Goal: Task Accomplishment & Management: Complete application form

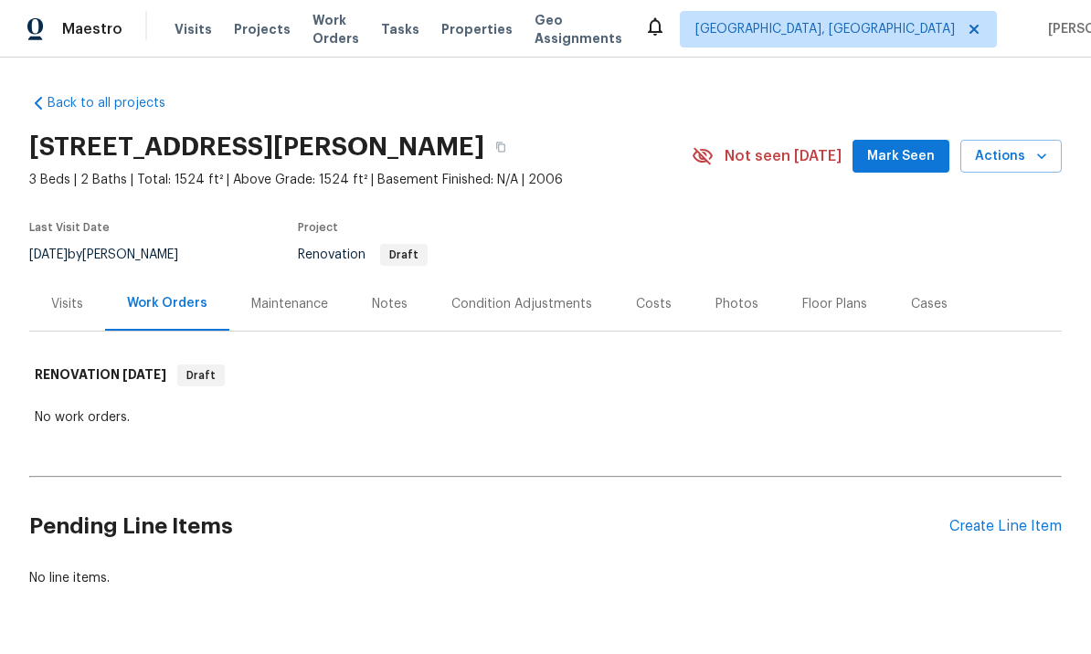
click at [530, 317] on div "Condition Adjustments" at bounding box center [522, 304] width 185 height 54
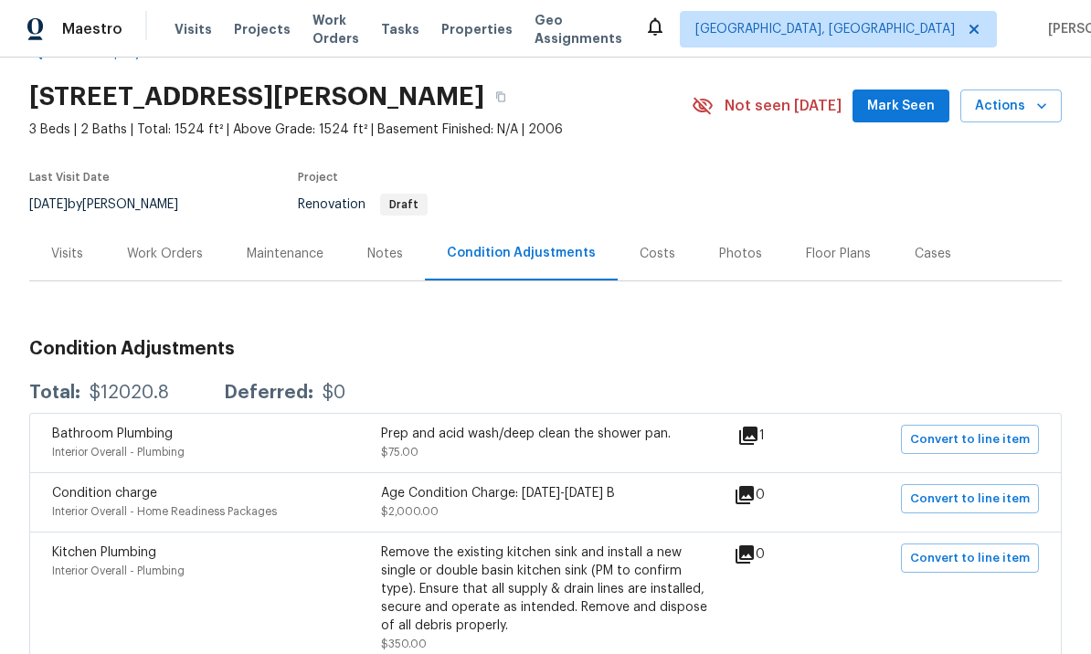
scroll to position [54, 0]
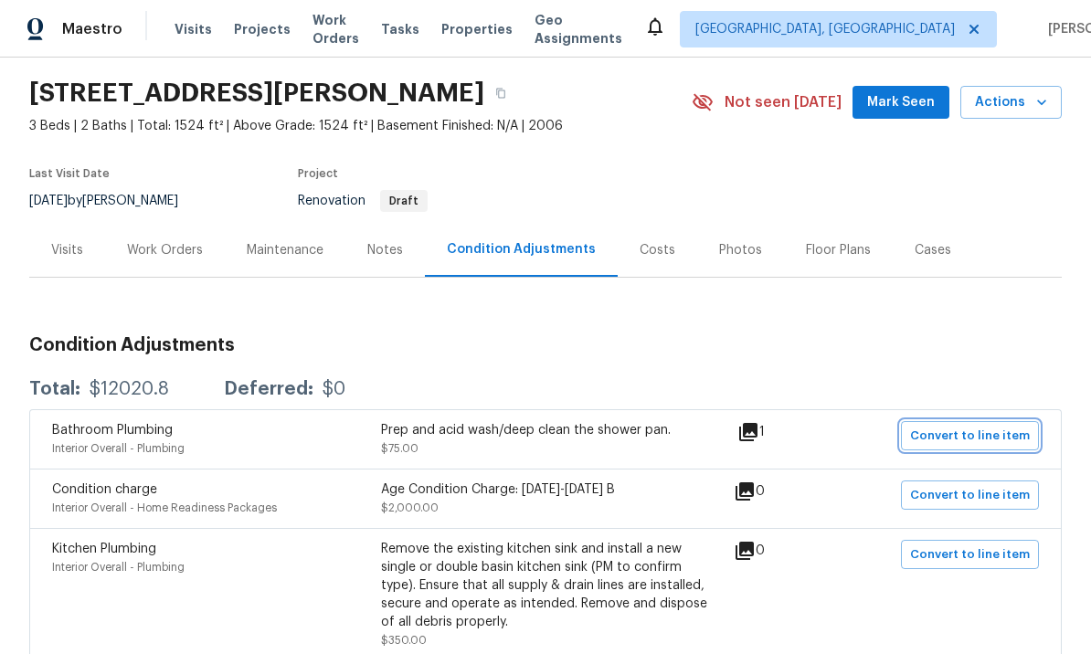
click at [948, 435] on span "Convert to line item" at bounding box center [970, 436] width 120 height 21
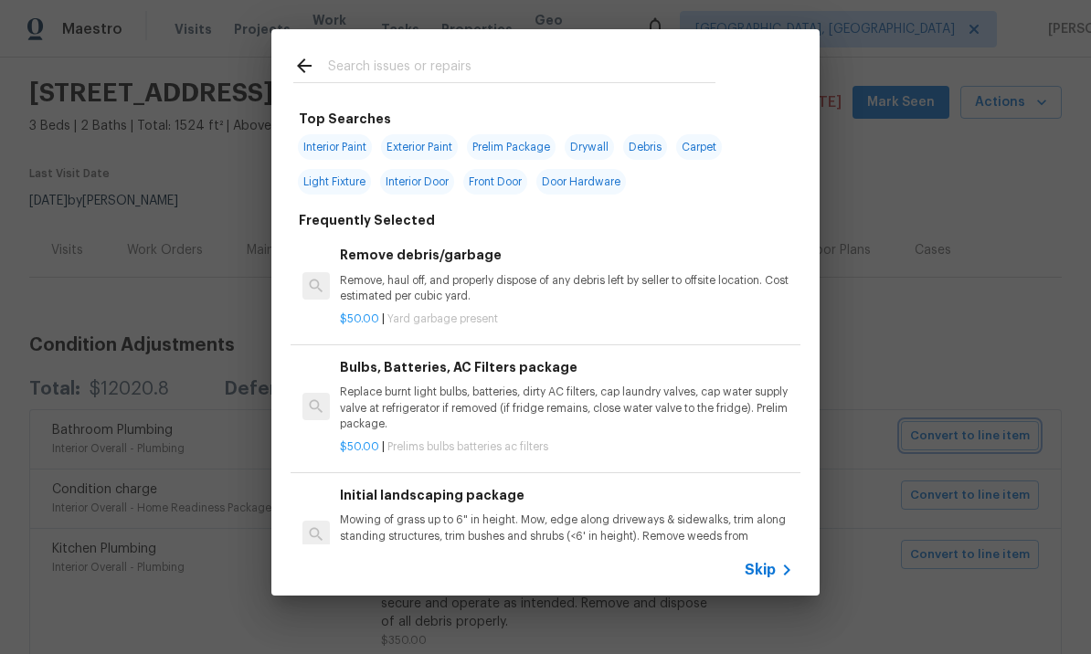
click at [968, 347] on div "Top Searches Interior Paint Exterior Paint Prelim Package Drywall Debris Carpet…" at bounding box center [545, 312] width 1091 height 625
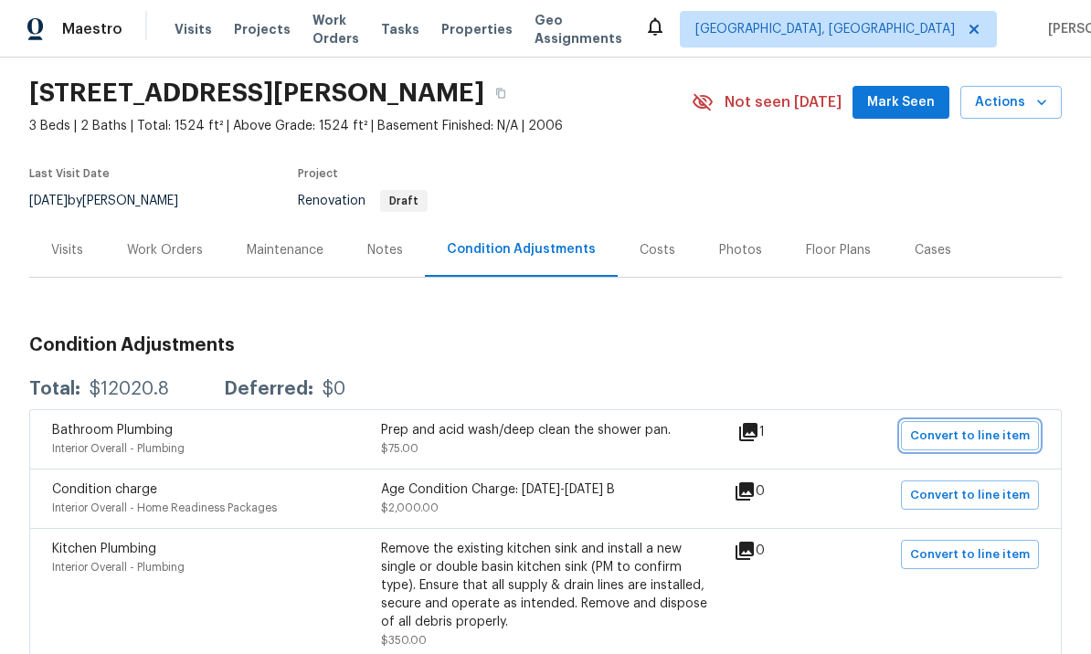
click at [957, 438] on span "Convert to line item" at bounding box center [970, 436] width 120 height 21
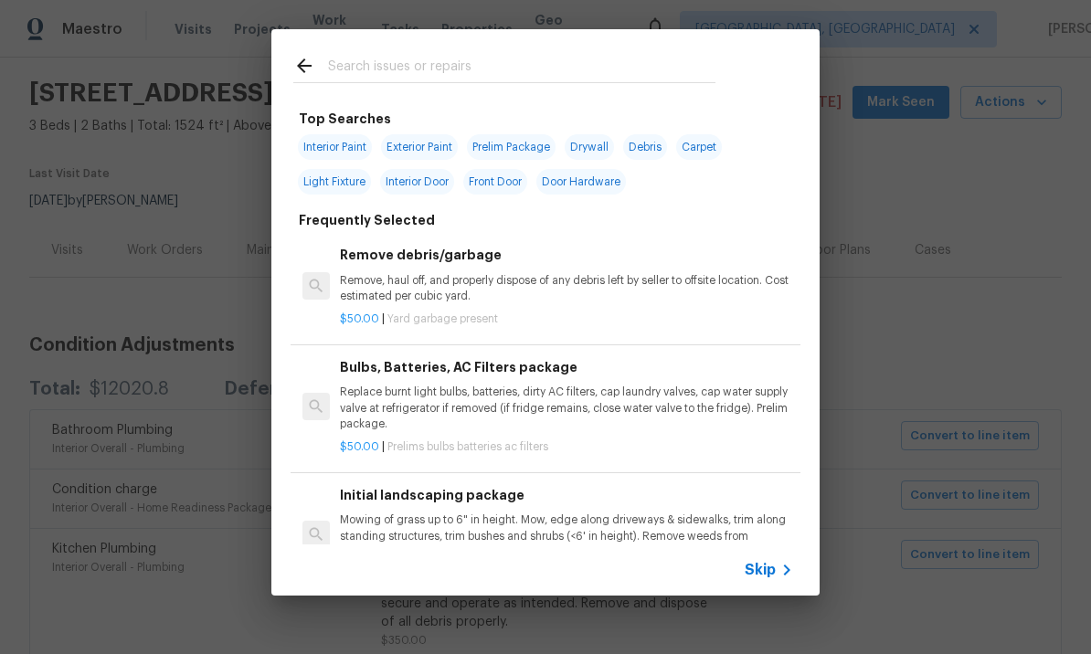
click at [761, 559] on div "Skip" at bounding box center [771, 570] width 53 height 22
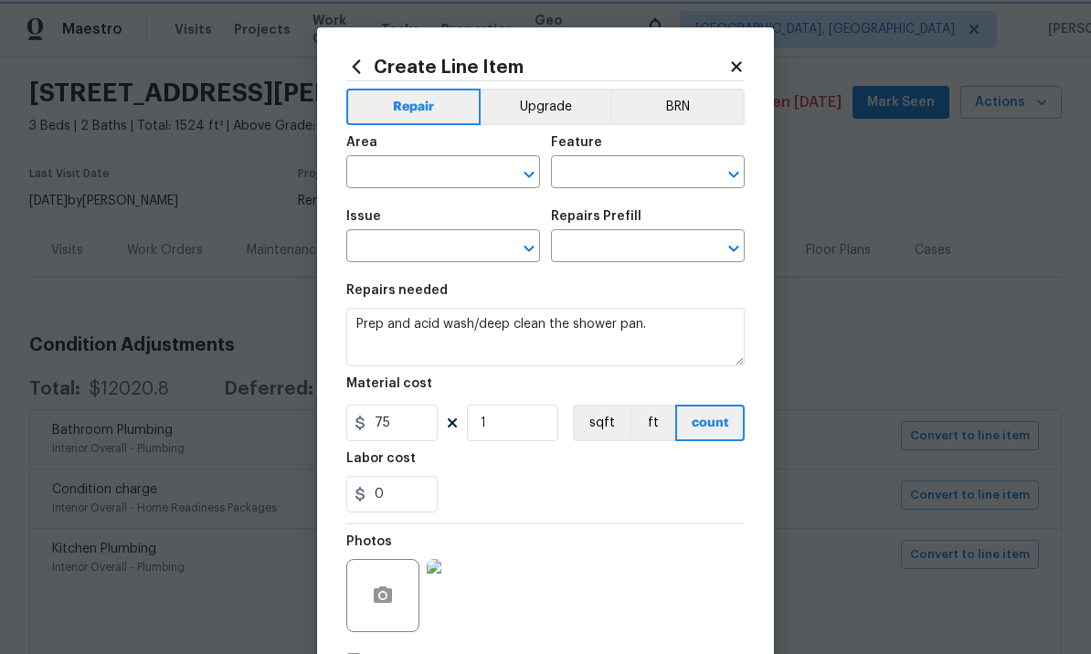
type input "Interior Overall"
type input "Plumbing"
type input "Bathroom Plumbing"
click at [636, 257] on input "text" at bounding box center [622, 248] width 143 height 28
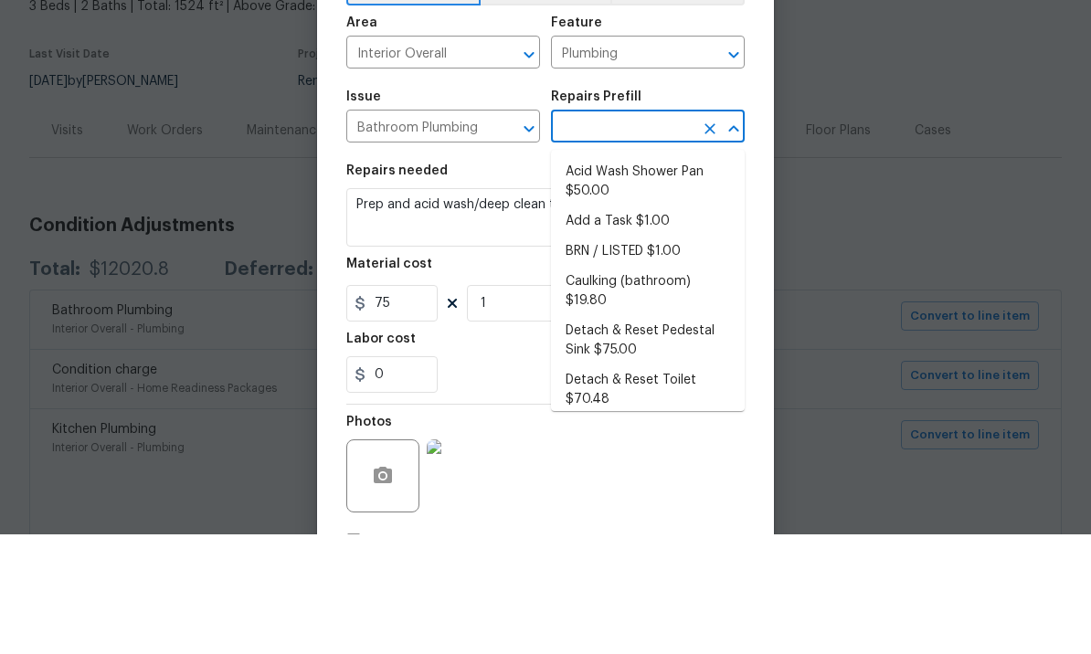
click at [645, 277] on li "Acid Wash Shower Pan $50.00" at bounding box center [648, 301] width 194 height 49
type input "Acid Wash Shower Pan $50.00"
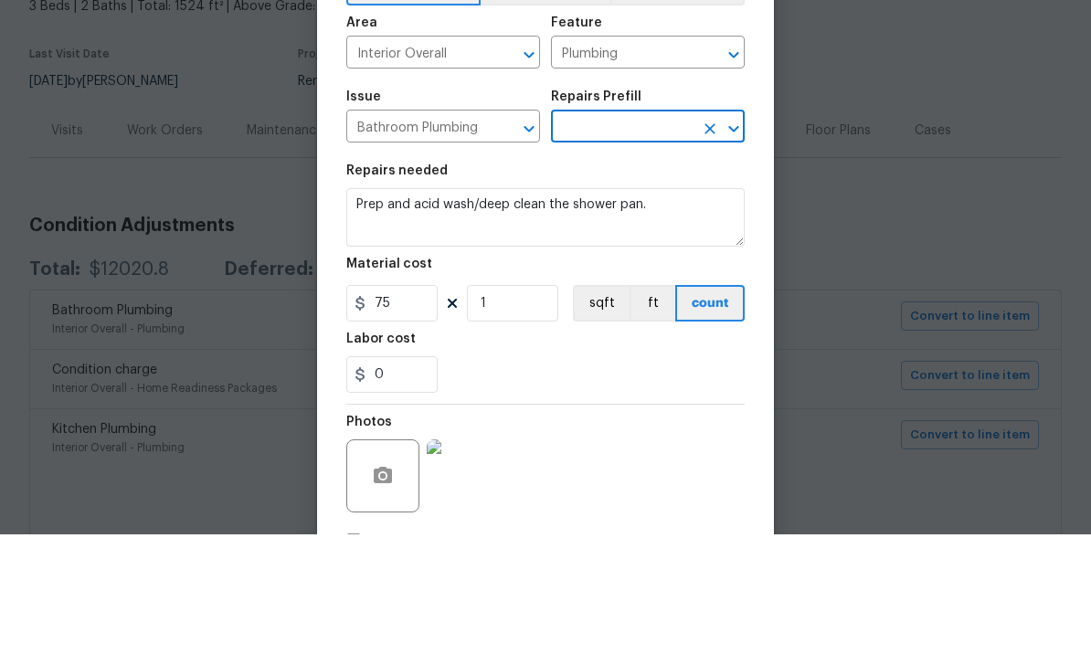
type input "Acid Wash Shower Pan $50.00"
type input "50"
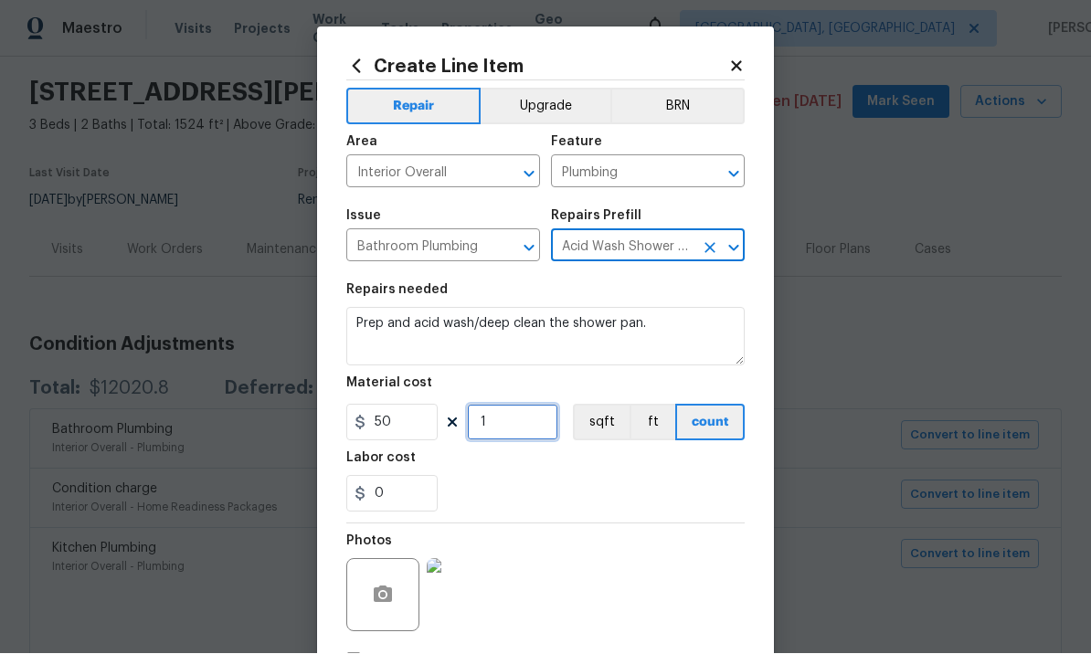
click at [520, 426] on input "1" at bounding box center [512, 423] width 91 height 37
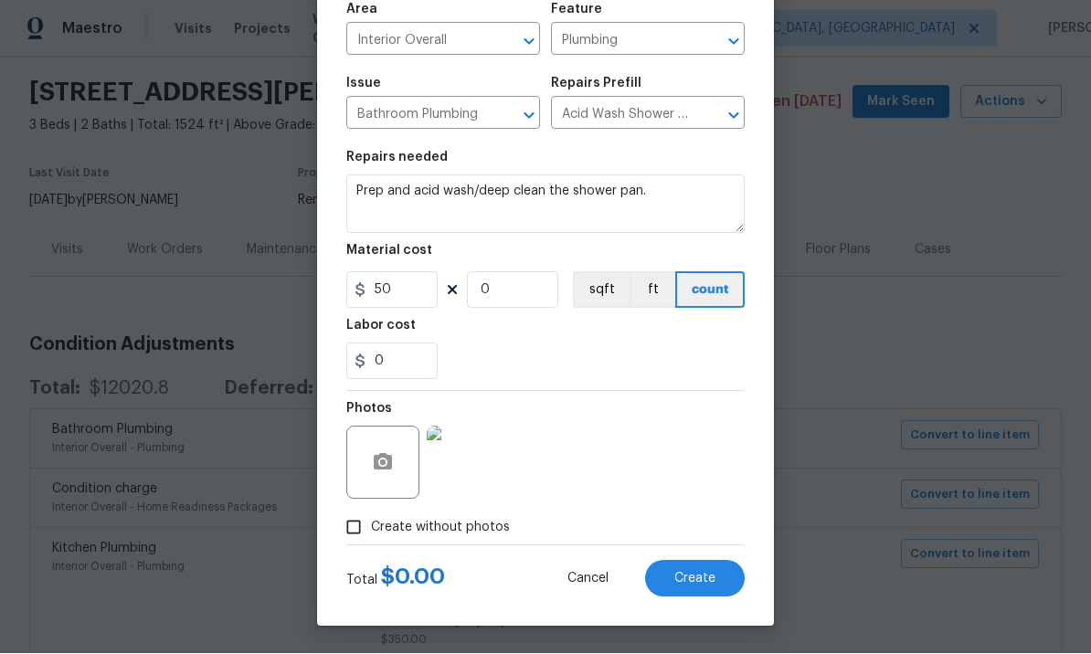
scroll to position [121, 0]
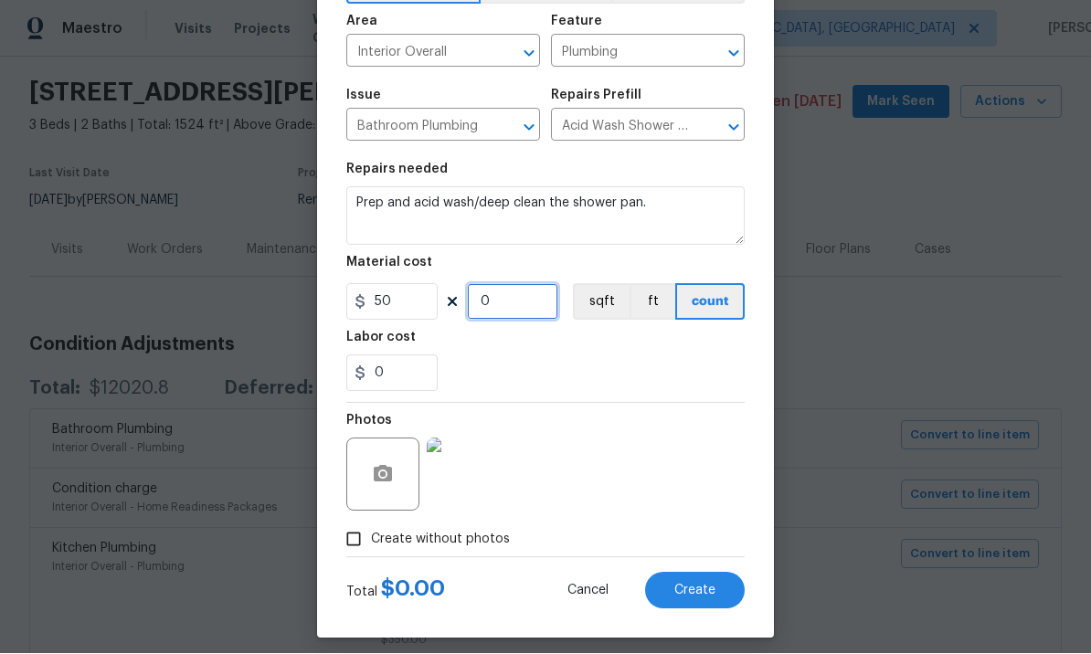
click at [528, 307] on input "0" at bounding box center [512, 302] width 91 height 37
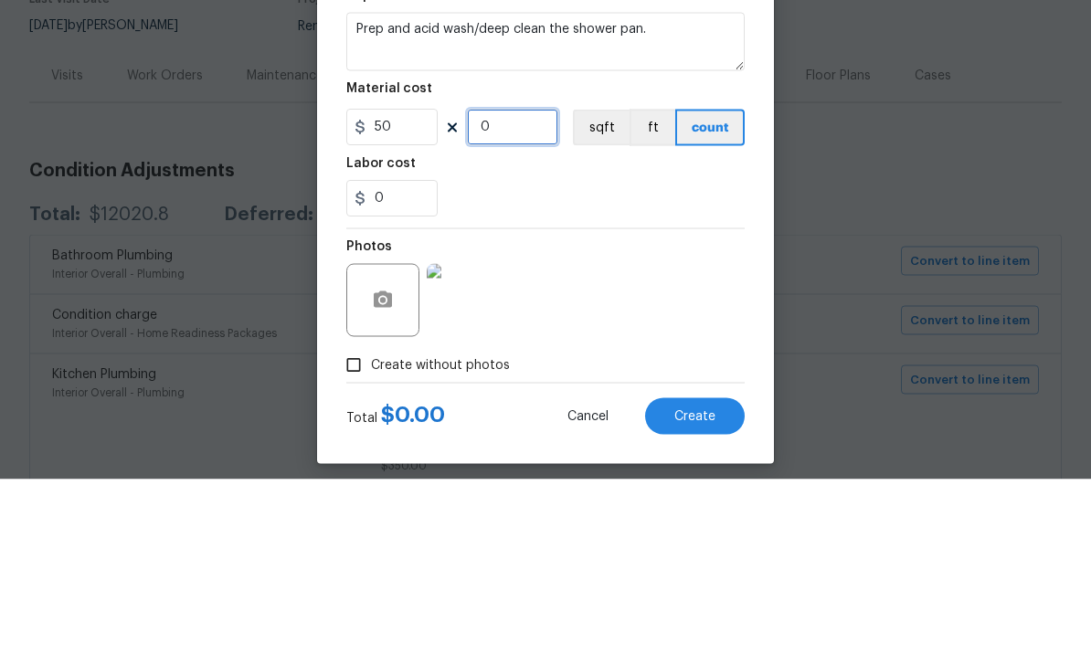
type input "1"
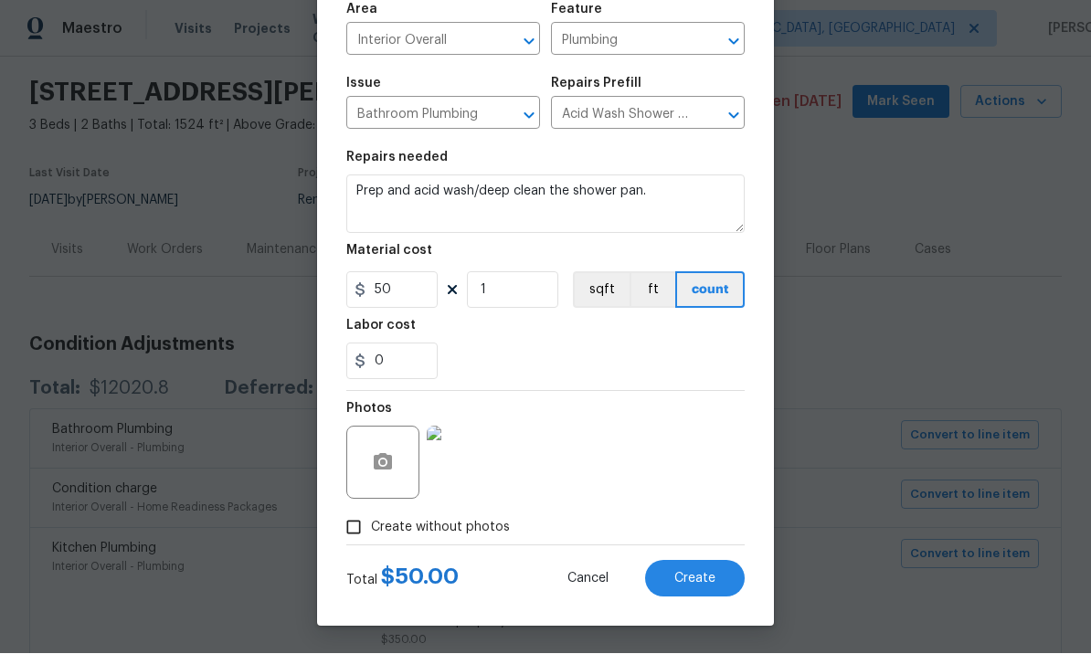
scroll to position [136, 0]
click at [697, 582] on span "Create" at bounding box center [695, 580] width 41 height 14
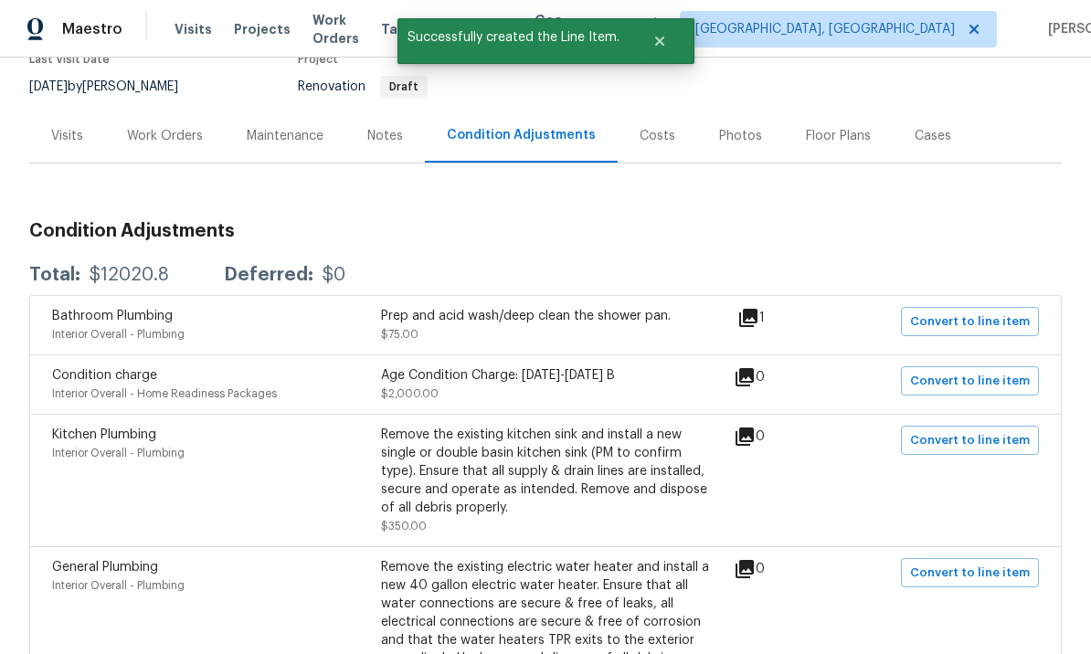
scroll to position [171, 0]
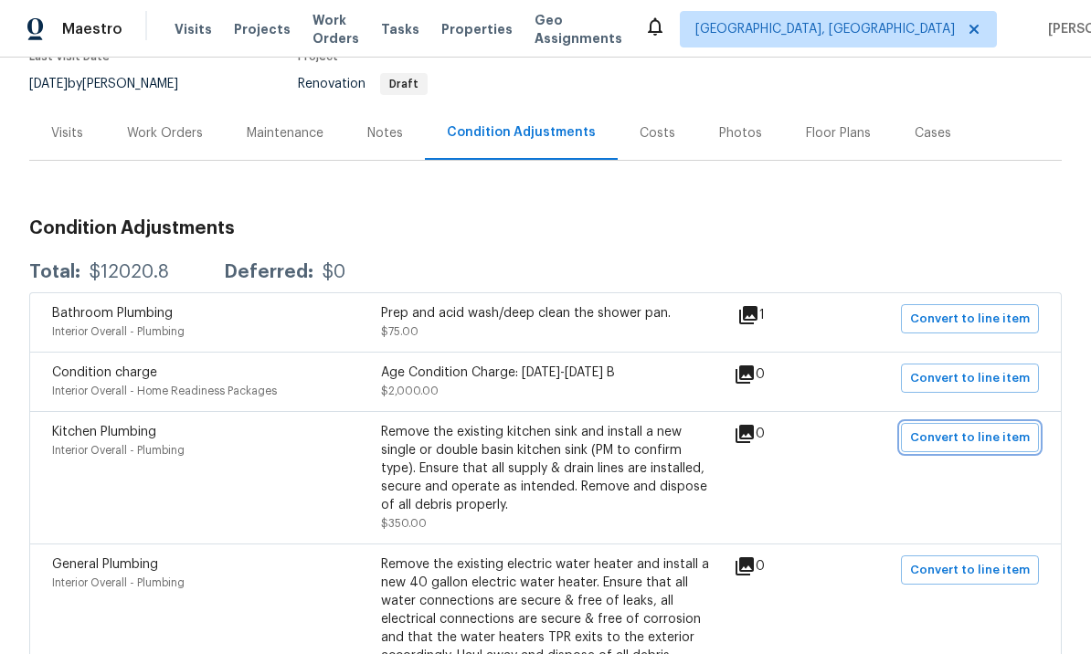
click at [967, 428] on span "Convert to line item" at bounding box center [970, 438] width 120 height 21
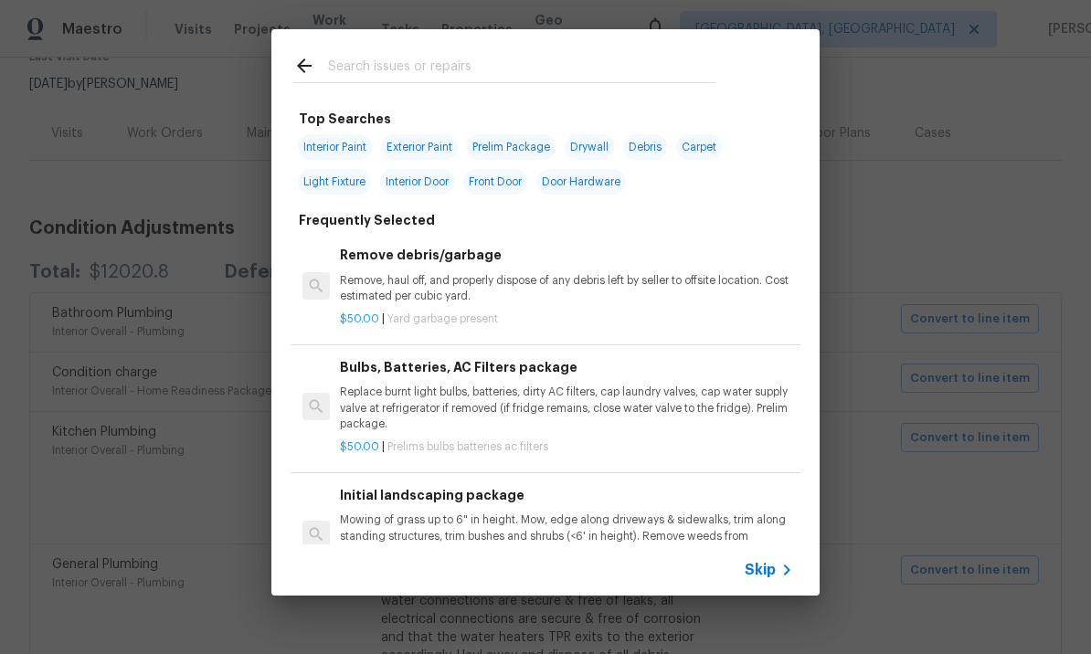
click at [758, 575] on span "Skip" at bounding box center [760, 570] width 31 height 18
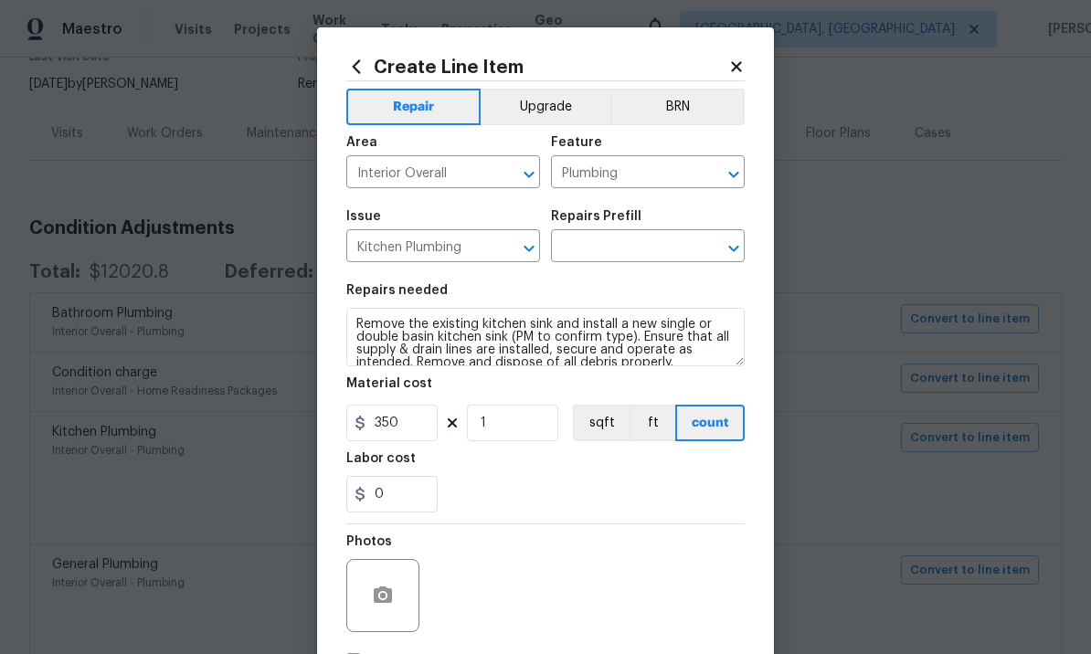
click at [628, 239] on input "text" at bounding box center [622, 248] width 143 height 28
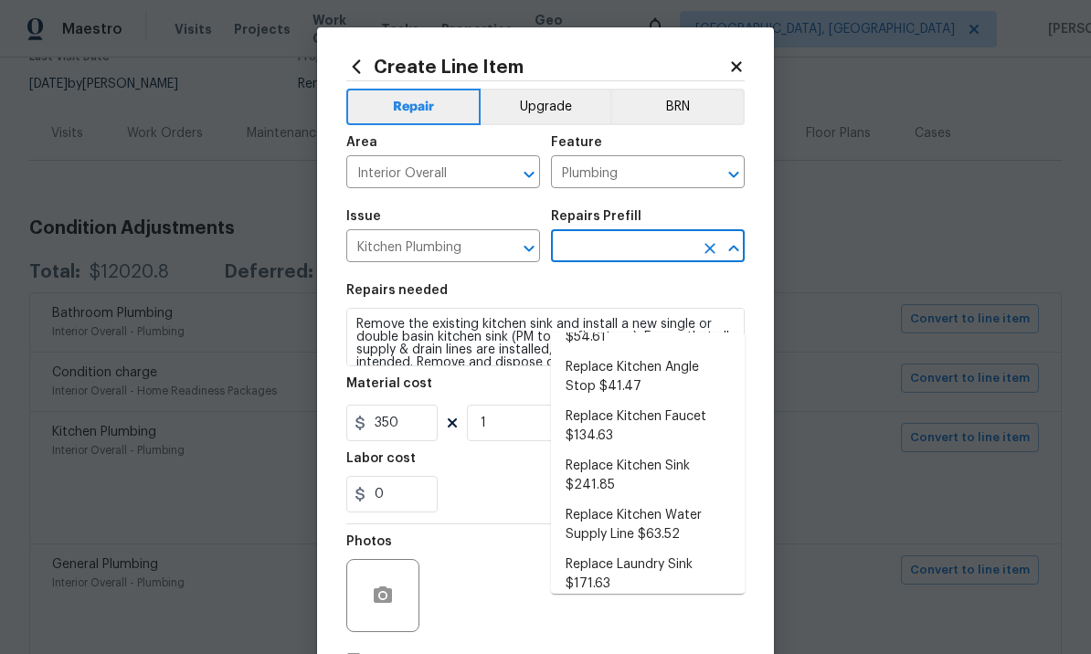
scroll to position [194, 0]
click at [652, 453] on li "Replace Kitchen Sink $241.85" at bounding box center [648, 477] width 194 height 49
type input "Replace Kitchen Sink $241.85"
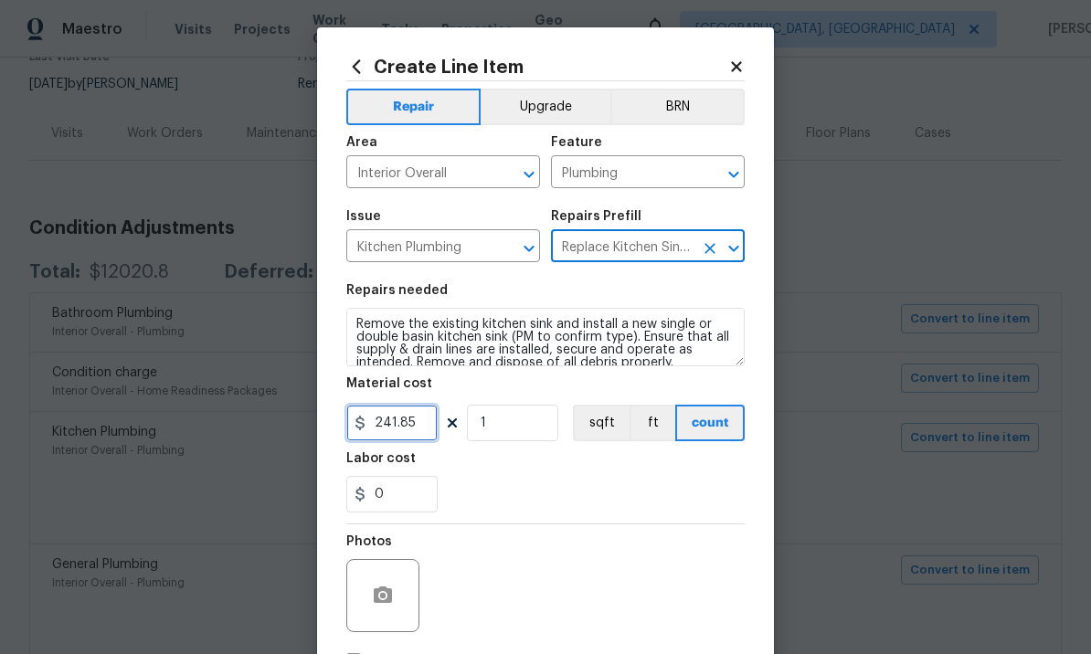
click at [417, 430] on input "241.85" at bounding box center [391, 423] width 91 height 37
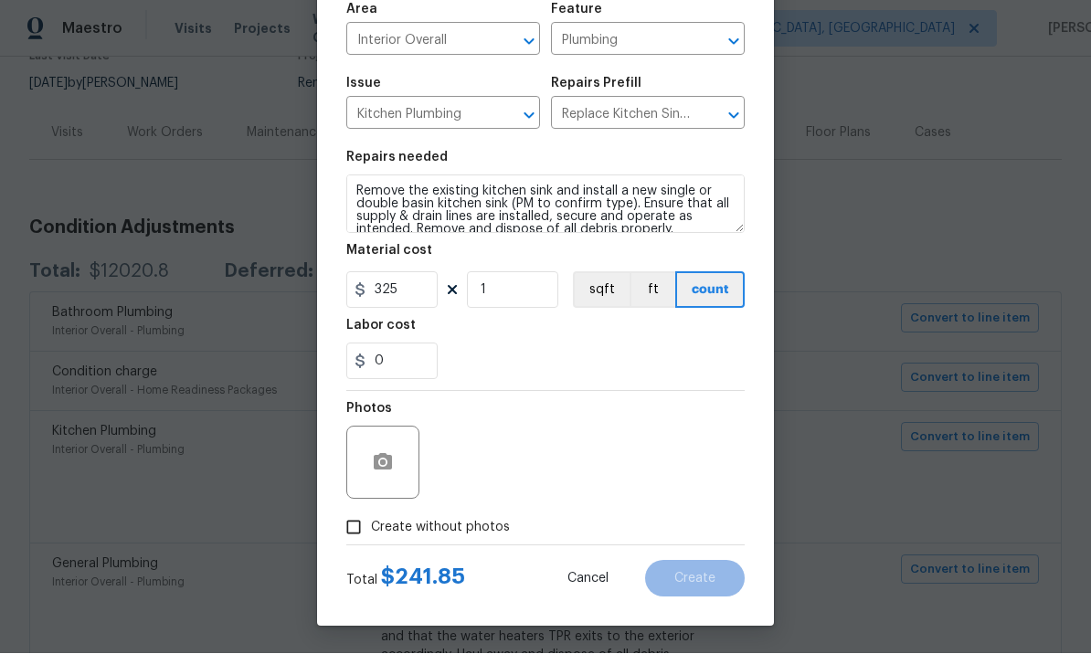
scroll to position [136, 0]
type input "325"
click at [360, 528] on input "Create without photos" at bounding box center [353, 528] width 35 height 35
checkbox input "true"
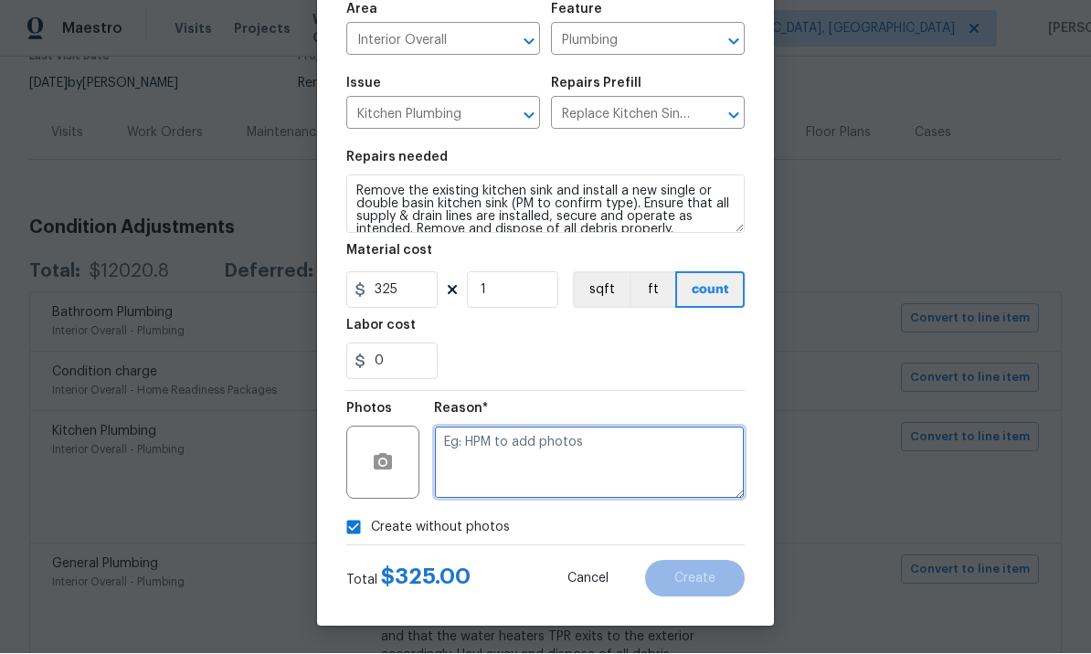
click at [517, 450] on textarea at bounding box center [589, 463] width 311 height 73
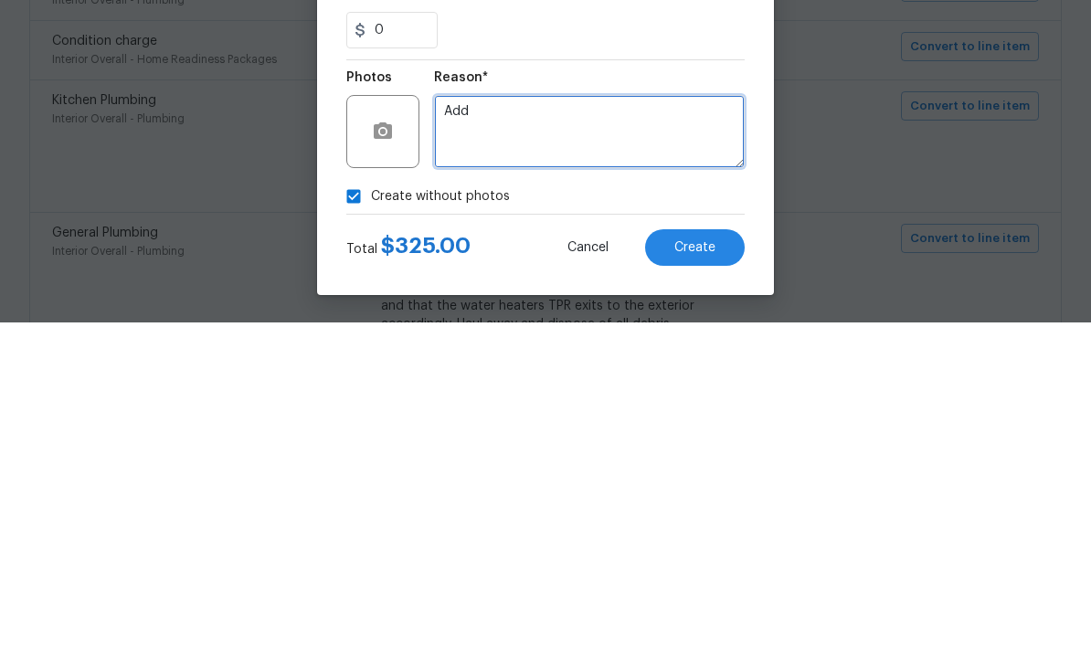
type textarea "Add"
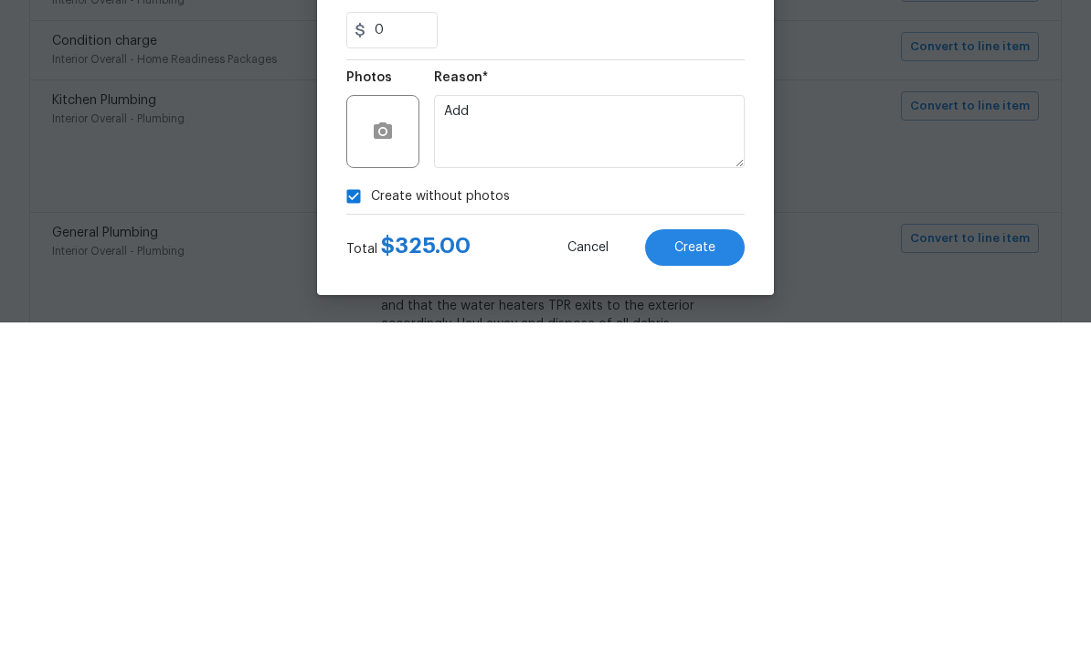
click at [706, 573] on span "Create" at bounding box center [695, 580] width 41 height 14
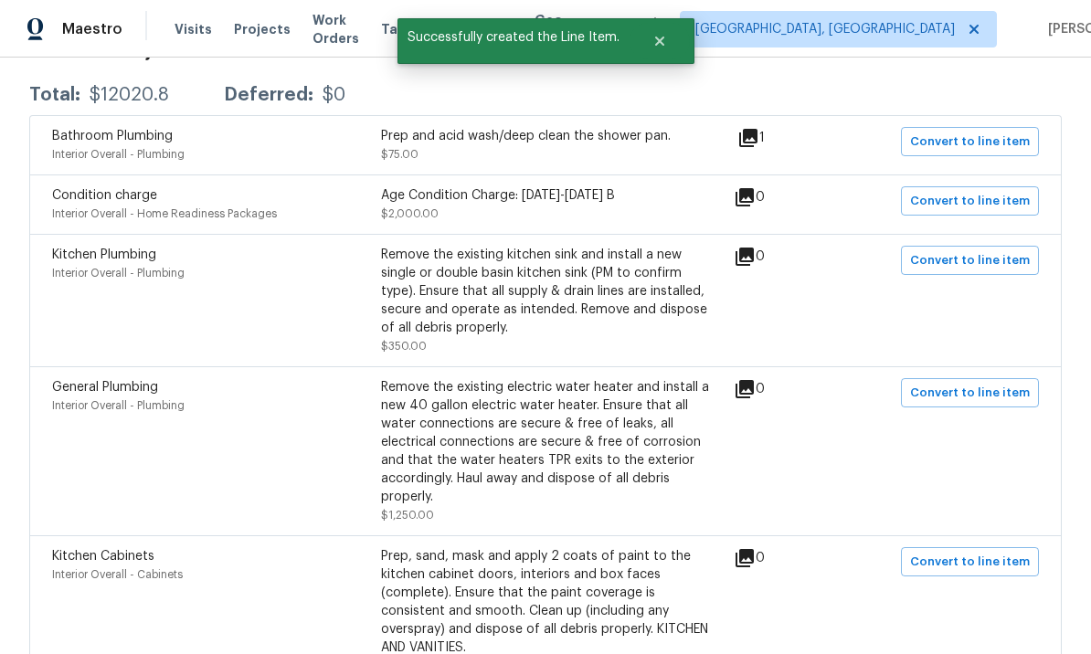
scroll to position [357, 0]
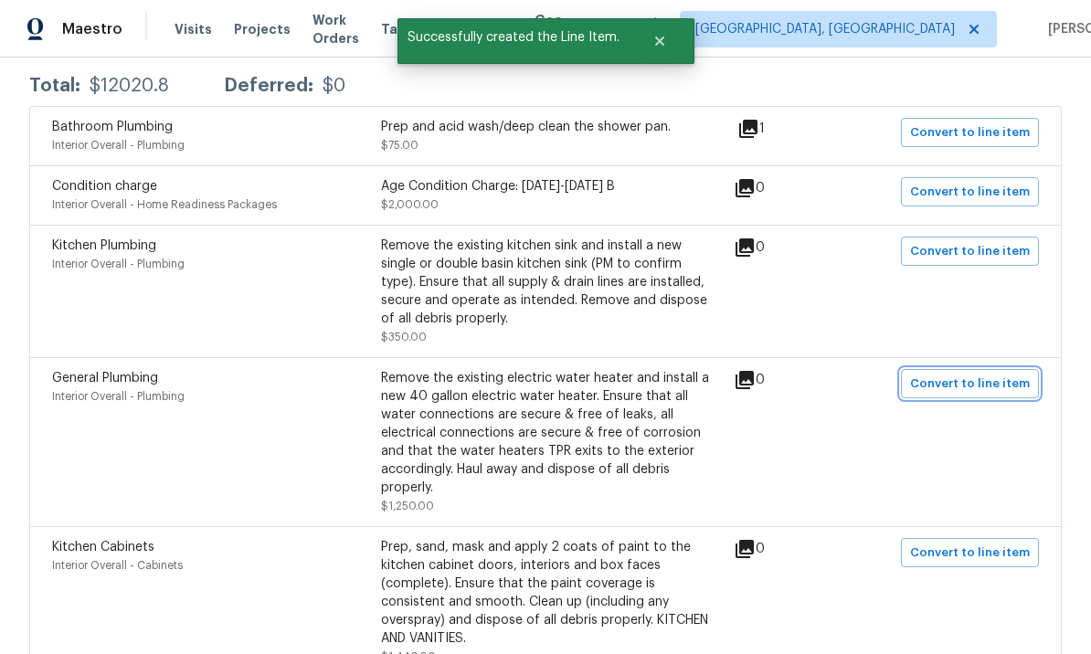
click at [989, 374] on span "Convert to line item" at bounding box center [970, 384] width 120 height 21
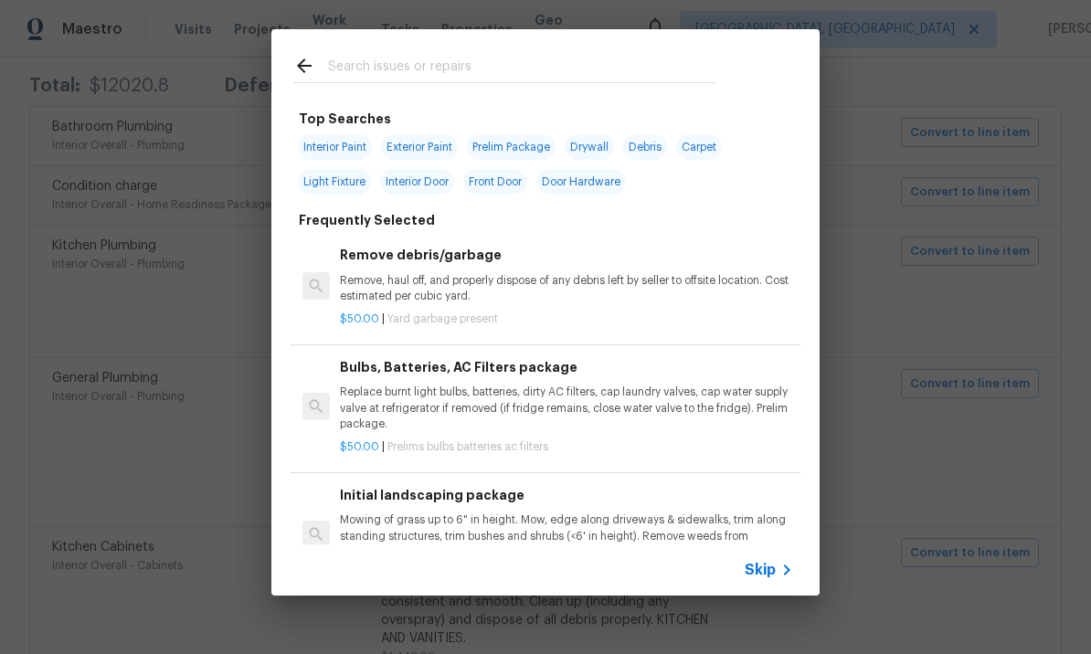
click at [771, 578] on span "Skip" at bounding box center [760, 570] width 31 height 18
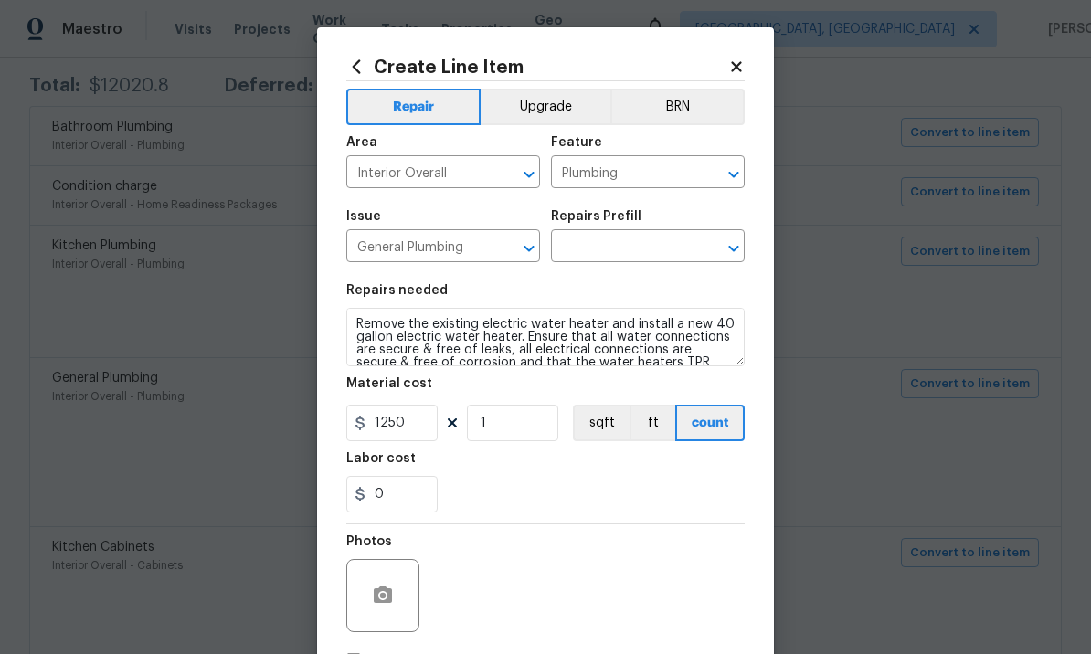
click at [633, 247] on input "text" at bounding box center [622, 248] width 143 height 28
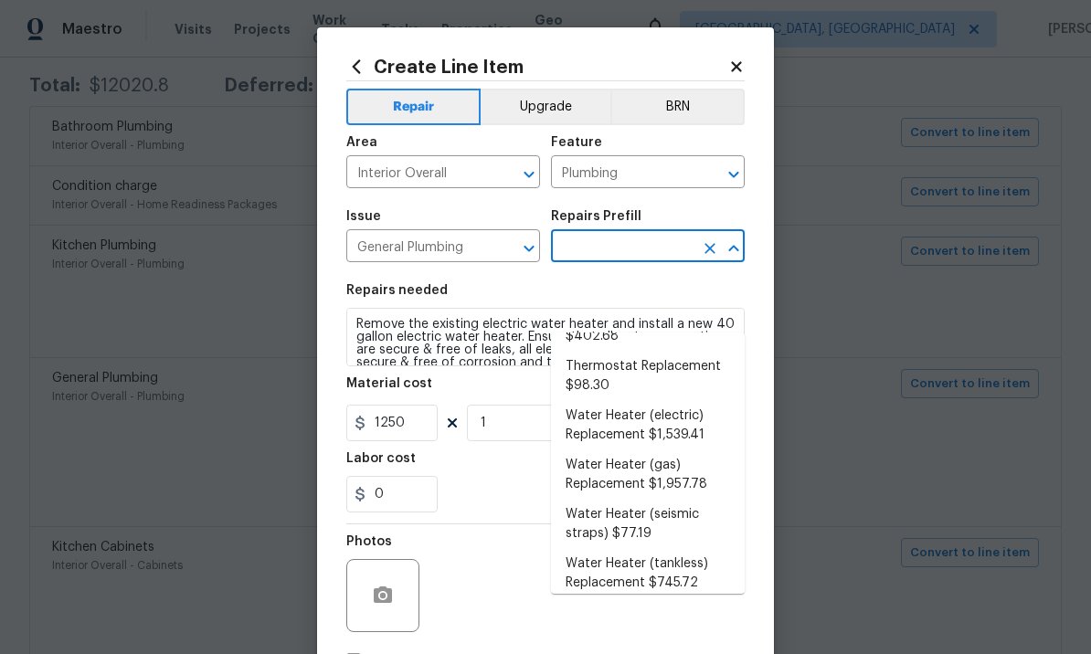
scroll to position [709, 0]
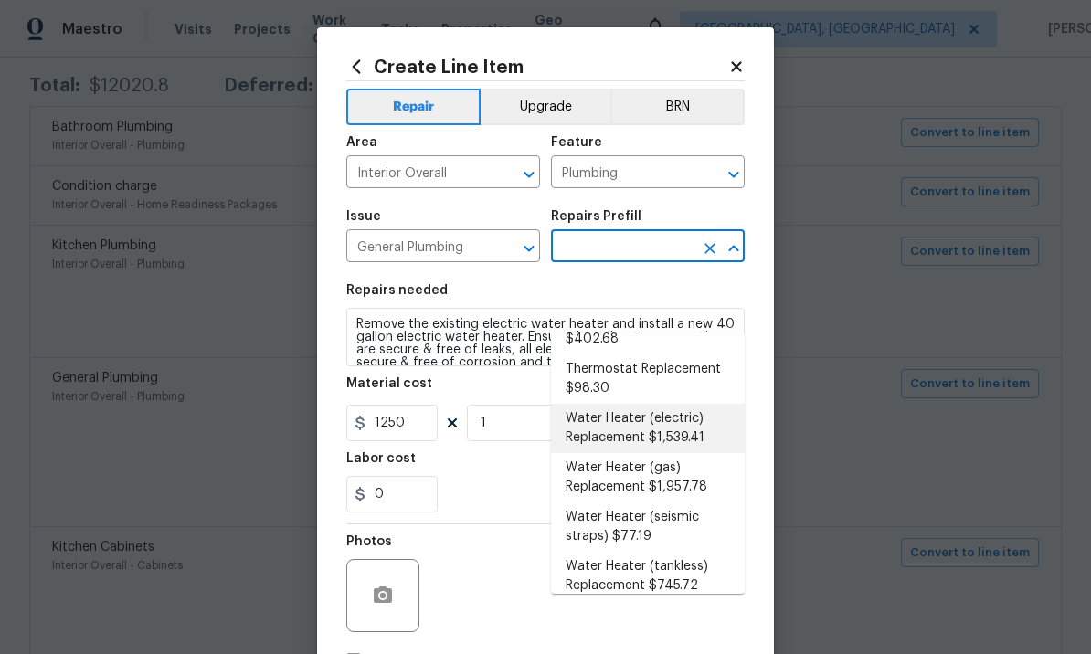
click at [660, 404] on li "Water Heater (electric) Replacement $1,539.41" at bounding box center [648, 428] width 194 height 49
type input "Water Heater (electric) Replacement $1,539.41"
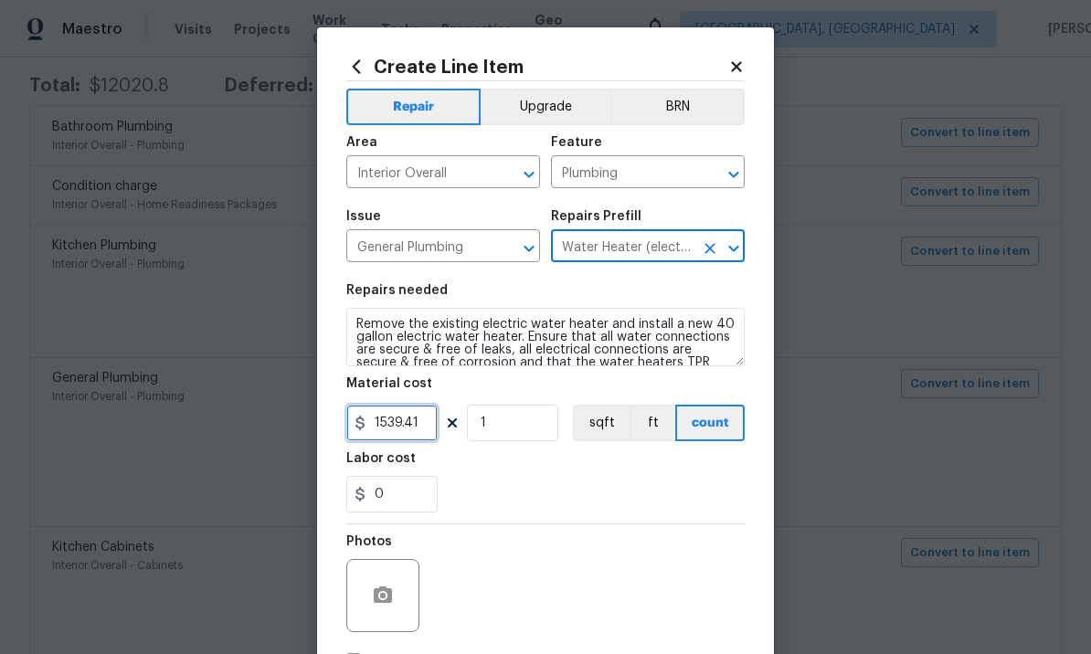
click at [425, 432] on input "1539.41" at bounding box center [391, 423] width 91 height 37
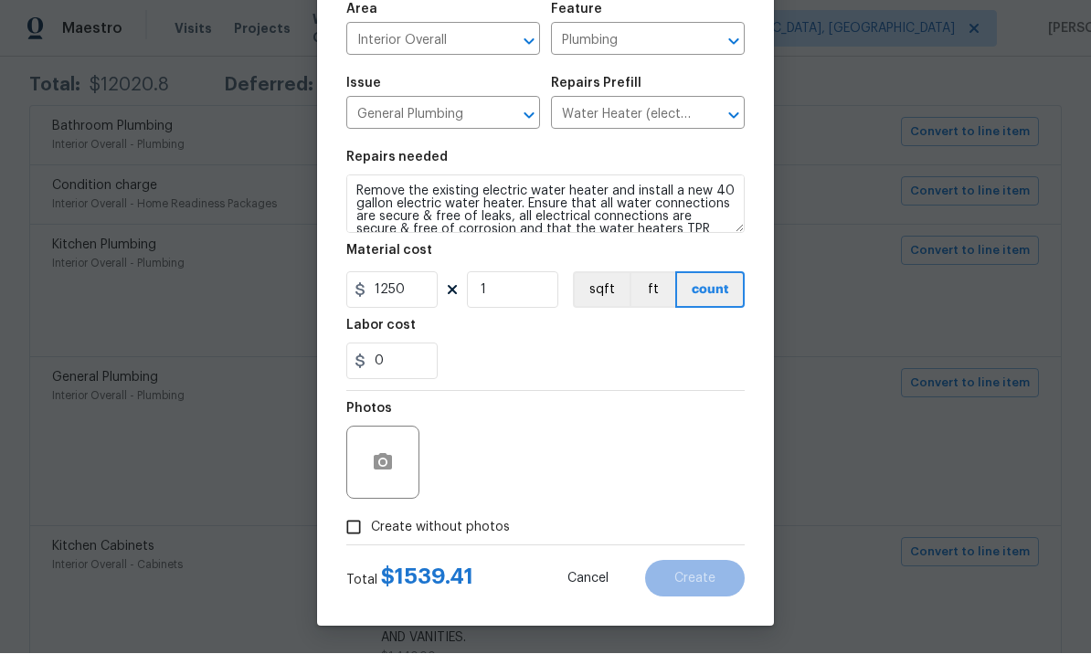
scroll to position [136, 0]
click at [415, 291] on input "1250" at bounding box center [391, 290] width 91 height 37
type input "1250.00"
click at [363, 526] on input "Create without photos" at bounding box center [353, 528] width 35 height 35
checkbox input "true"
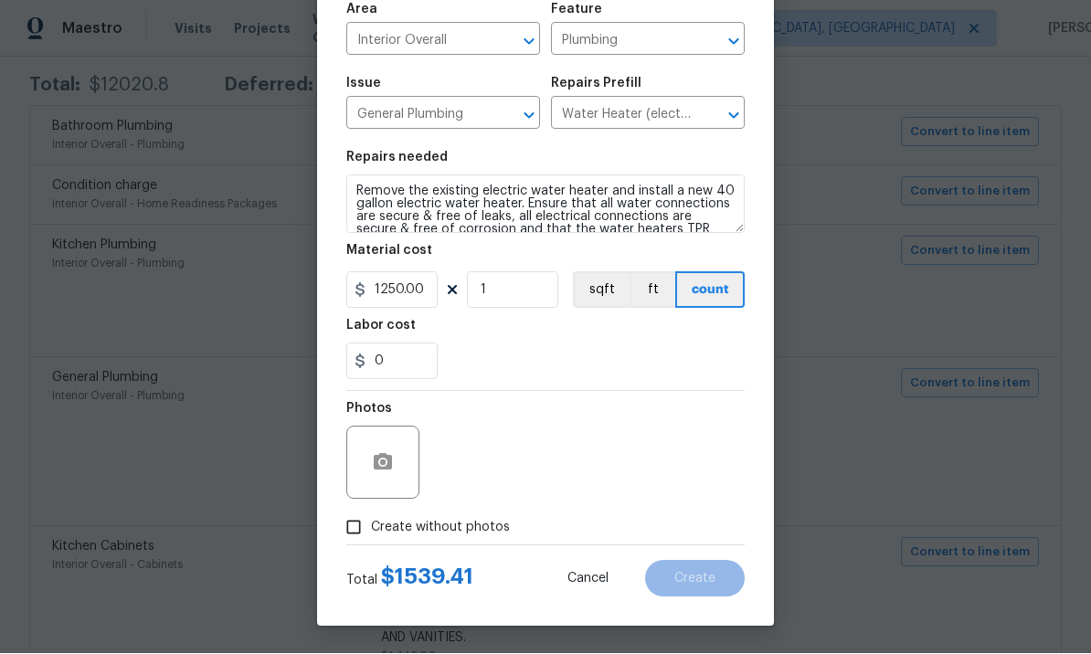
type input "1250"
click at [505, 451] on textarea at bounding box center [589, 463] width 311 height 73
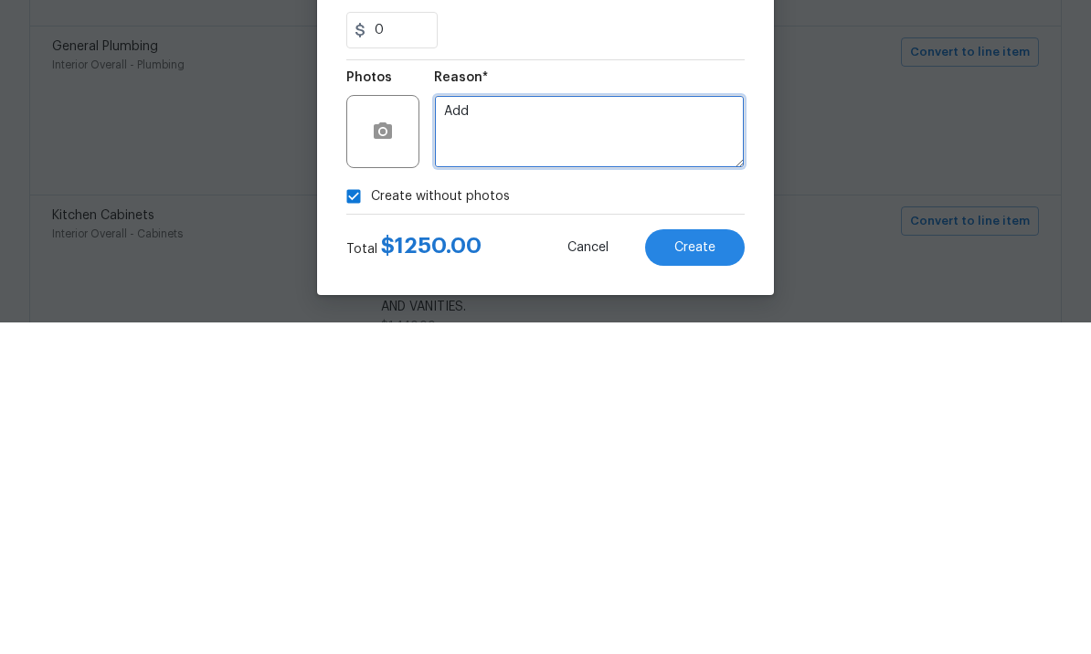
type textarea "Add"
click at [710, 573] on span "Create" at bounding box center [695, 580] width 41 height 14
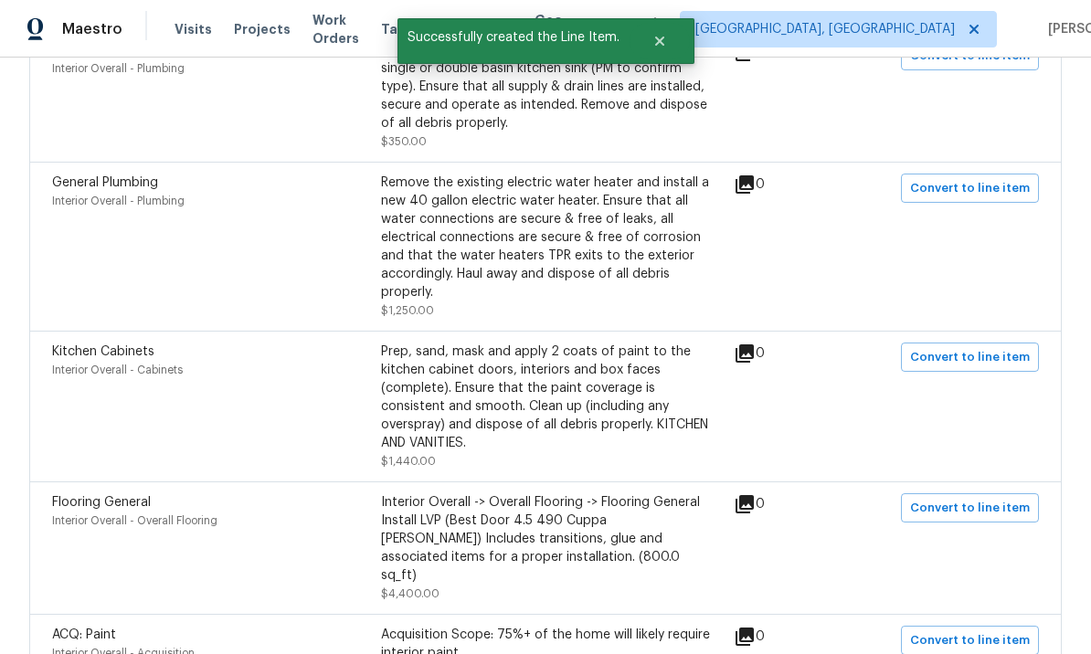
scroll to position [557, 0]
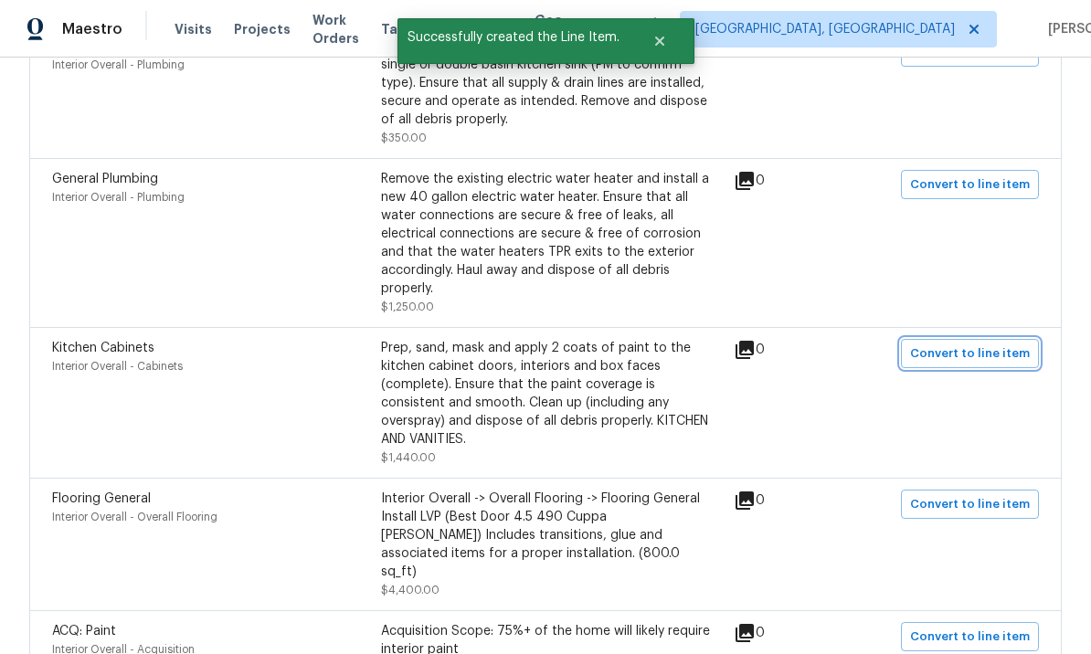
click at [965, 344] on span "Convert to line item" at bounding box center [970, 354] width 120 height 21
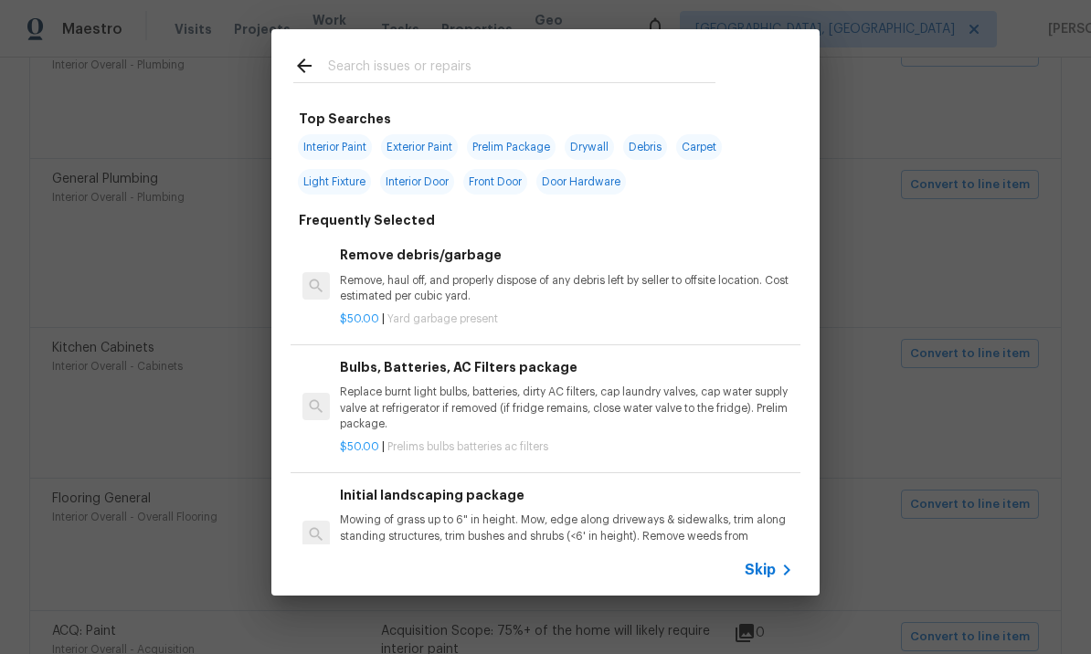
click at [773, 571] on span "Skip" at bounding box center [760, 570] width 31 height 18
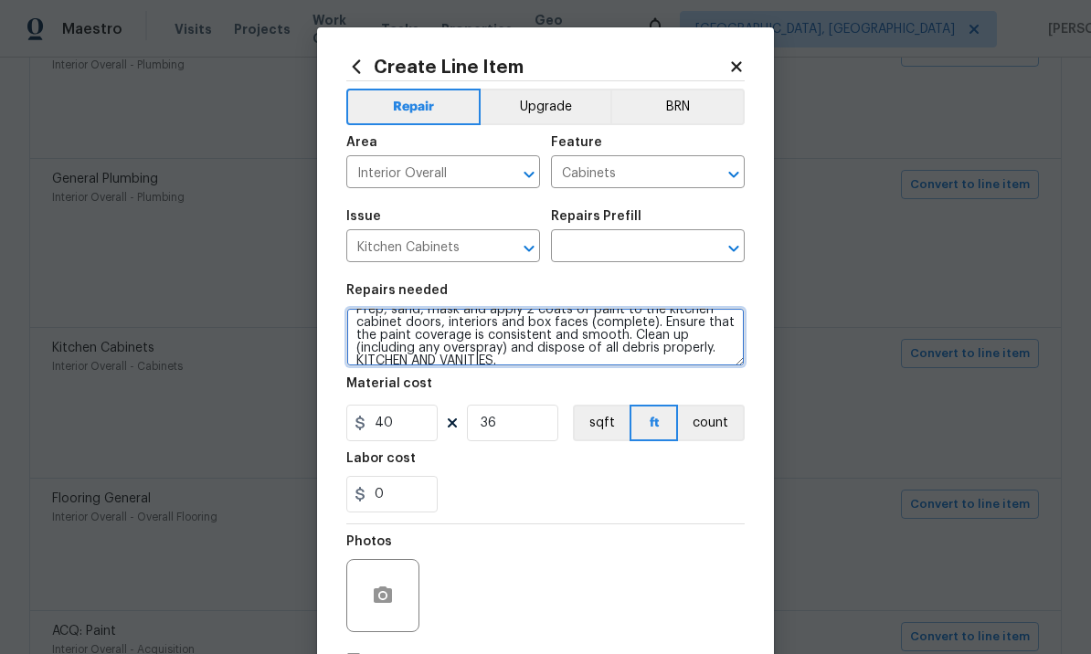
scroll to position [18, 0]
click at [368, 329] on textarea "Prep, sand, mask and apply 2 coats of paint to the kitchen cabinet doors, inter…" at bounding box center [545, 337] width 399 height 58
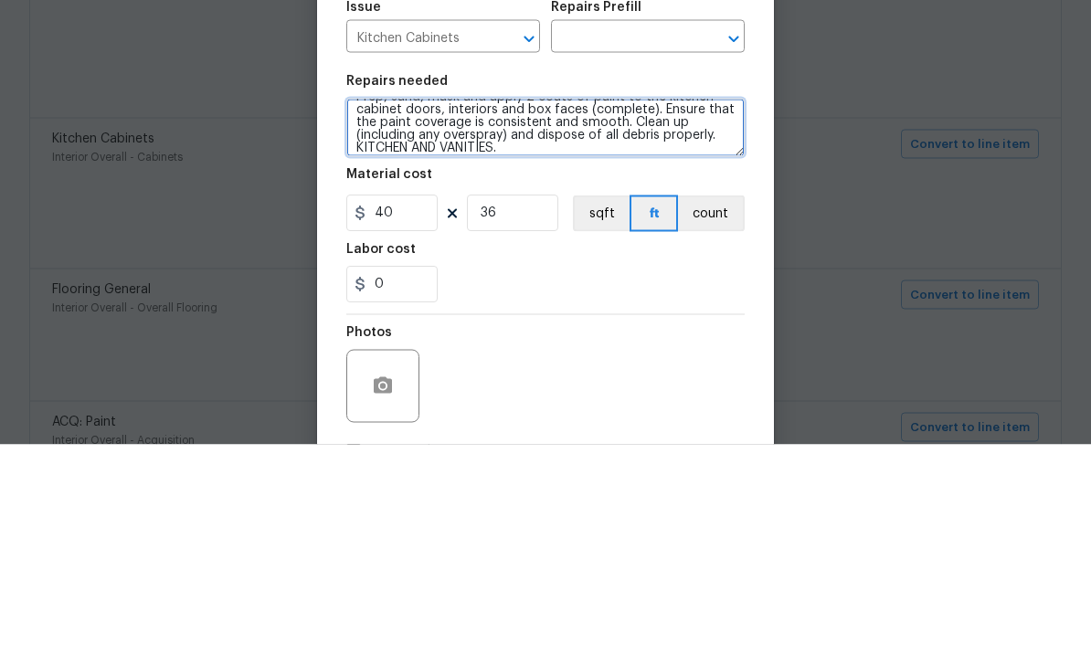
click at [375, 308] on textarea "Prep, sand, mask and apply 2 coats of paint to the kitchen cabinet doors, inter…" at bounding box center [545, 337] width 399 height 58
click at [622, 234] on input "text" at bounding box center [622, 248] width 143 height 28
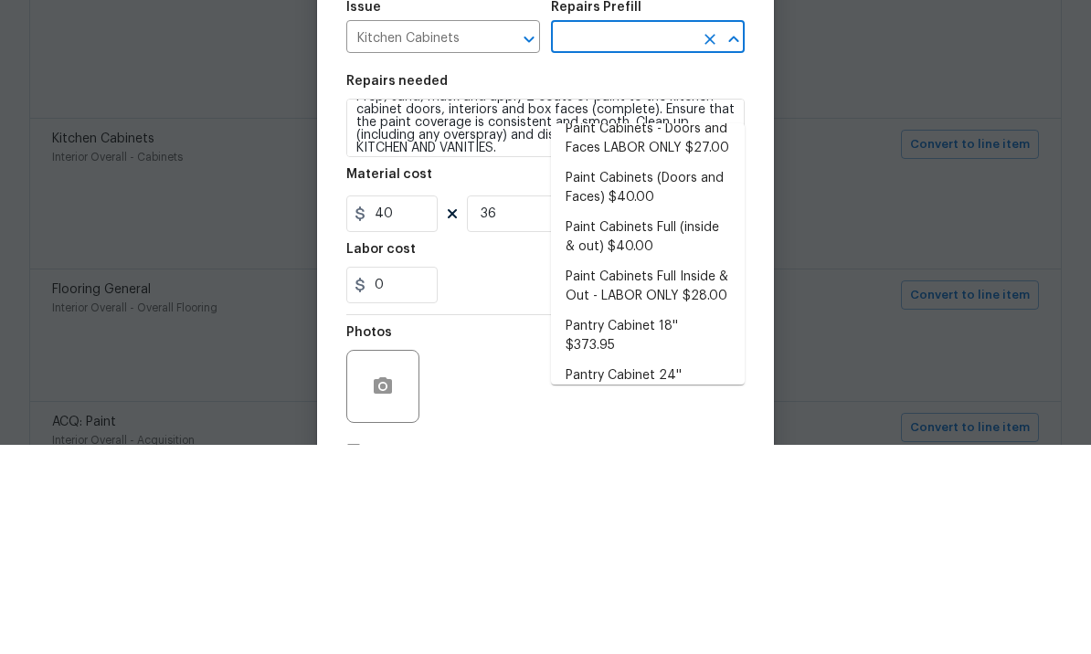
scroll to position [316, 0]
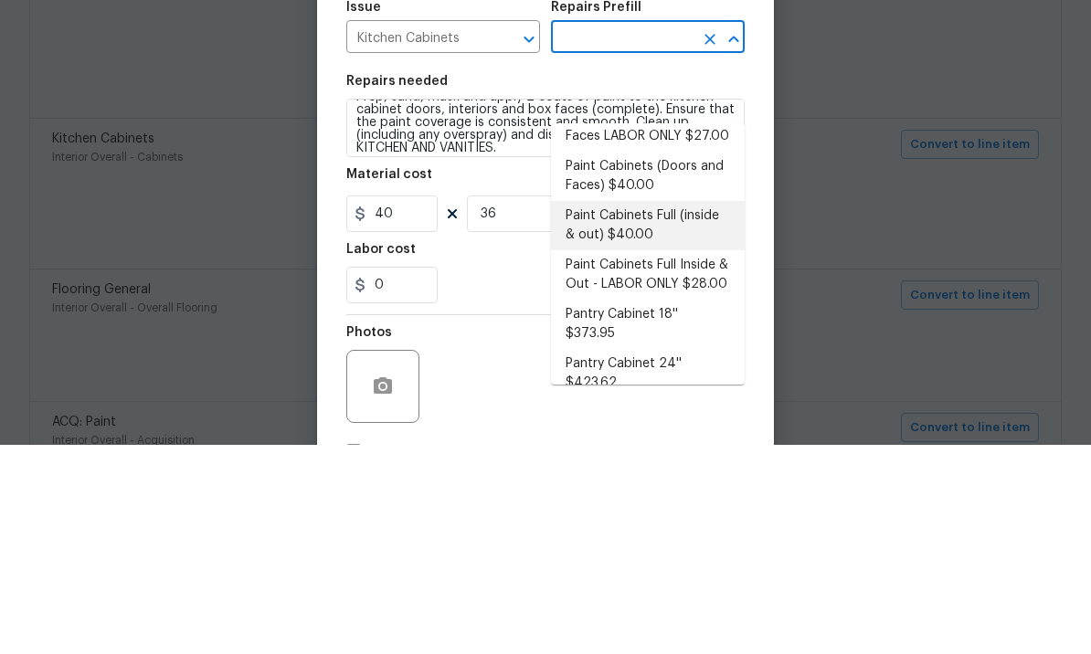
click at [662, 410] on li "Paint Cabinets Full (inside & out) $40.00" at bounding box center [648, 434] width 194 height 49
type input "Paint Cabinets Full (inside & out) $40.00"
type textarea "Prep, sand, mask and apply 2 coats of paint to the kitchen cabinet doors, inter…"
type input "Paint Cabinets Full (inside & out) $40.00"
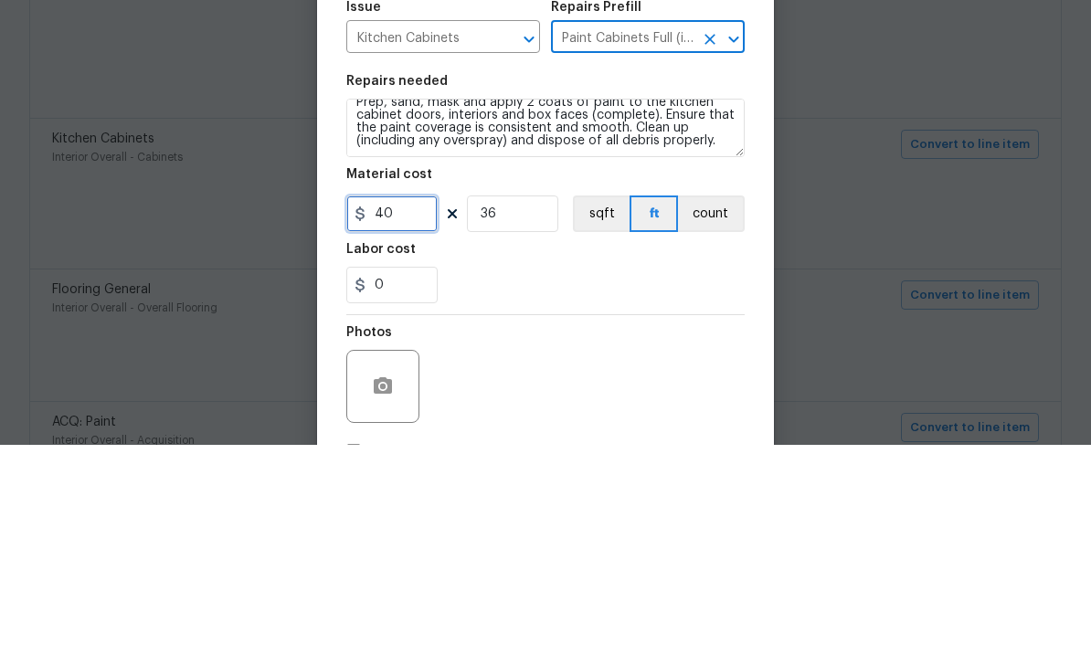
click at [408, 405] on input "40" at bounding box center [391, 423] width 91 height 37
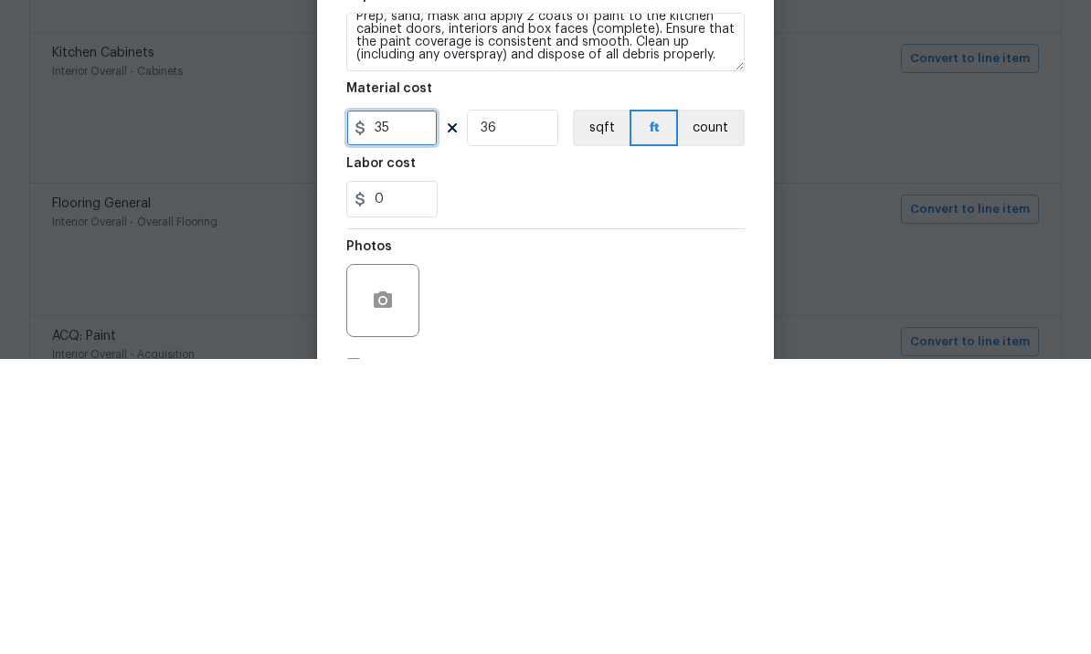
type input "35"
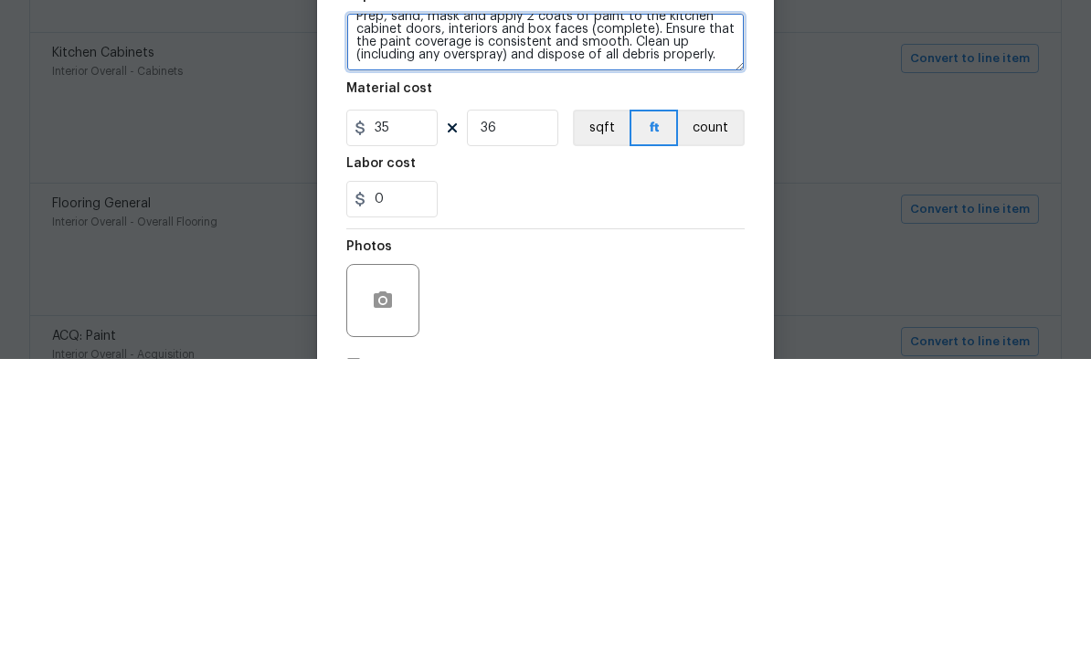
click at [741, 308] on textarea "Prep, sand, mask and apply 2 coats of paint to the kitchen cabinet doors, inter…" at bounding box center [545, 337] width 399 height 58
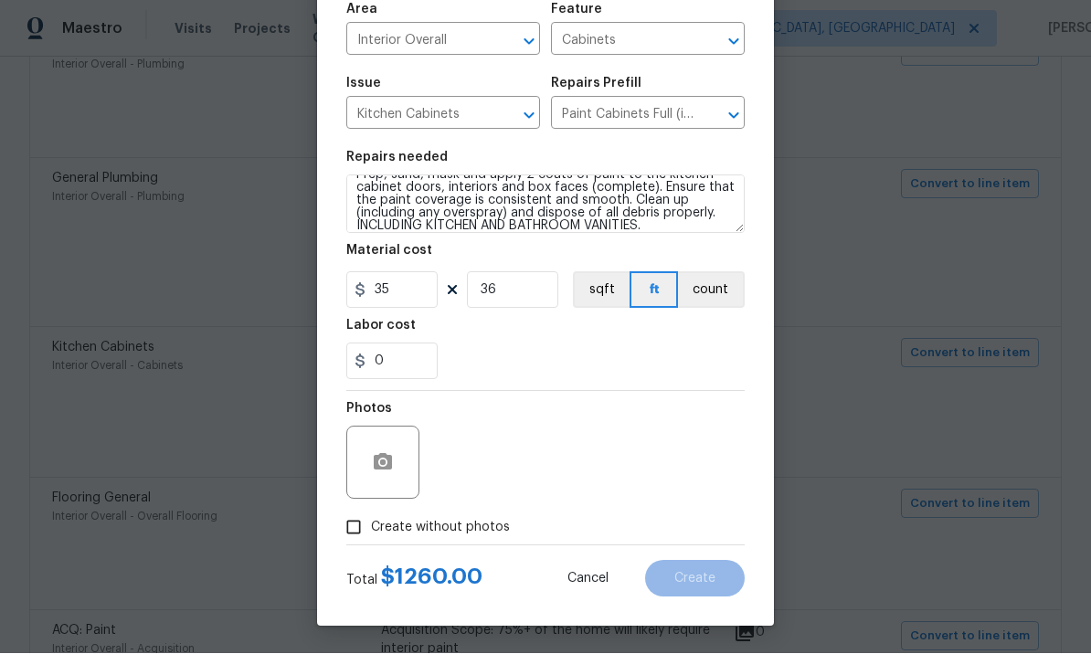
scroll to position [136, 0]
type textarea "Prep, sand, mask and apply 2 coats of paint to the kitchen cabinet doors, inter…"
click at [361, 531] on input "Create without photos" at bounding box center [353, 528] width 35 height 35
checkbox input "true"
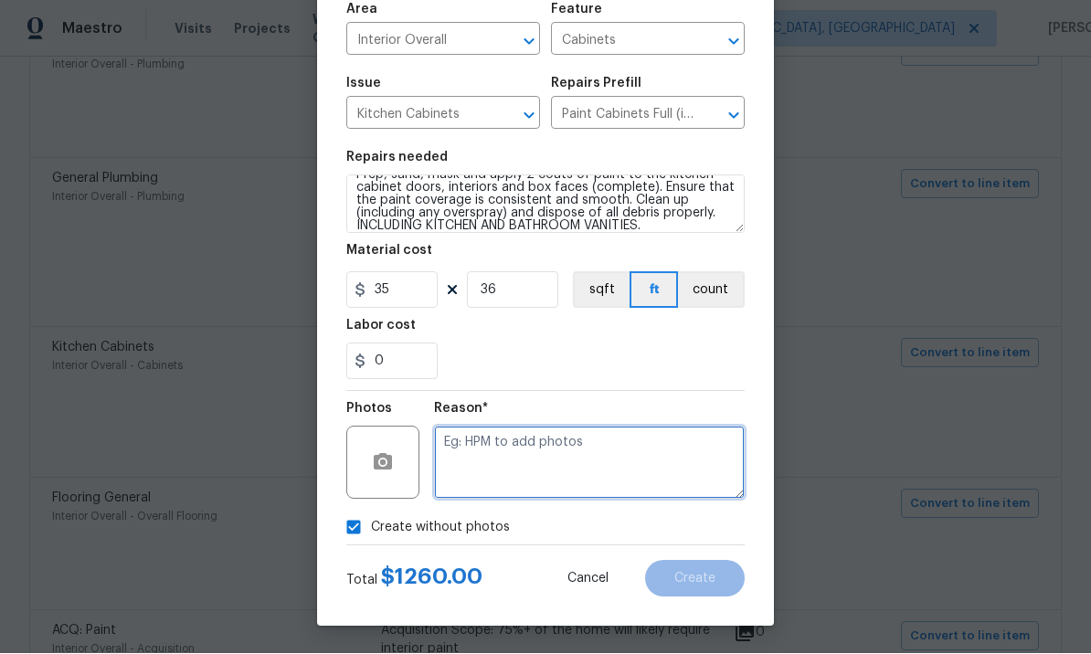
click at [517, 465] on textarea at bounding box center [589, 463] width 311 height 73
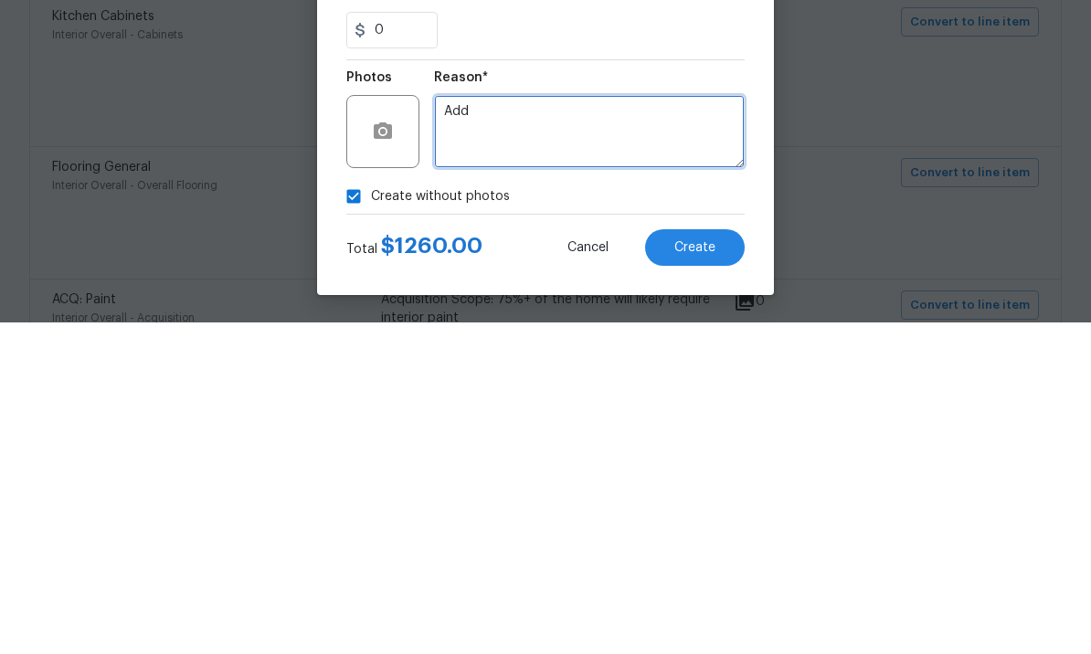
type textarea "Add"
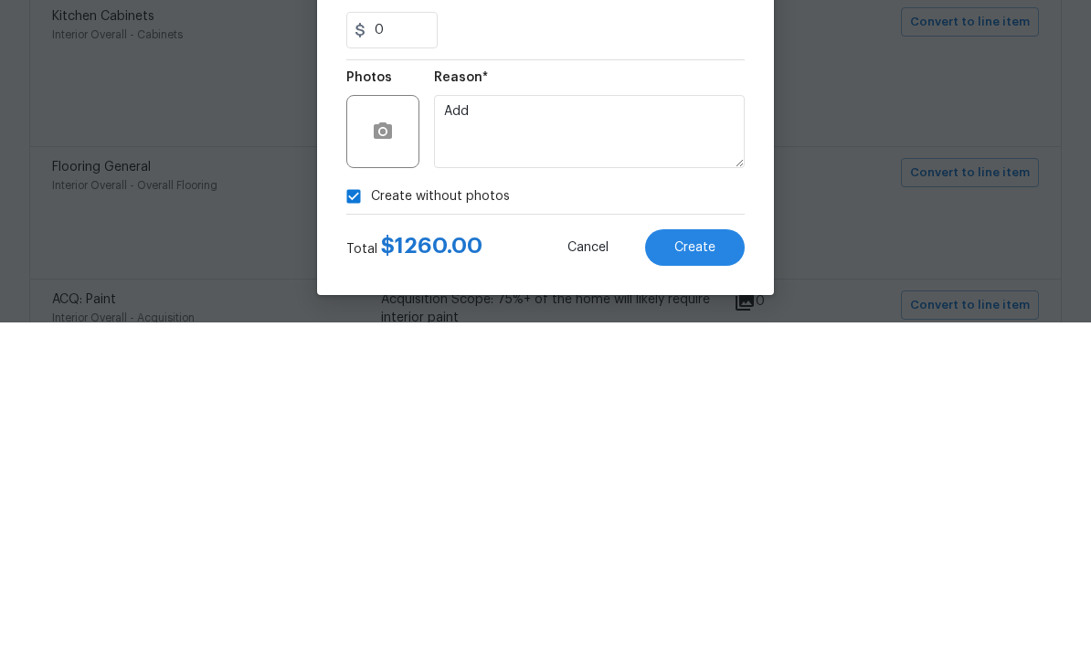
click at [711, 573] on span "Create" at bounding box center [695, 580] width 41 height 14
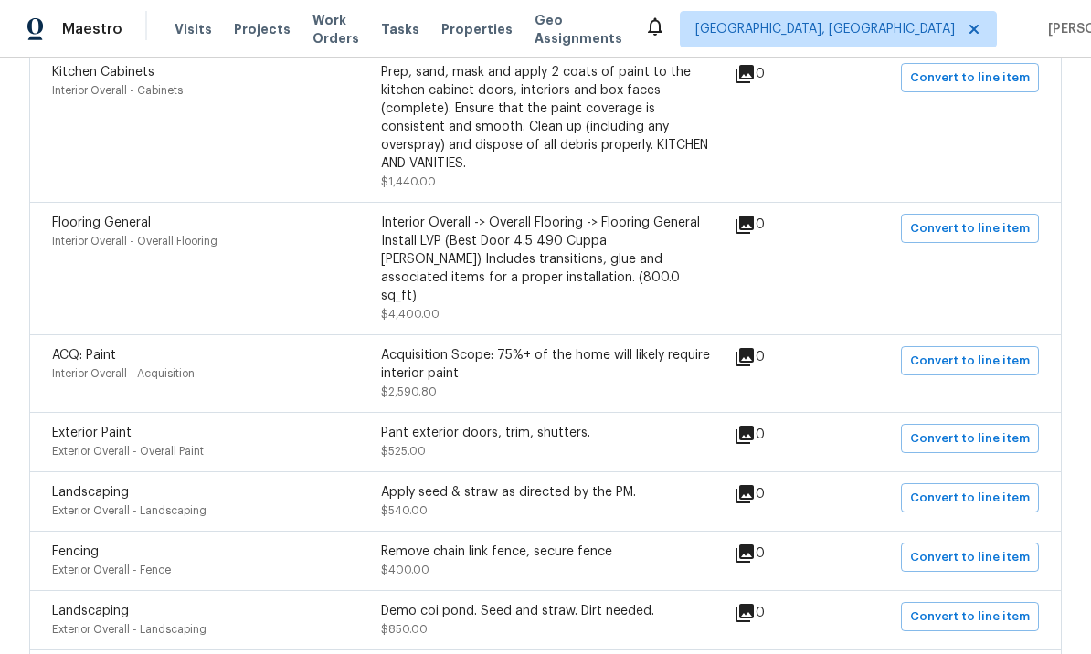
scroll to position [805, 0]
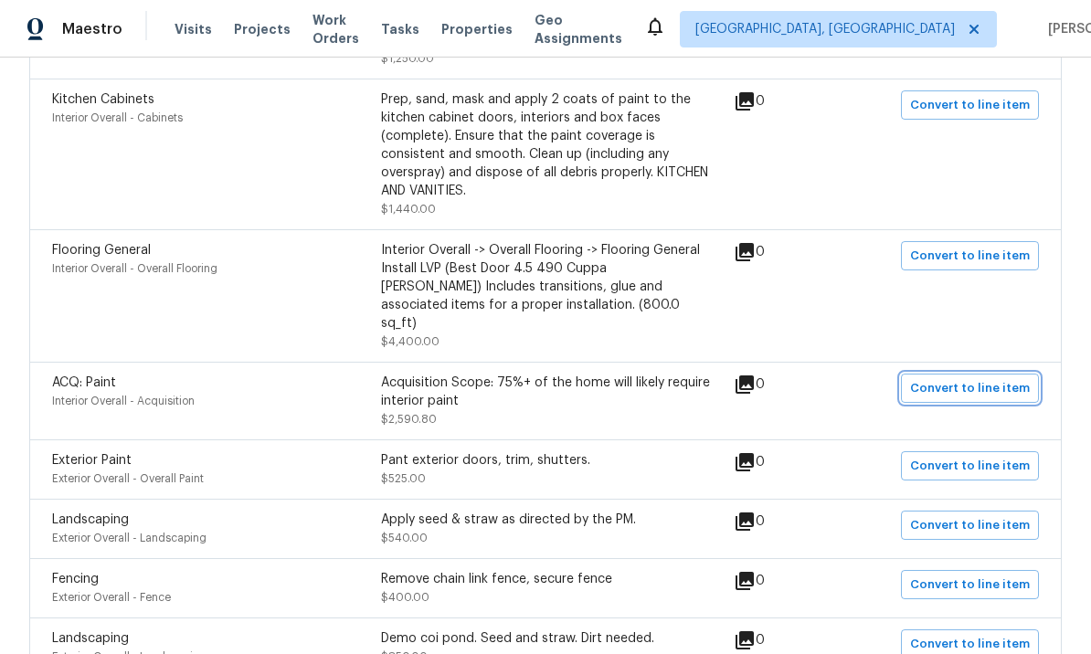
click at [961, 378] on span "Convert to line item" at bounding box center [970, 388] width 120 height 21
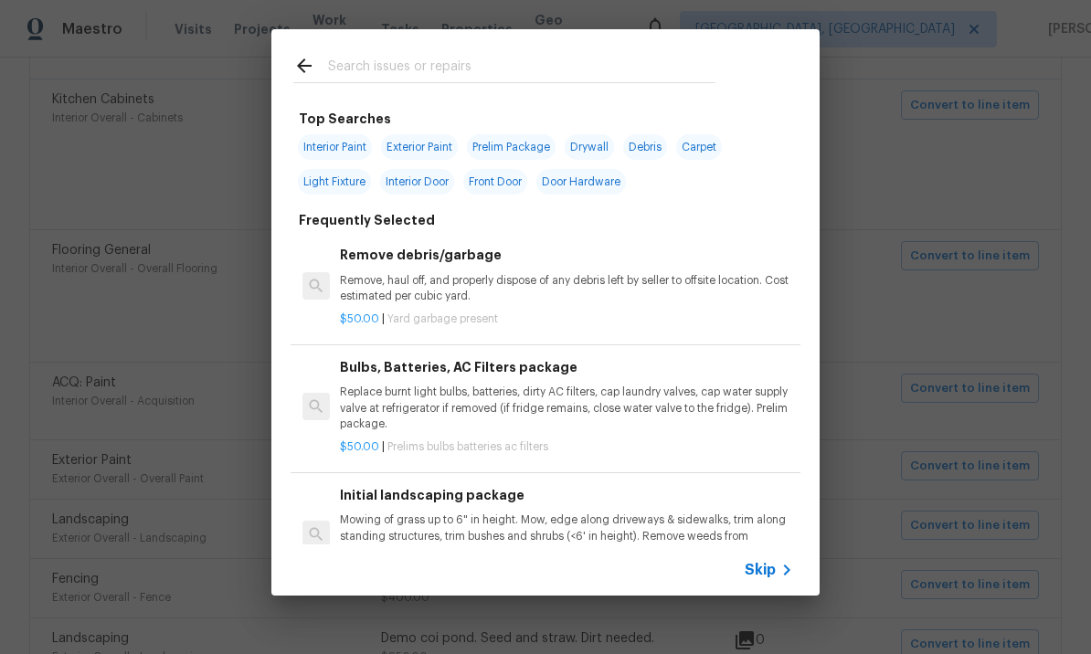
click at [779, 573] on icon at bounding box center [787, 570] width 22 height 22
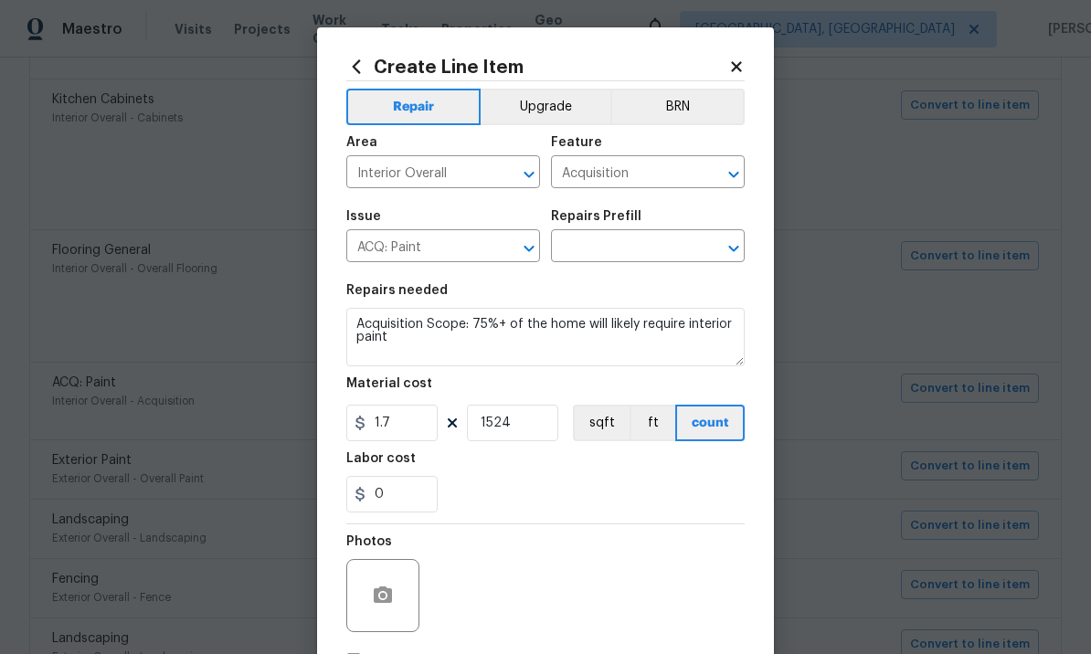
click at [615, 255] on input "text" at bounding box center [622, 248] width 143 height 28
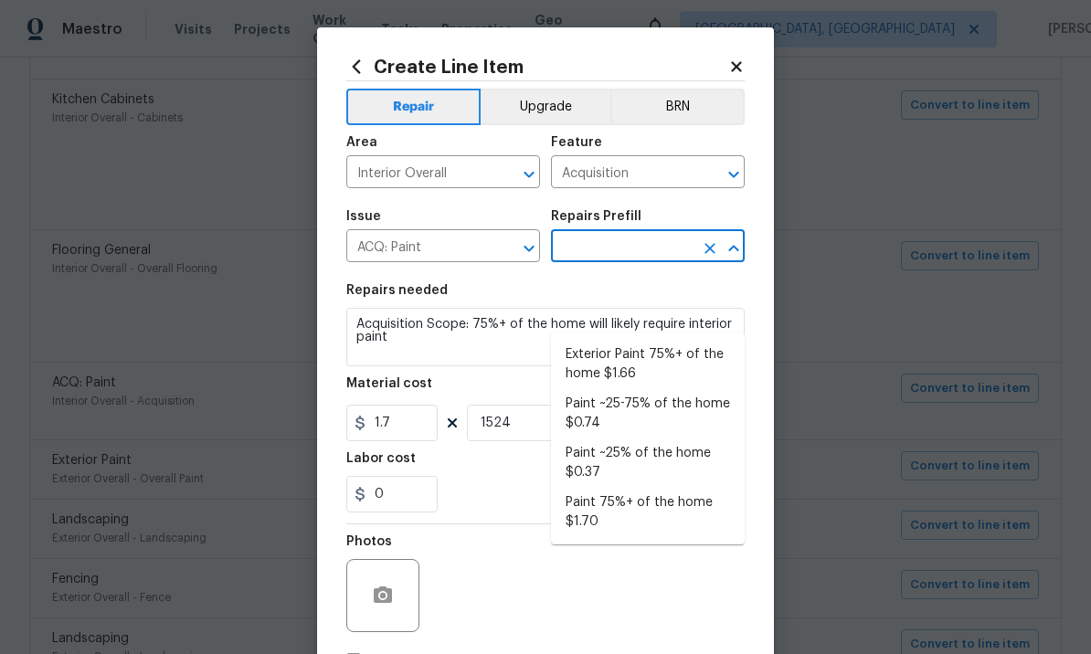
click at [500, 248] on icon "Clear" at bounding box center [505, 248] width 18 height 18
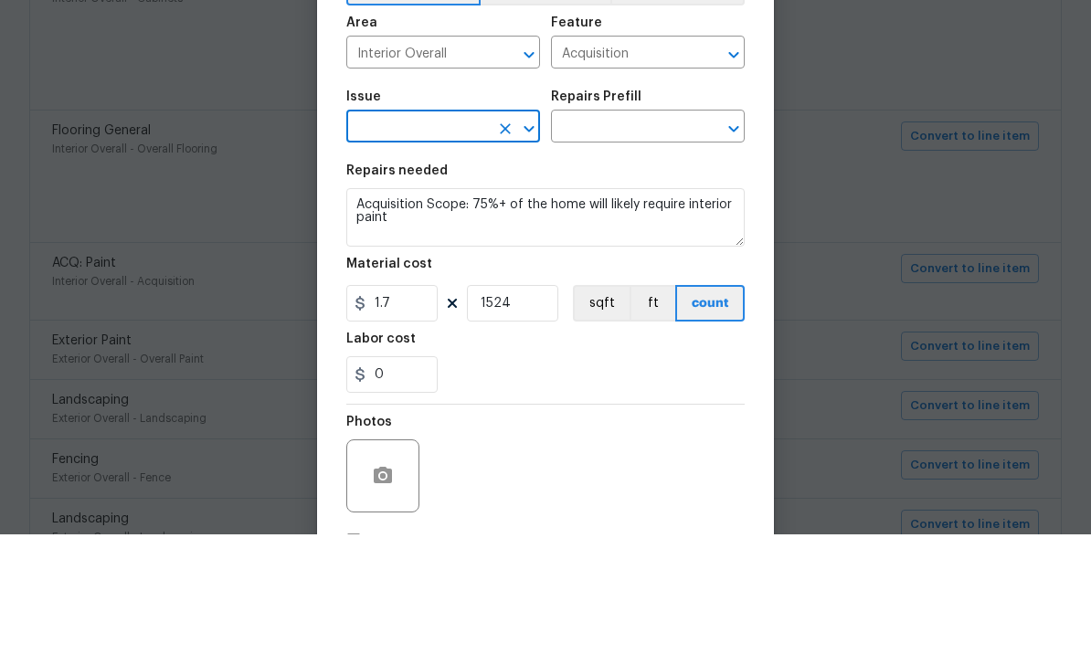
click at [702, 165] on icon "Clear" at bounding box center [710, 174] width 18 height 18
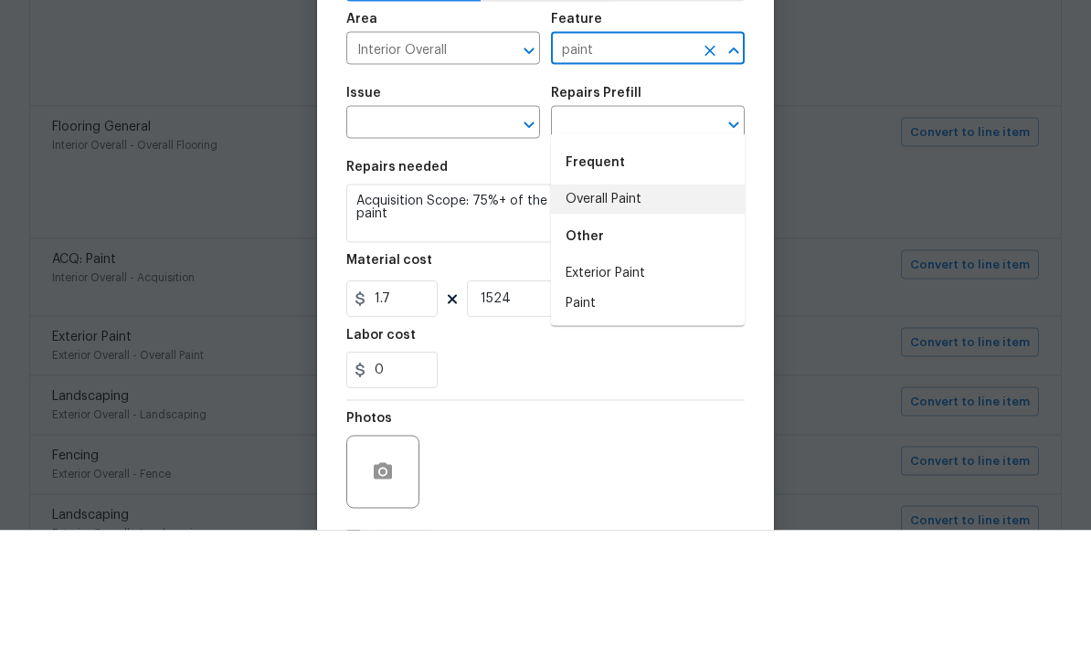
click at [648, 308] on li "Overall Paint" at bounding box center [648, 323] width 194 height 30
type input "Overall Paint"
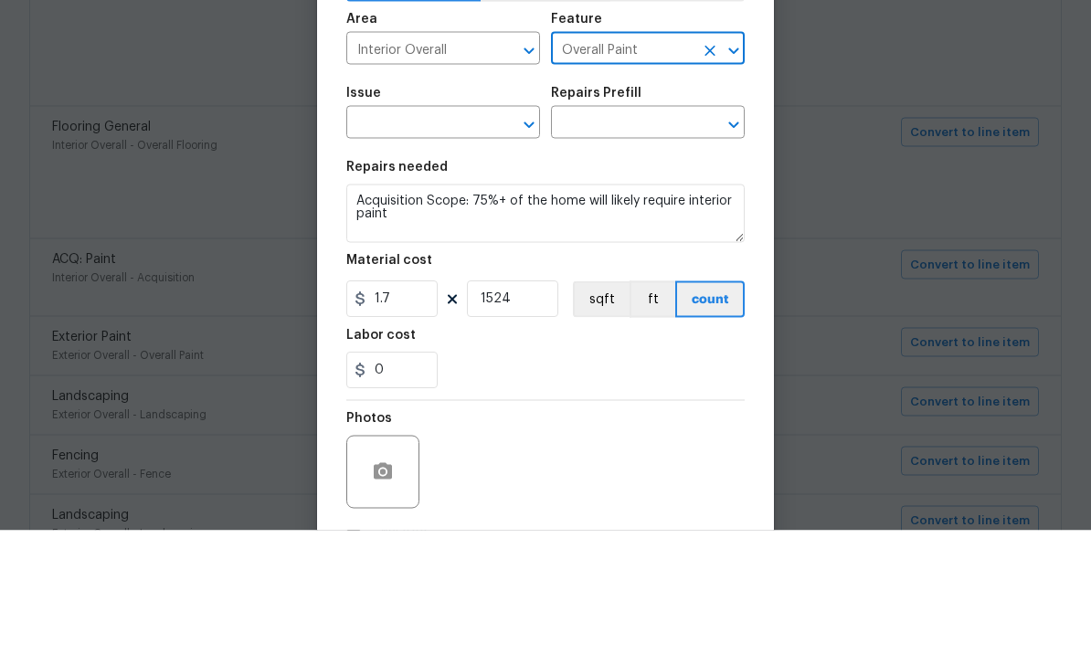
click at [437, 234] on input "text" at bounding box center [417, 248] width 143 height 28
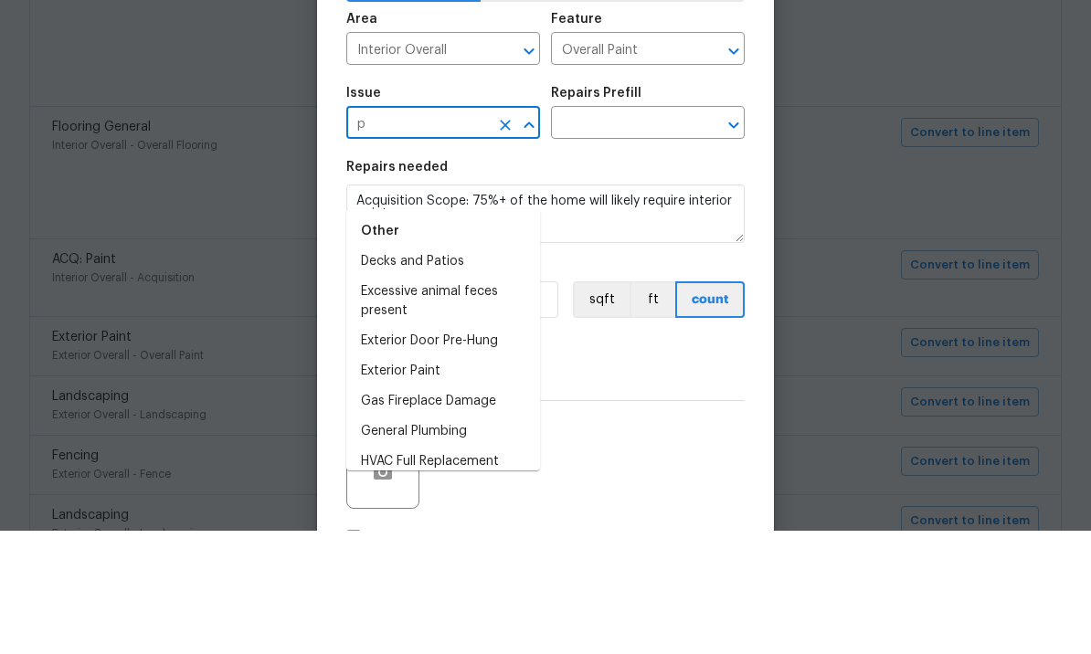
scroll to position [0, 0]
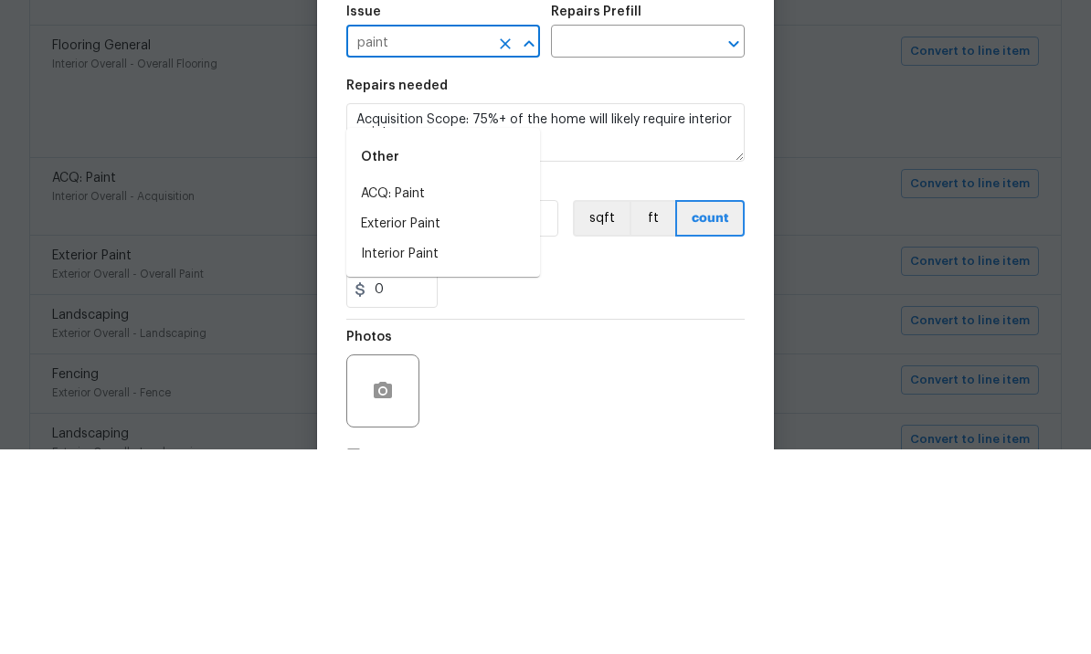
click at [440, 444] on li "Interior Paint" at bounding box center [443, 459] width 194 height 30
type input "Interior Paint"
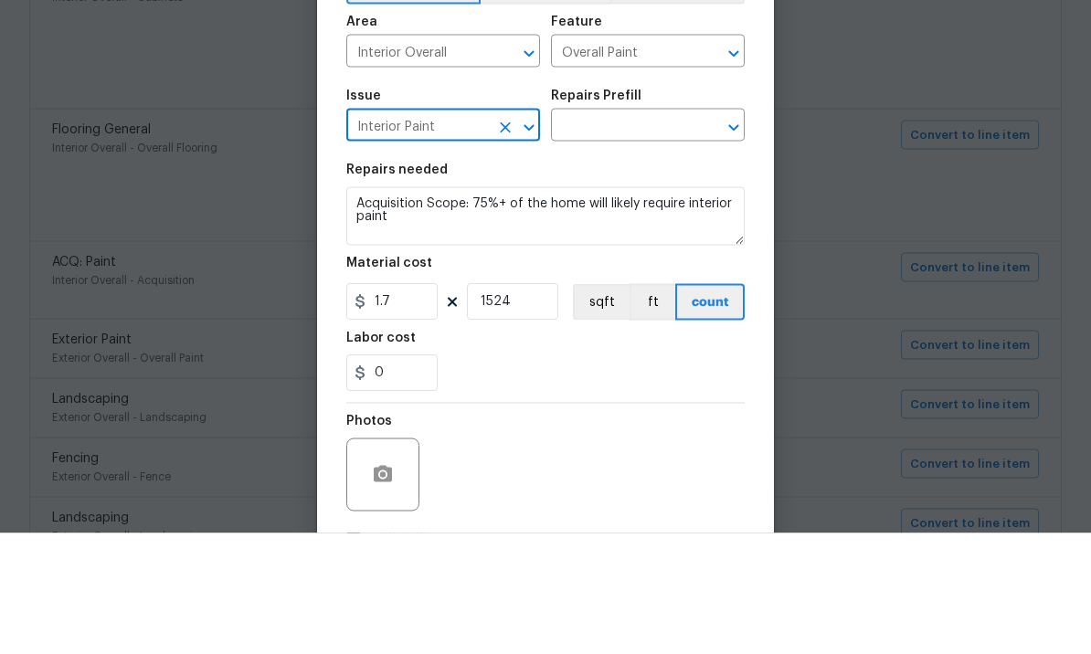
click at [639, 234] on input "text" at bounding box center [622, 248] width 143 height 28
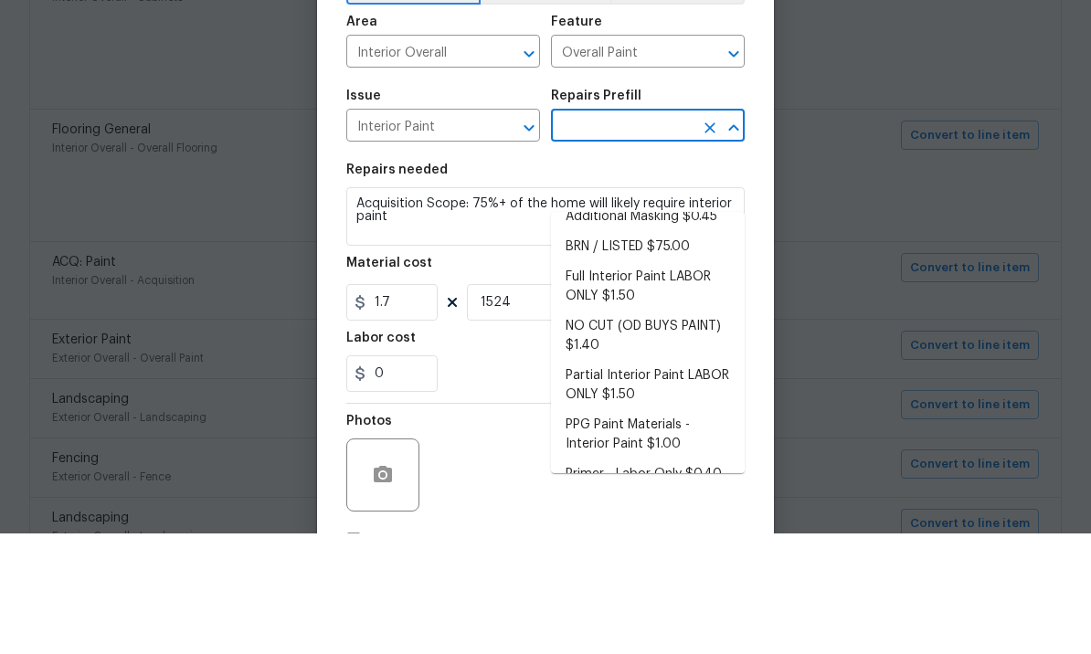
scroll to position [46, 0]
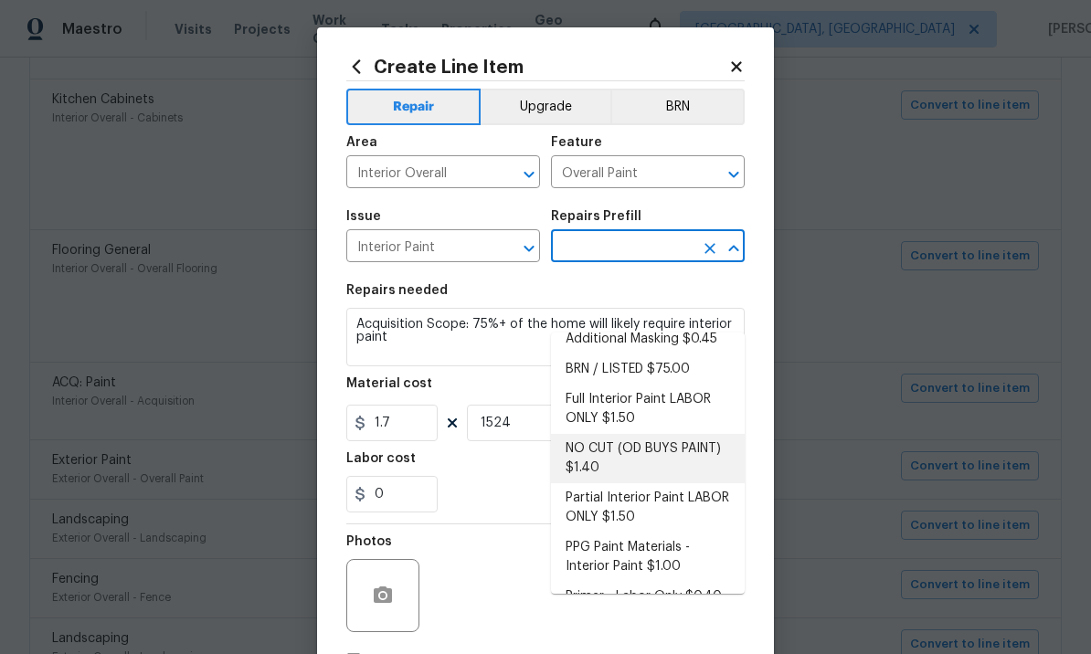
click at [677, 434] on li "NO CUT (OD BUYS PAINT) $1.40" at bounding box center [648, 458] width 194 height 49
type input "NO CUT (OD BUYS PAINT) $1.40"
type textarea "NO CUTS, Opendoor to Purchase Paint - (walls, ceilings, trim, and doors) - All …"
type input "NO CUT (OD BUYS PAINT) $1.40"
type input "1.4"
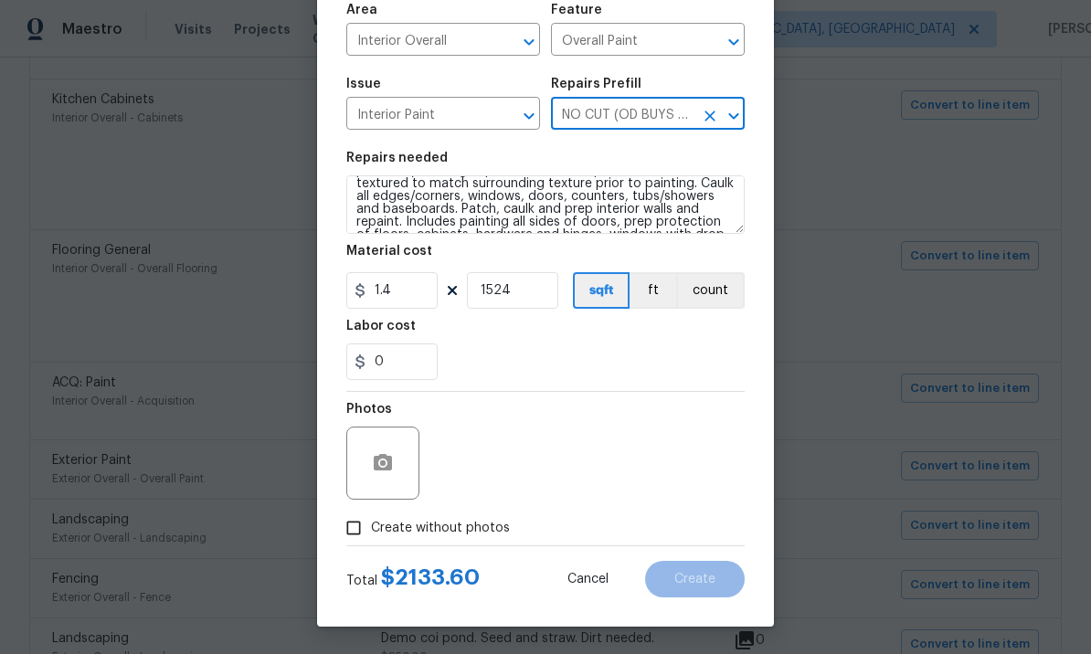
scroll to position [136, 0]
click at [354, 525] on input "Create without photos" at bounding box center [353, 528] width 35 height 35
checkbox input "true"
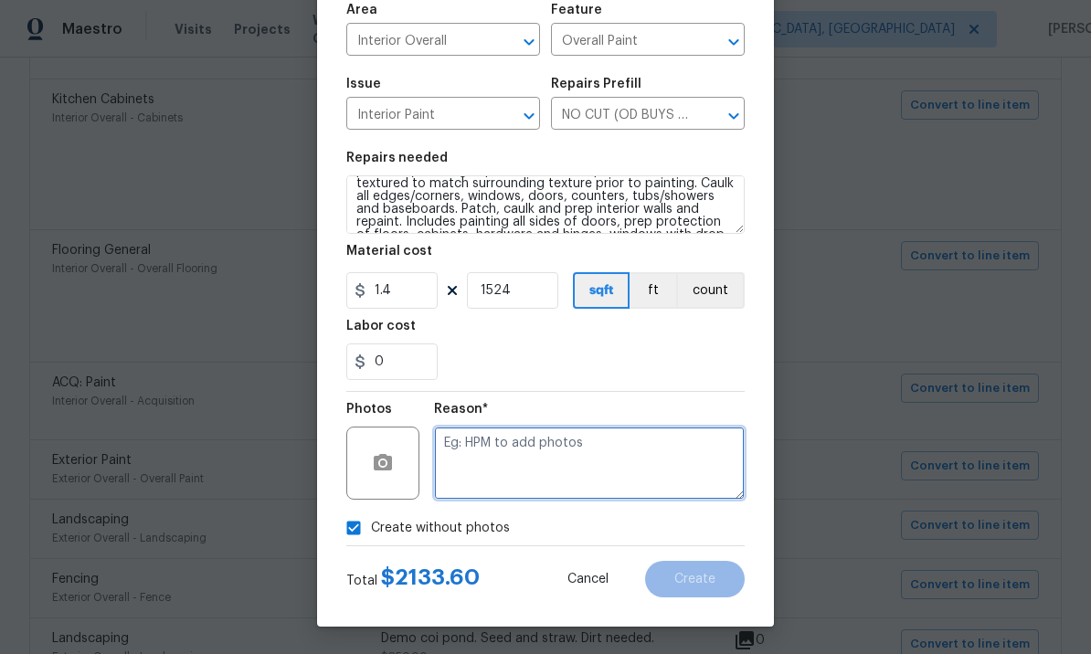
click at [514, 444] on textarea at bounding box center [589, 463] width 311 height 73
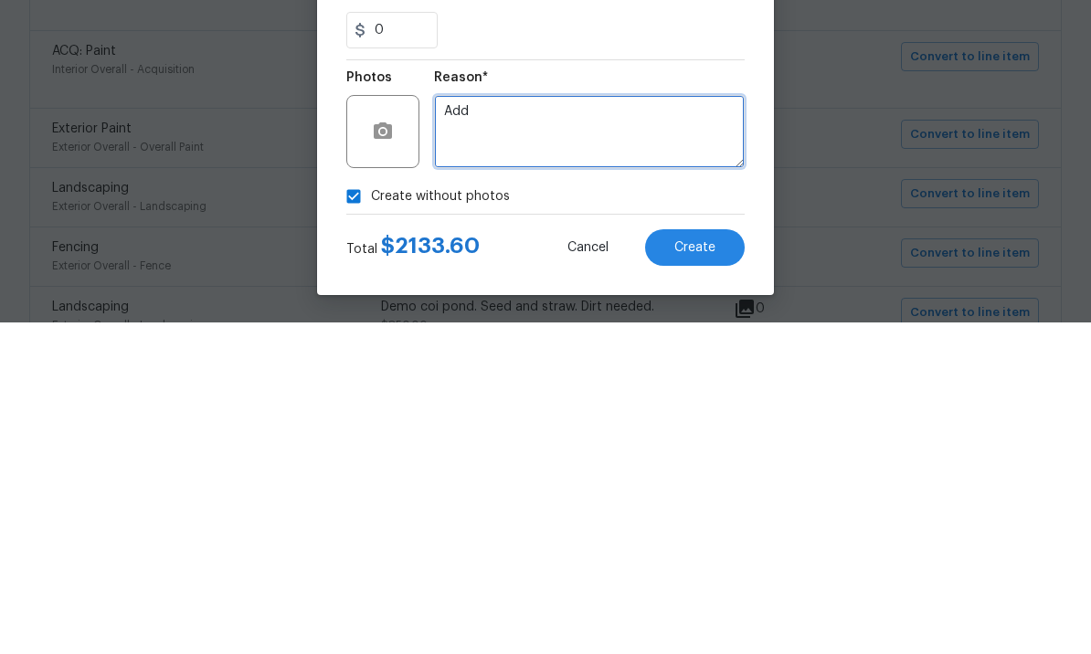
type textarea "Add"
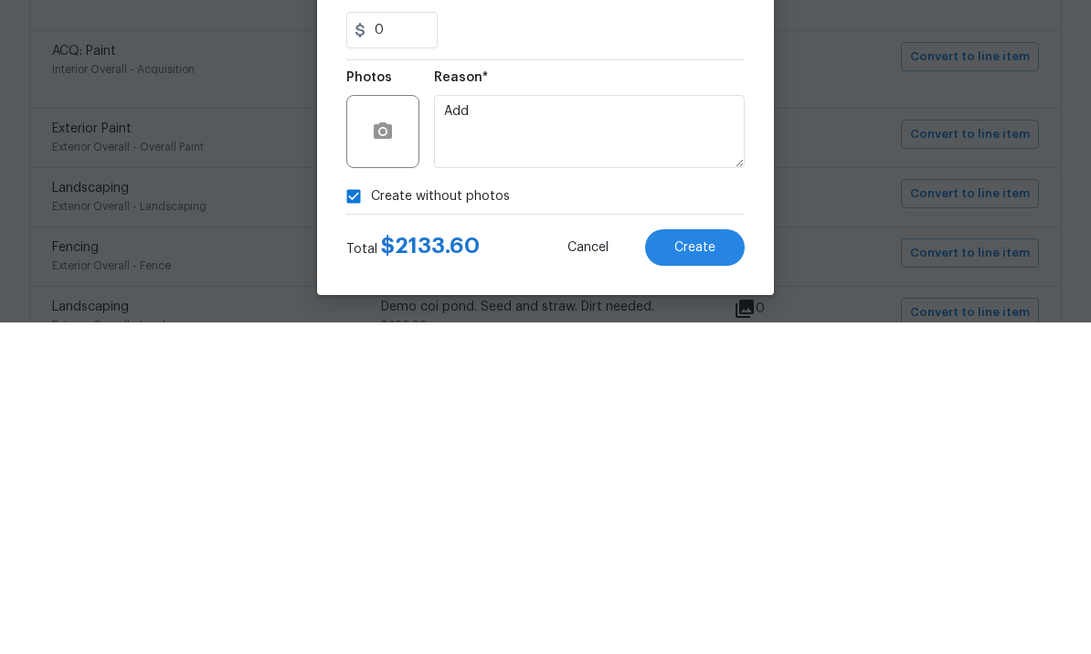
click at [700, 573] on span "Create" at bounding box center [695, 580] width 41 height 14
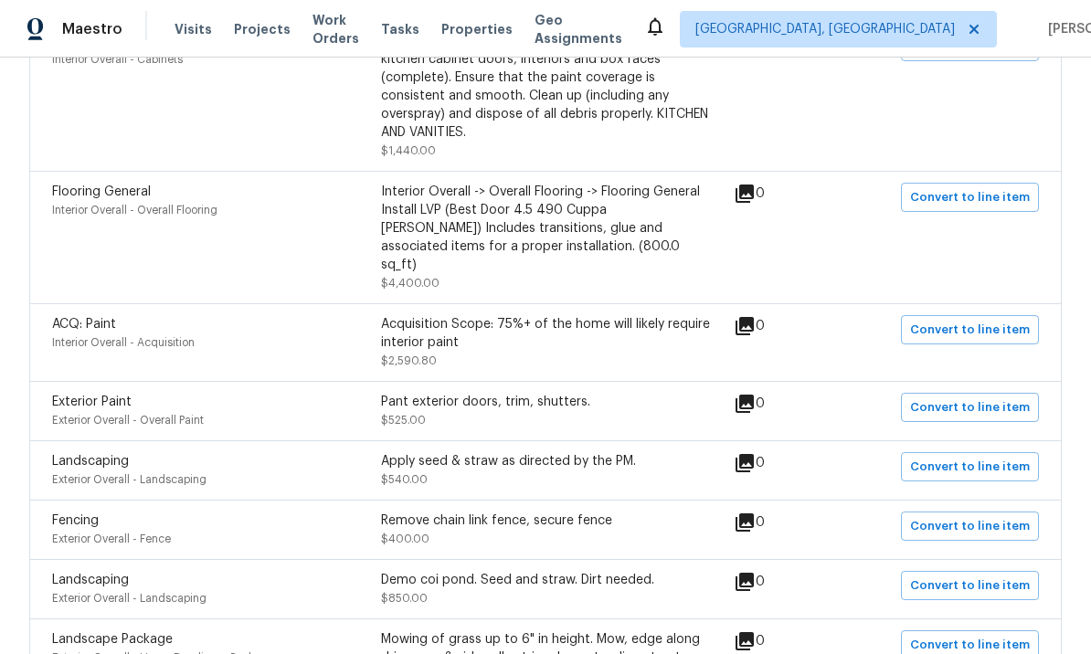
scroll to position [871, 0]
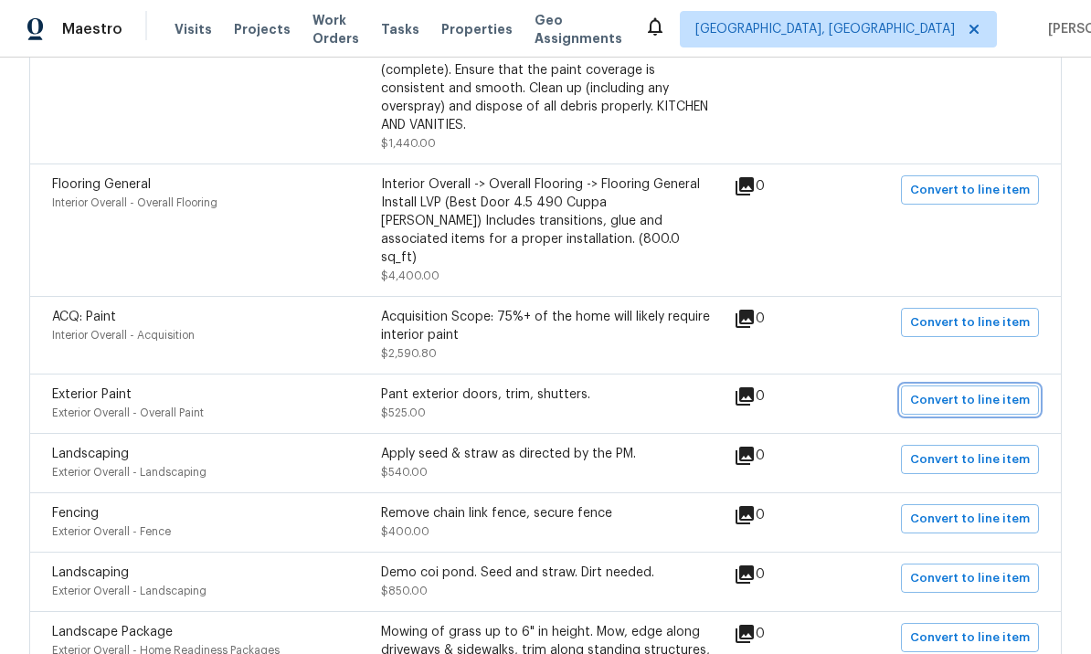
click at [960, 390] on span "Convert to line item" at bounding box center [970, 400] width 120 height 21
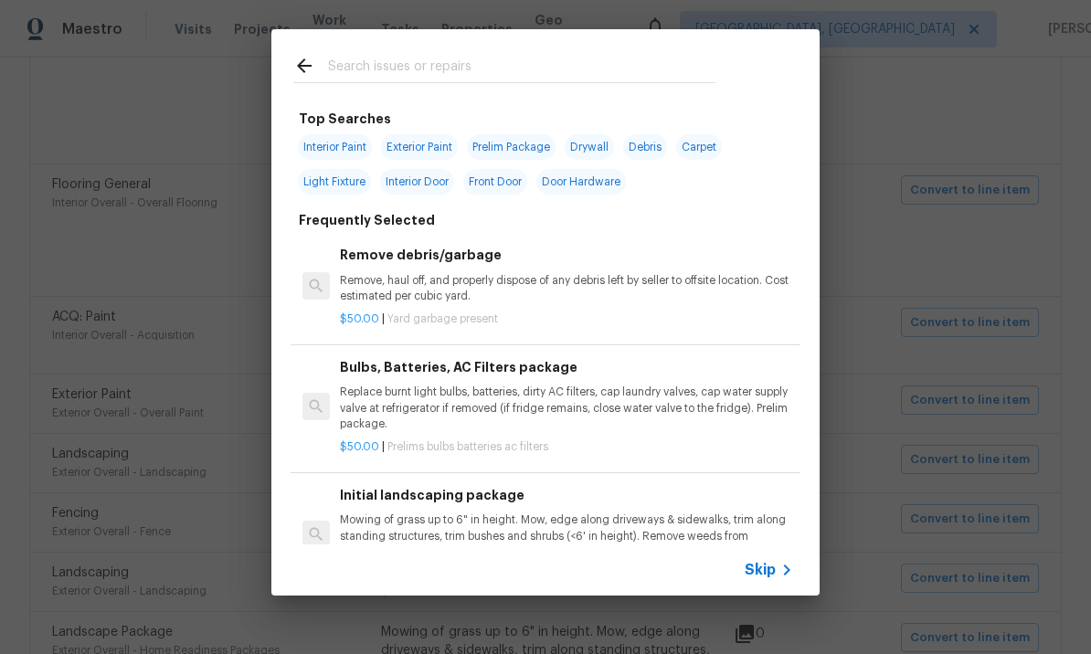
click at [765, 568] on span "Skip" at bounding box center [760, 570] width 31 height 18
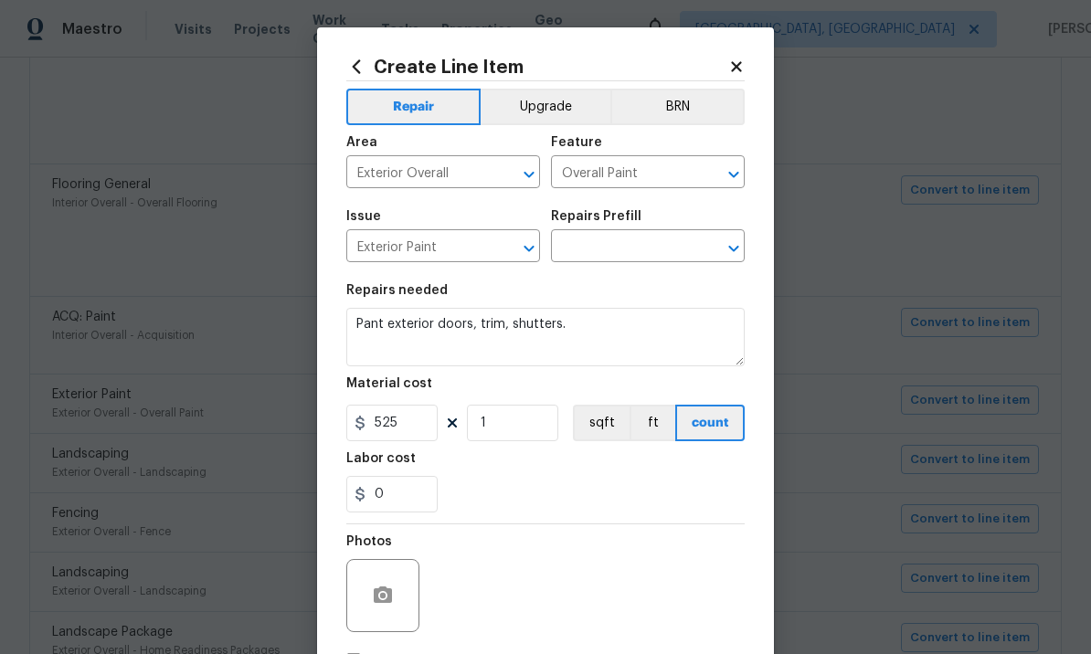
click at [625, 250] on input "text" at bounding box center [622, 248] width 143 height 28
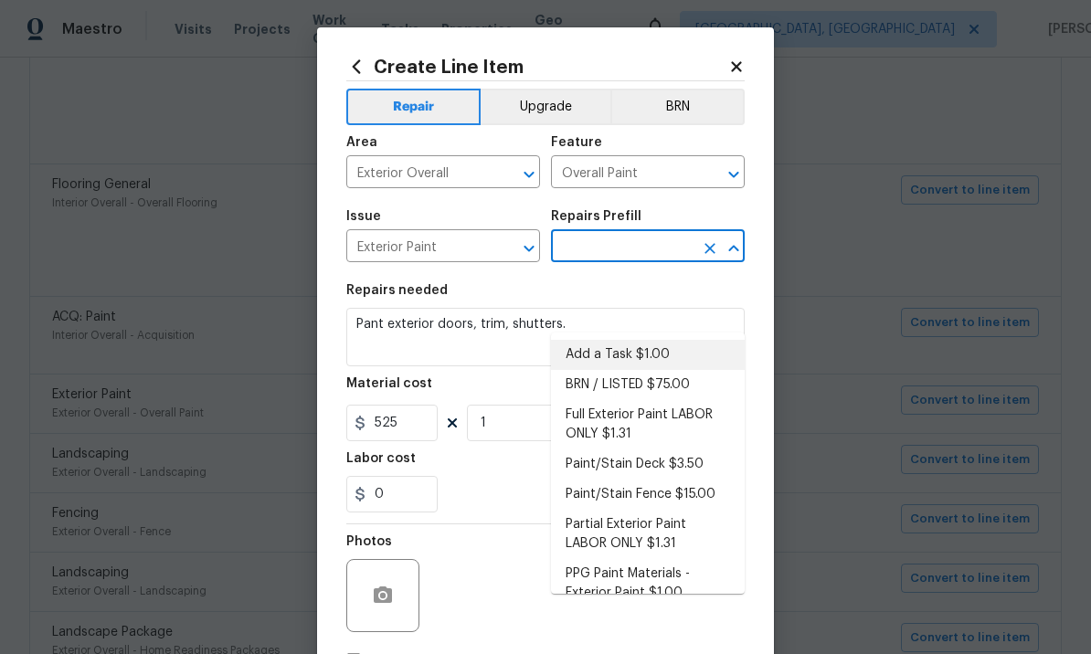
click at [656, 340] on li "Add a Task $1.00" at bounding box center [648, 355] width 194 height 30
type input "Add a Task $1.00"
type textarea "HPM to detail"
type input "Add a Task $1.00"
type input "1"
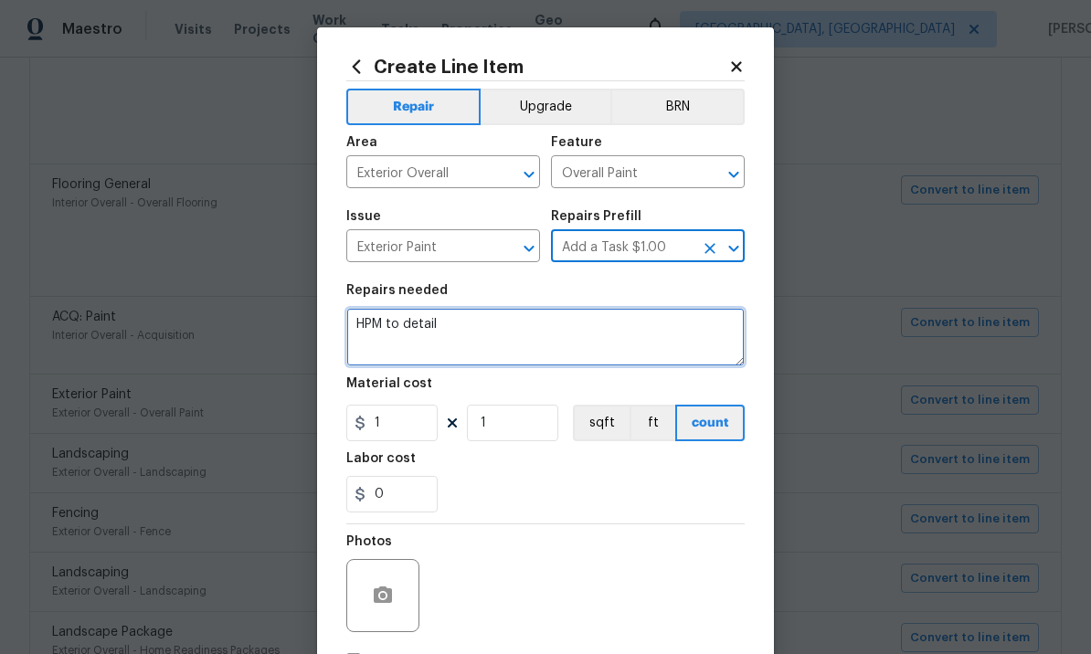
click at [495, 324] on textarea "HPM to detail" at bounding box center [545, 337] width 399 height 58
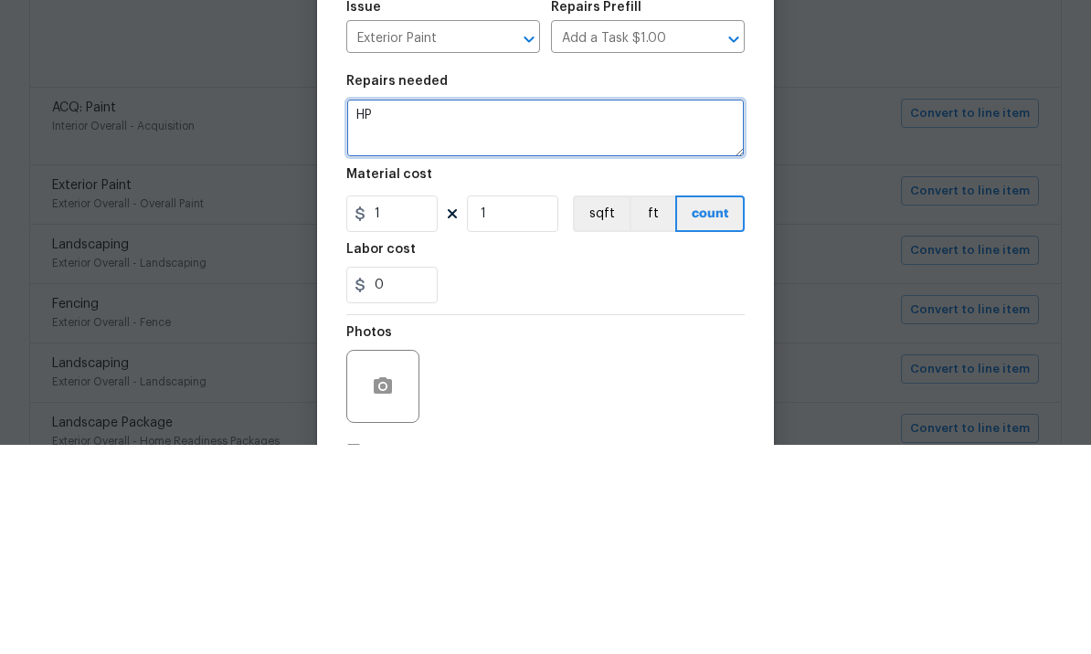
type textarea "H"
type textarea "Paint exterior doors, door trim, shutters"
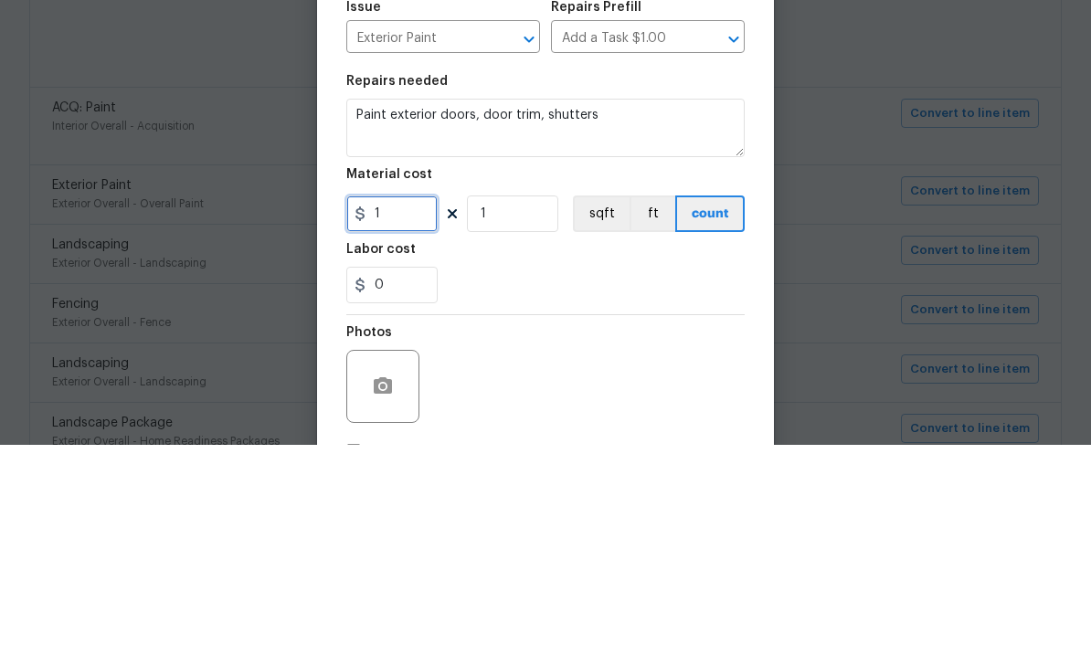
click at [407, 405] on input "1" at bounding box center [391, 423] width 91 height 37
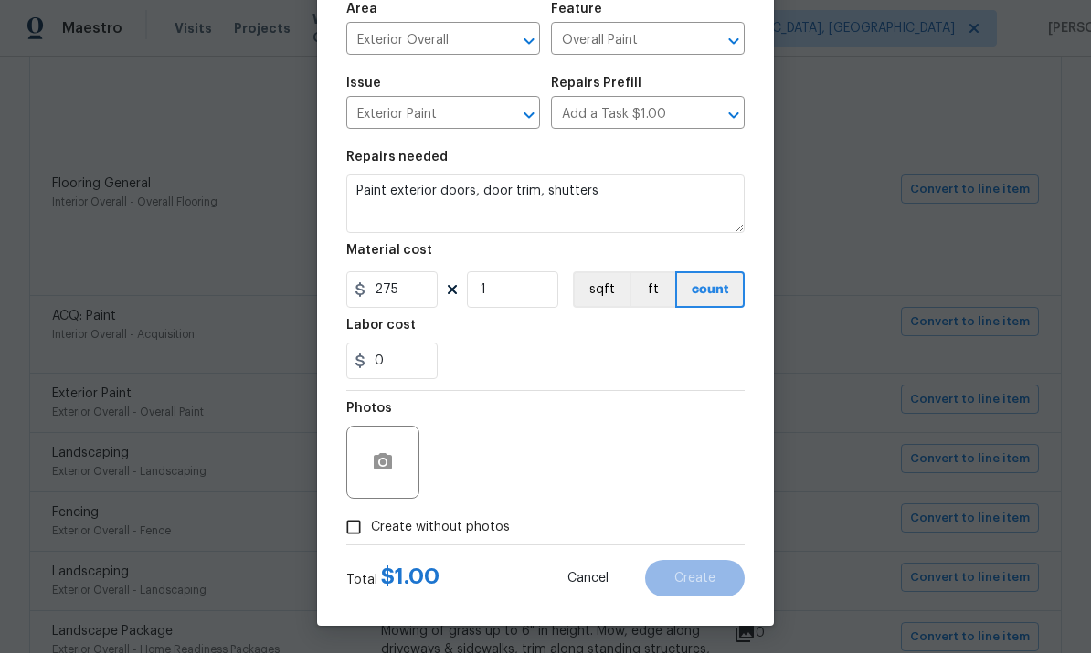
scroll to position [136, 0]
type input "275"
click at [356, 516] on input "Create without photos" at bounding box center [353, 528] width 35 height 35
checkbox input "true"
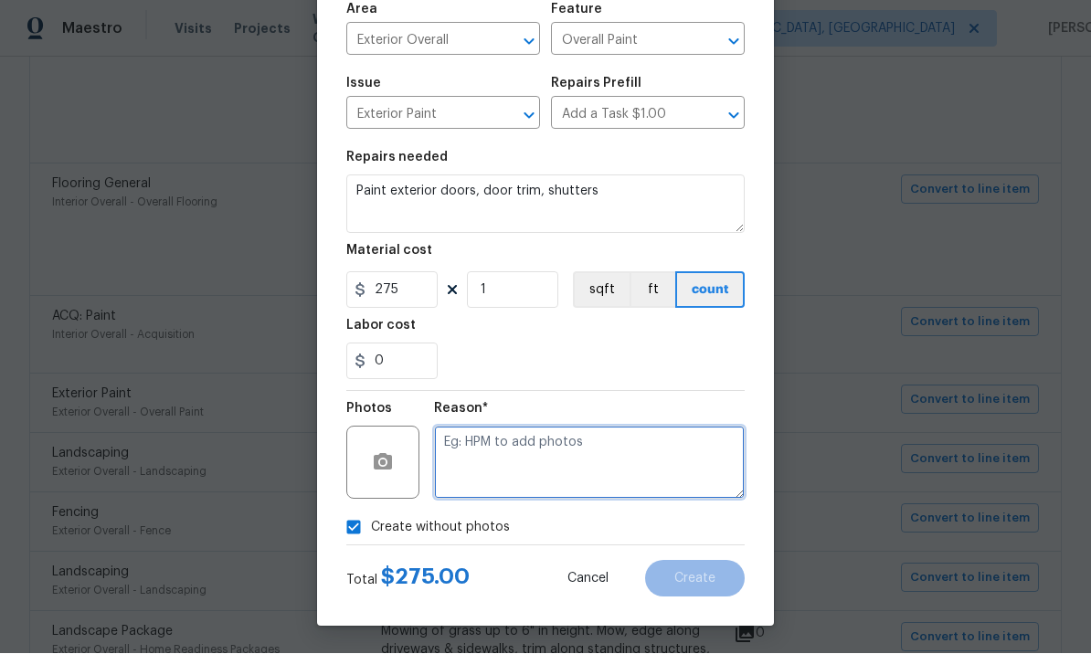
click at [500, 456] on textarea at bounding box center [589, 463] width 311 height 73
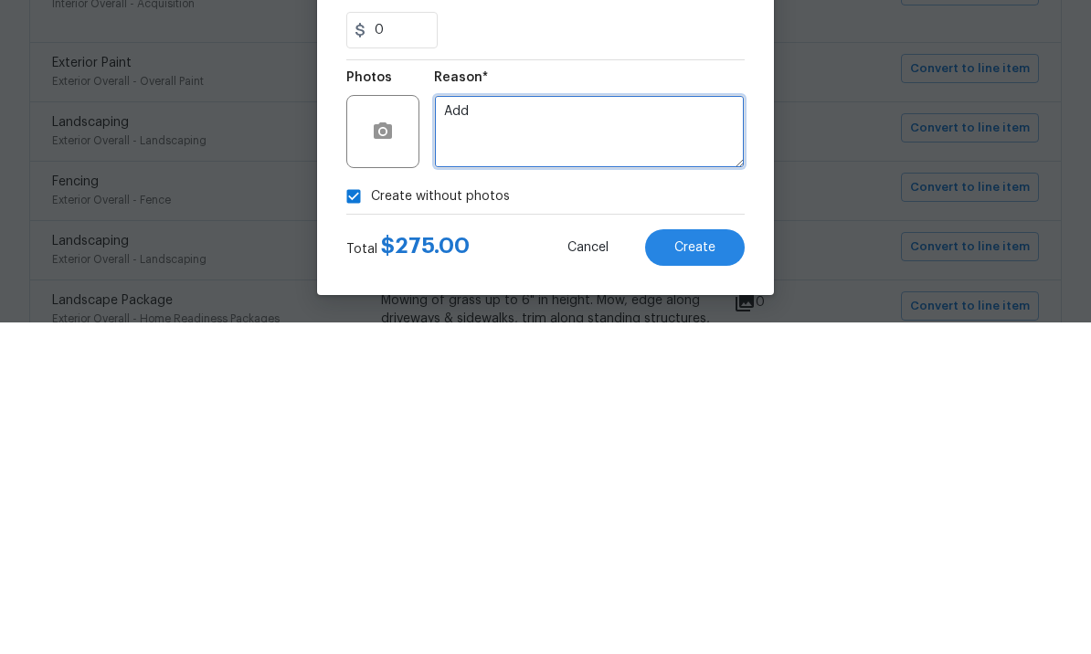
type textarea "Add"
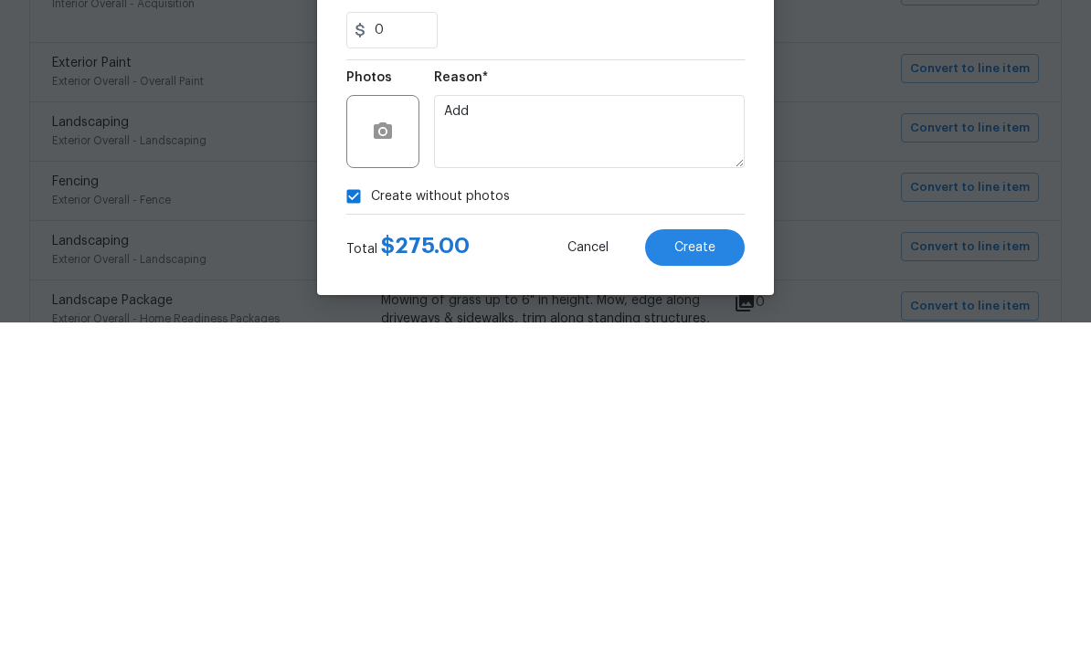
click at [712, 573] on span "Create" at bounding box center [695, 580] width 41 height 14
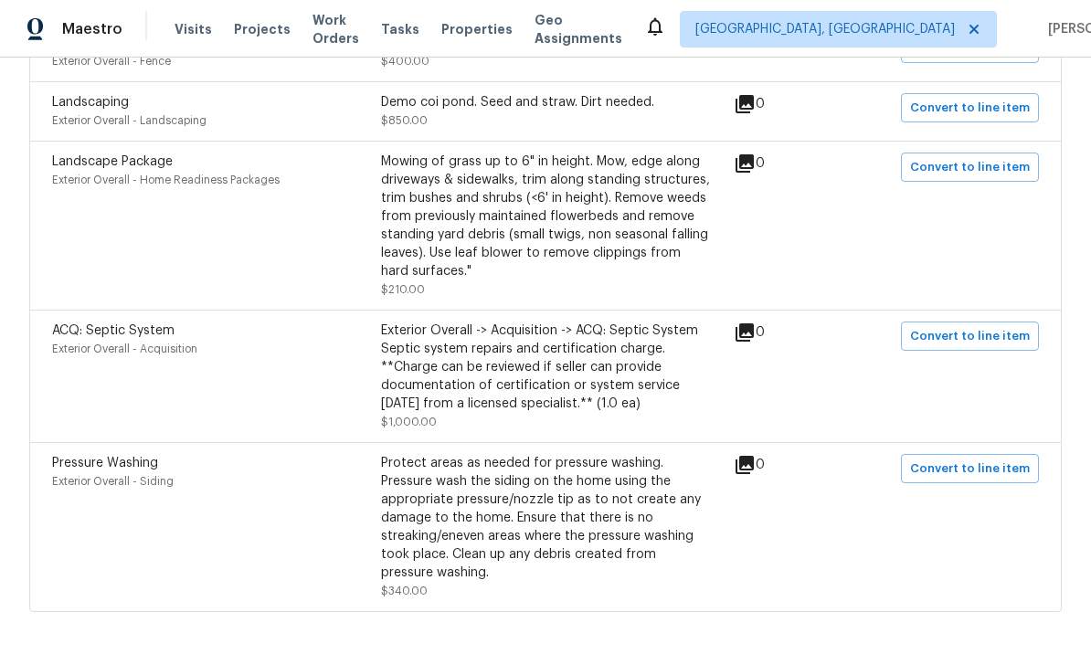
scroll to position [1341, 0]
click at [963, 460] on span "Convert to line item" at bounding box center [970, 470] width 120 height 21
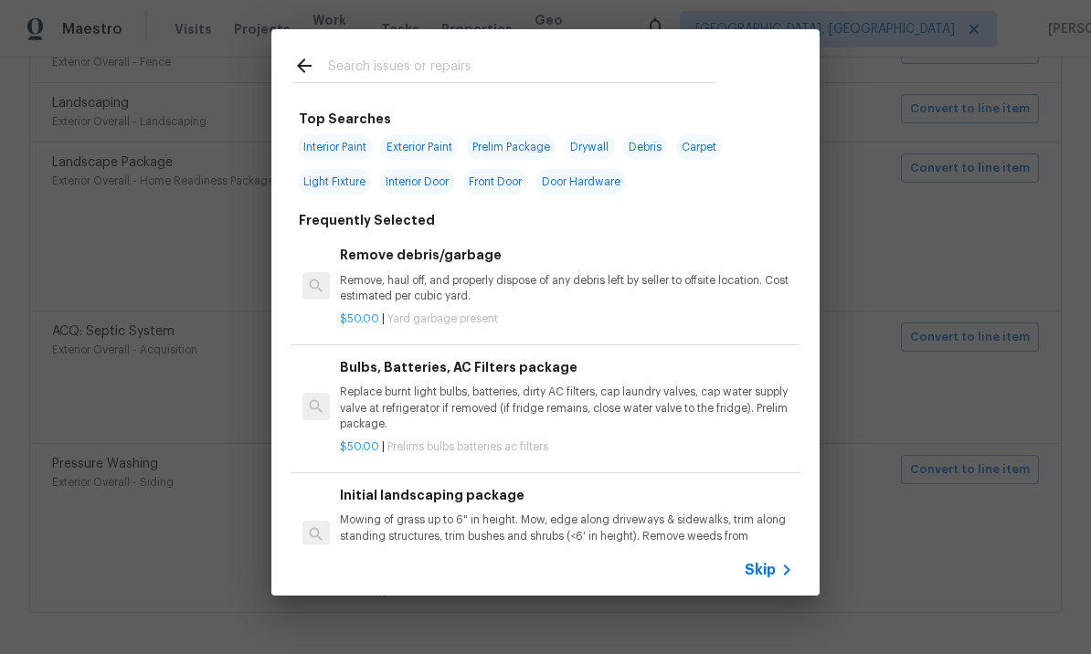
click at [761, 577] on span "Skip" at bounding box center [760, 570] width 31 height 18
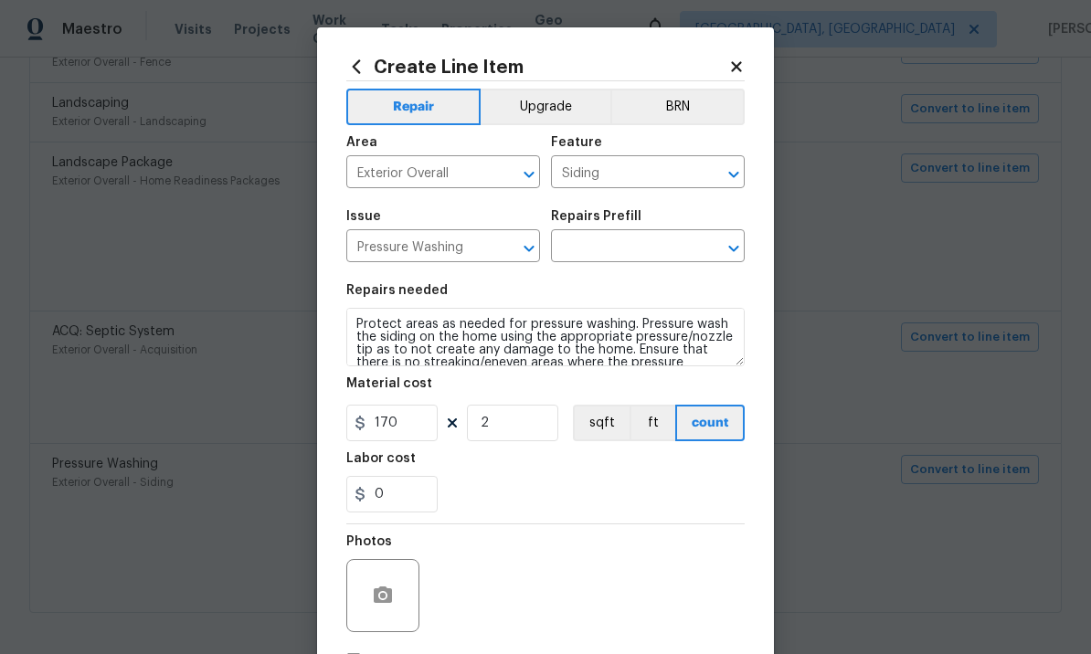
click at [624, 242] on input "text" at bounding box center [622, 248] width 143 height 28
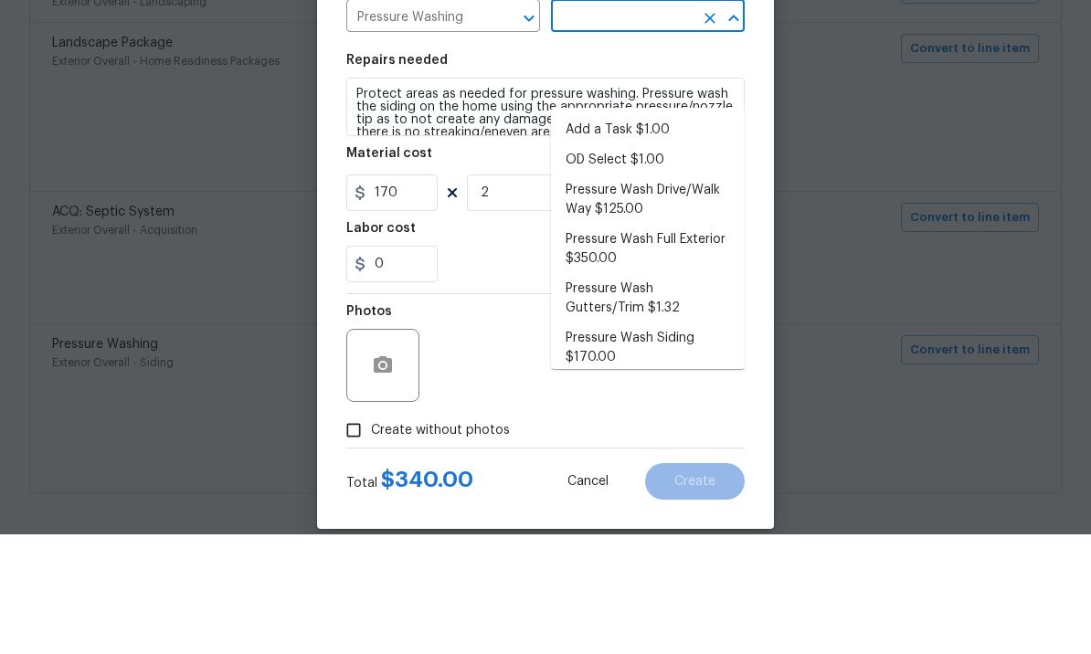
scroll to position [113, 0]
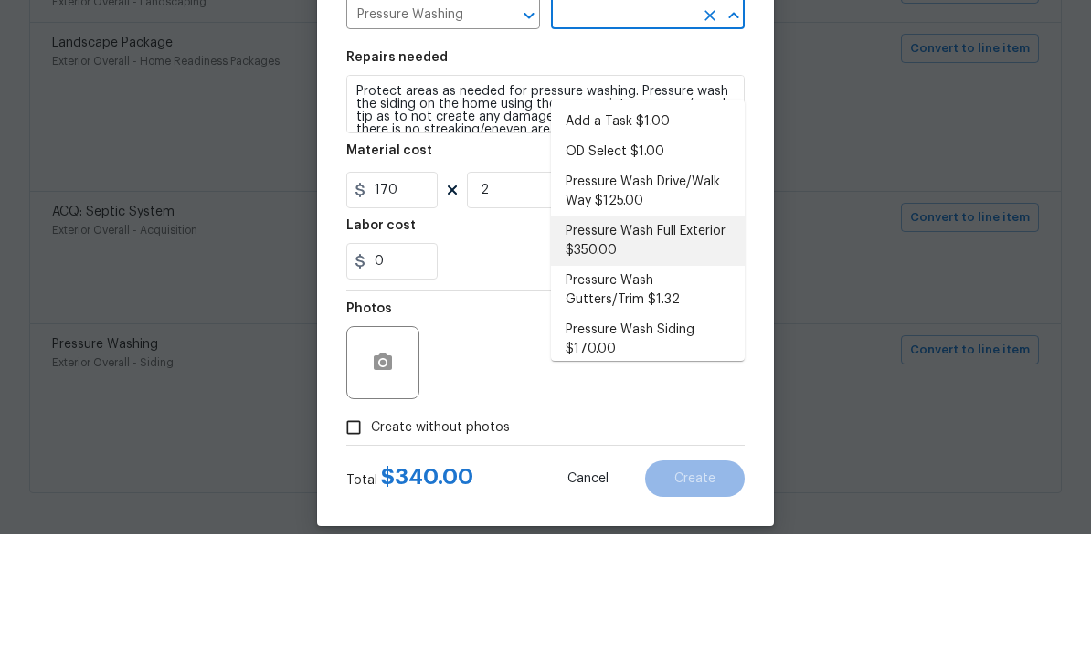
click at [645, 336] on li "Pressure Wash Full Exterior $350.00" at bounding box center [648, 360] width 194 height 49
type input "Pressure Wash Full Exterior $350.00"
type textarea "Pressure wash the House, Flatwork, Deck and Garage interior."
type input "Pressure Wash Full Exterior $350.00"
type input "350"
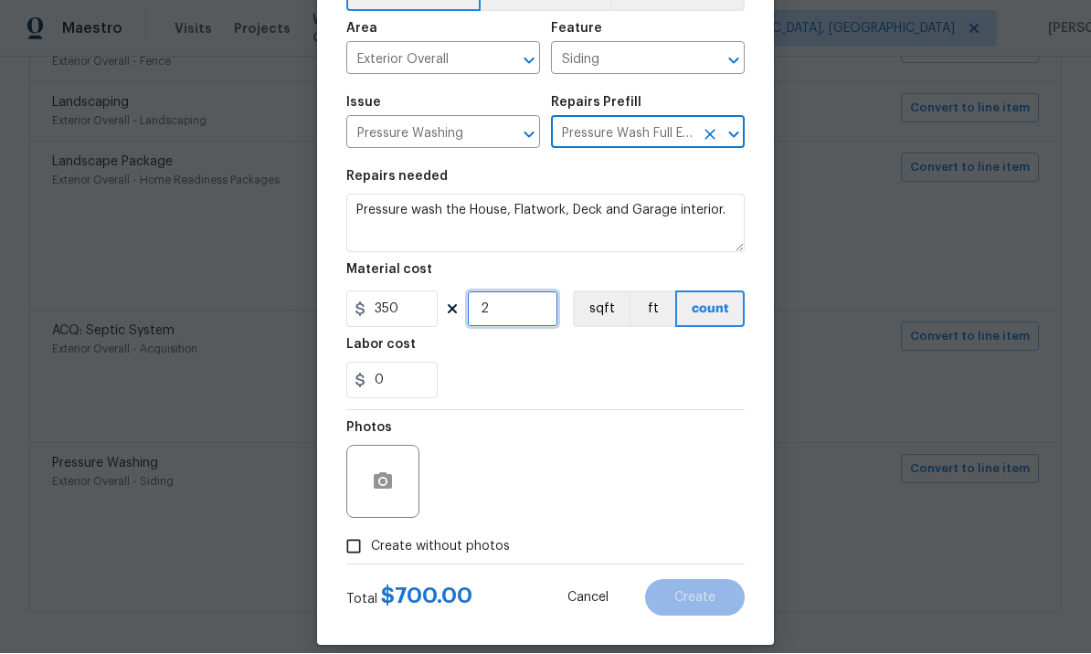
click at [535, 301] on input "2" at bounding box center [512, 310] width 91 height 37
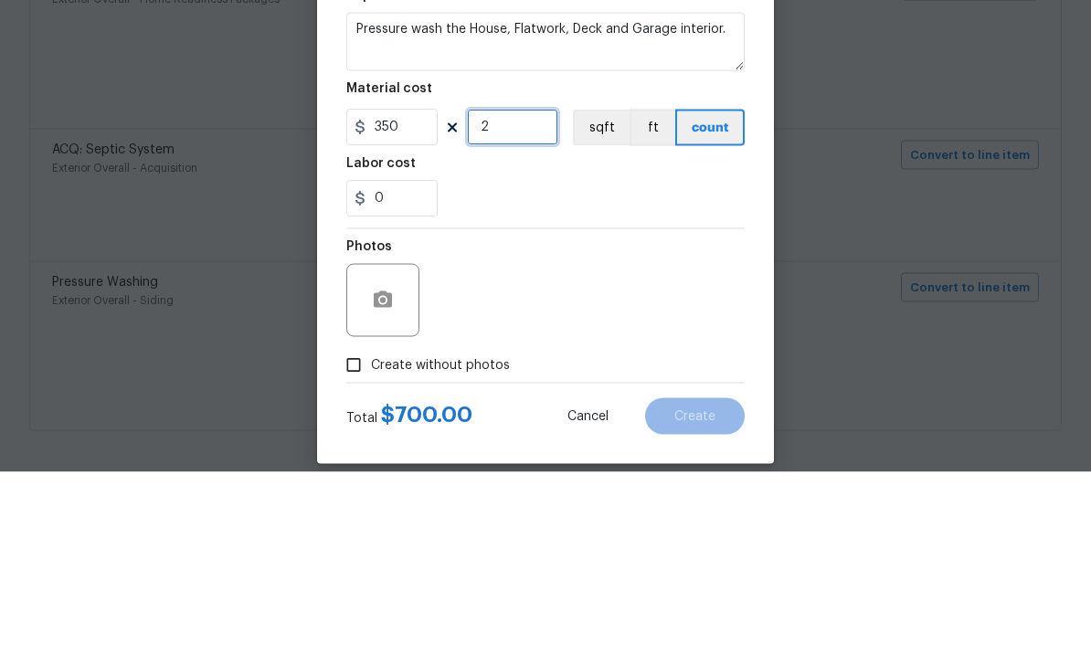
click at [544, 292] on input "2" at bounding box center [512, 310] width 91 height 37
click at [504, 292] on input "2" at bounding box center [512, 310] width 91 height 37
type input "1"
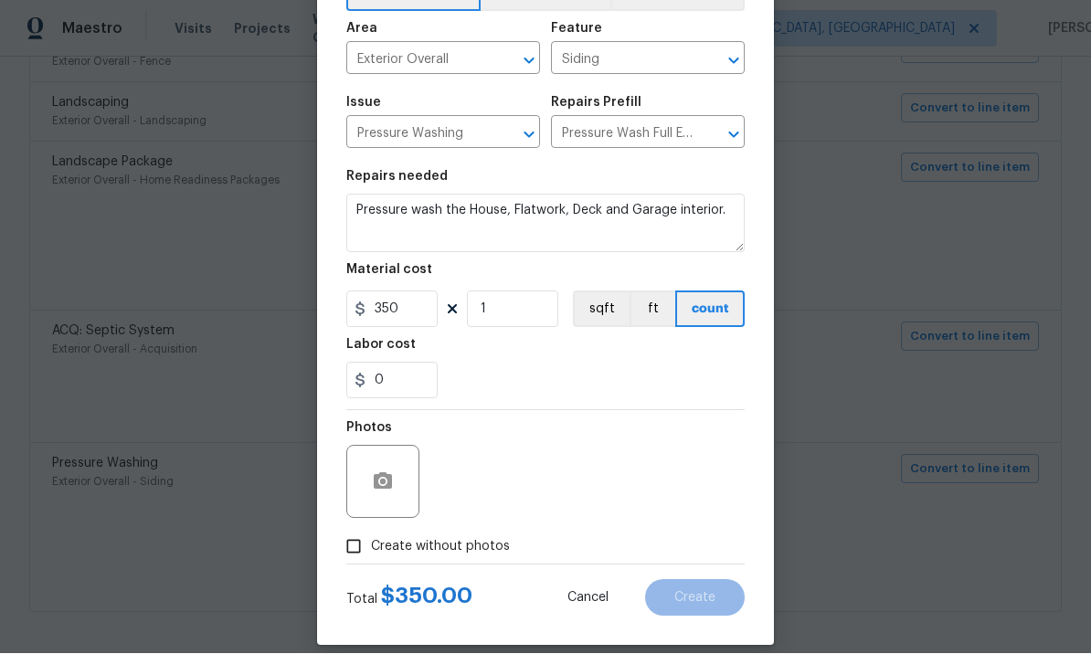
click at [354, 547] on input "Create without photos" at bounding box center [353, 547] width 35 height 35
checkbox input "true"
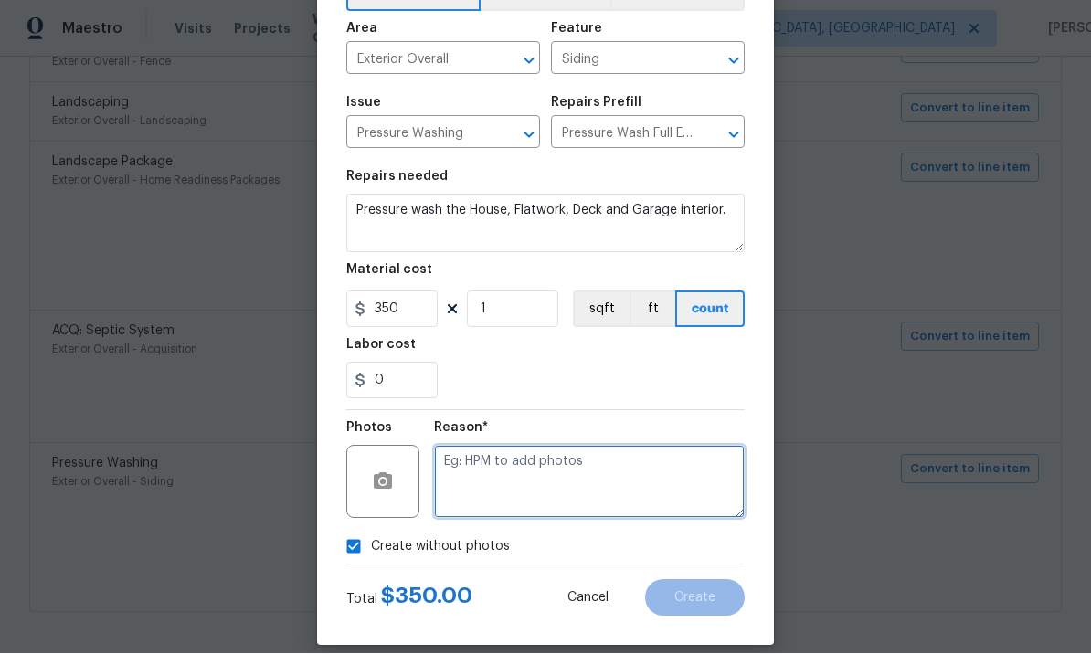
click at [504, 473] on textarea at bounding box center [589, 482] width 311 height 73
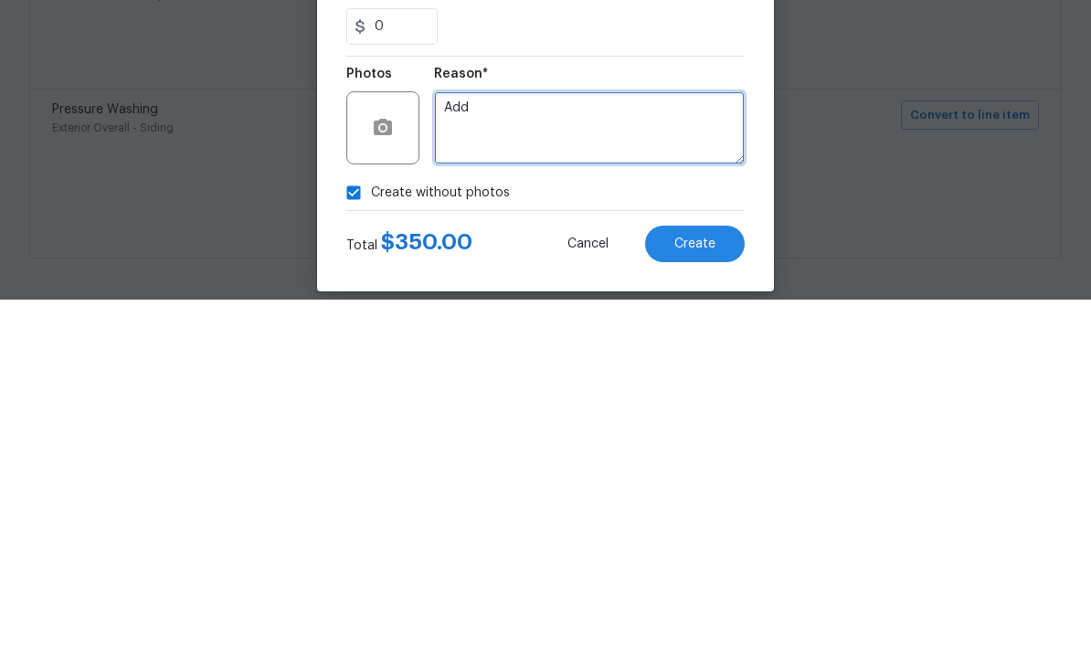
type textarea "Add"
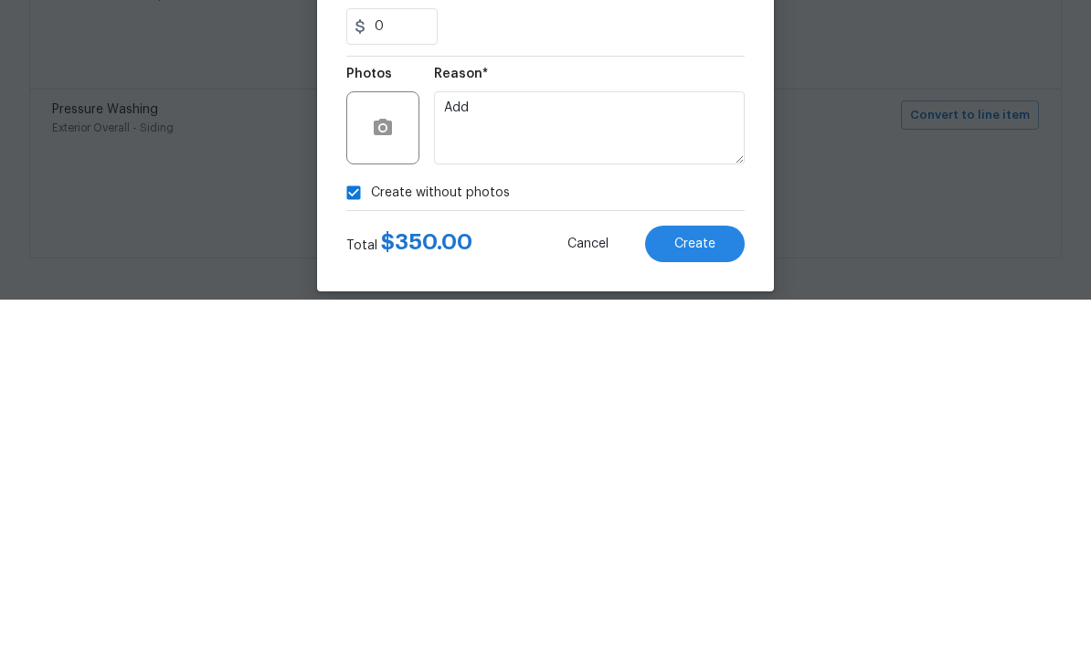
click at [718, 580] on button "Create" at bounding box center [695, 598] width 100 height 37
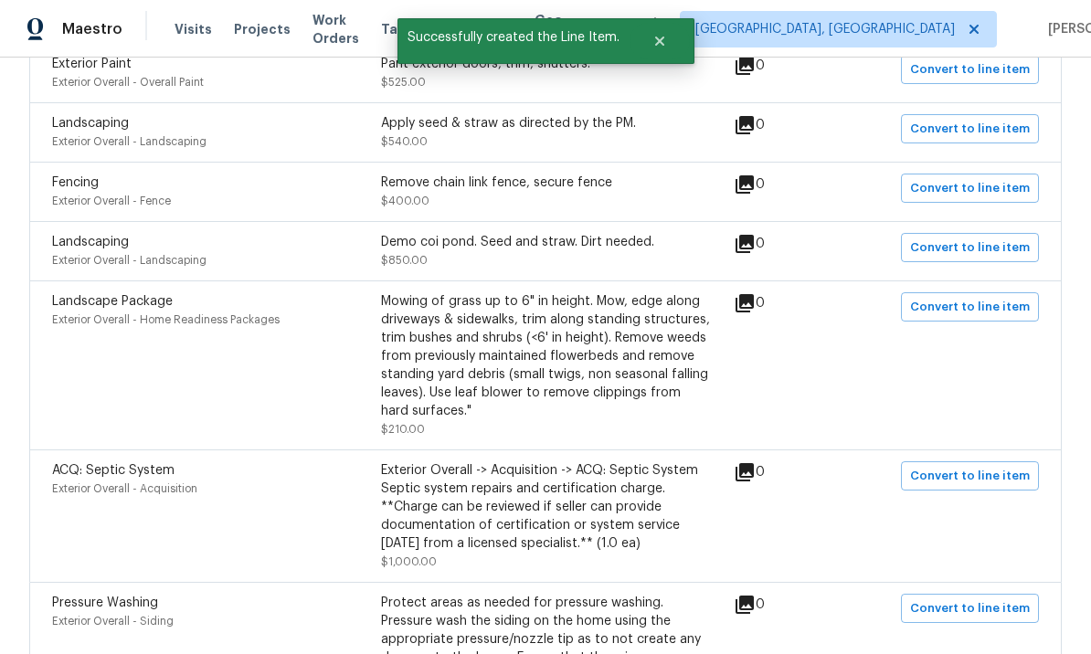
scroll to position [1203, 0]
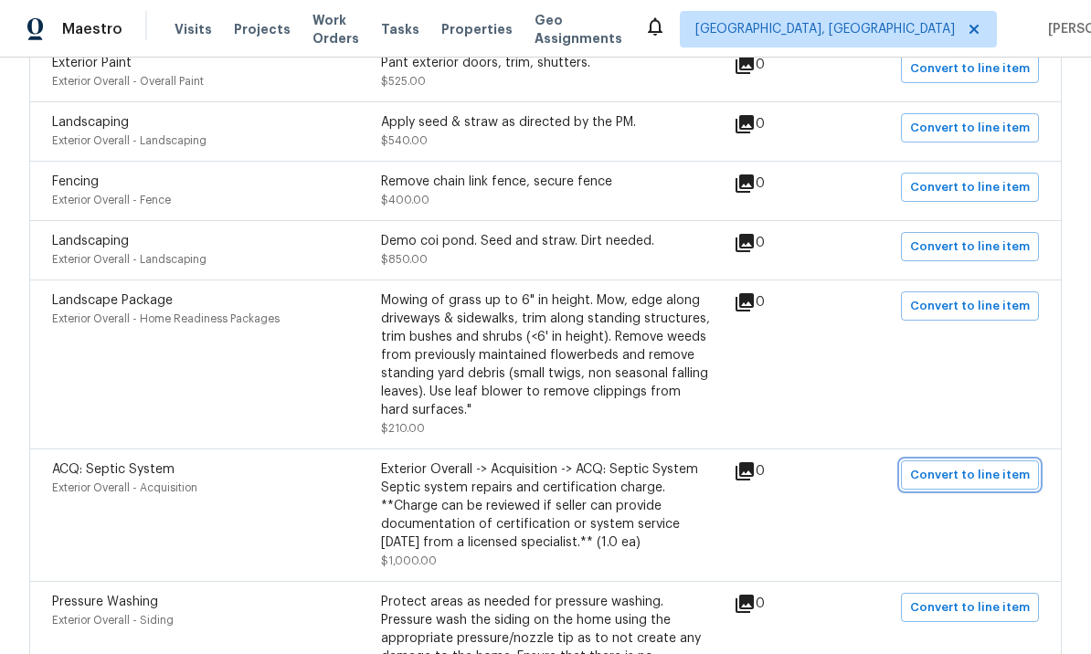
click at [963, 465] on span "Convert to line item" at bounding box center [970, 475] width 120 height 21
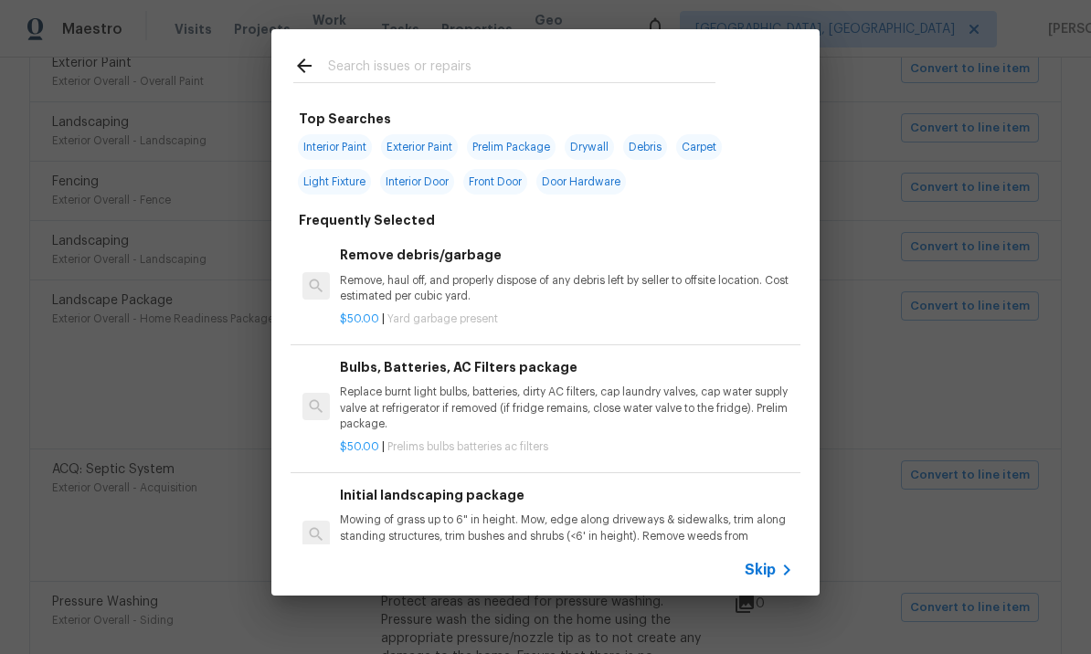
click at [778, 564] on icon at bounding box center [787, 570] width 22 height 22
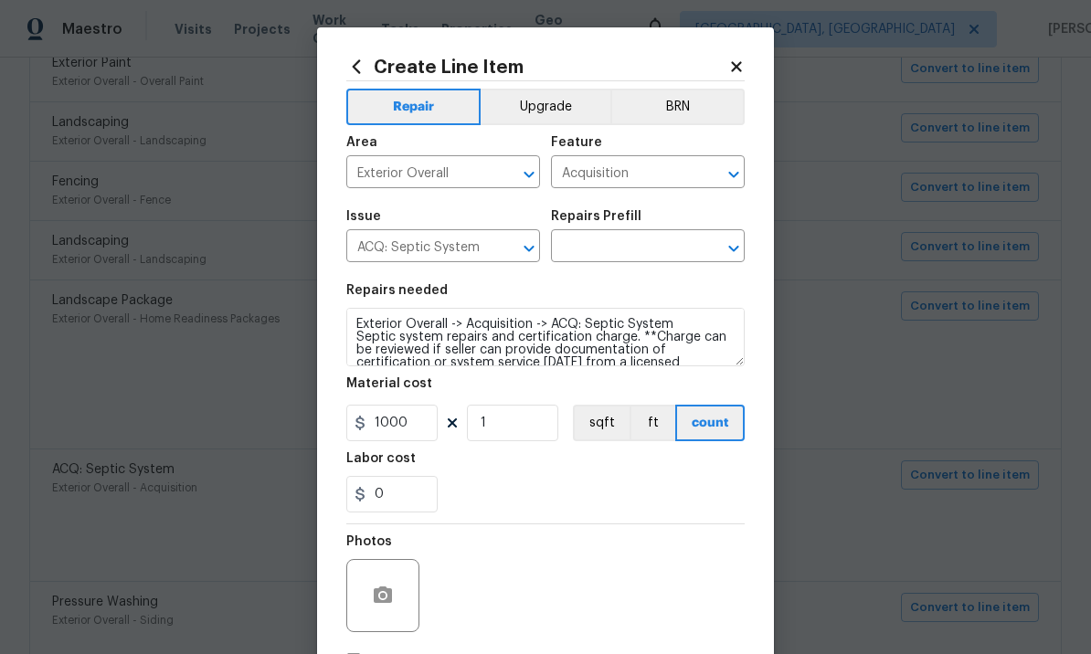
click at [713, 171] on icon "Clear" at bounding box center [710, 174] width 11 height 11
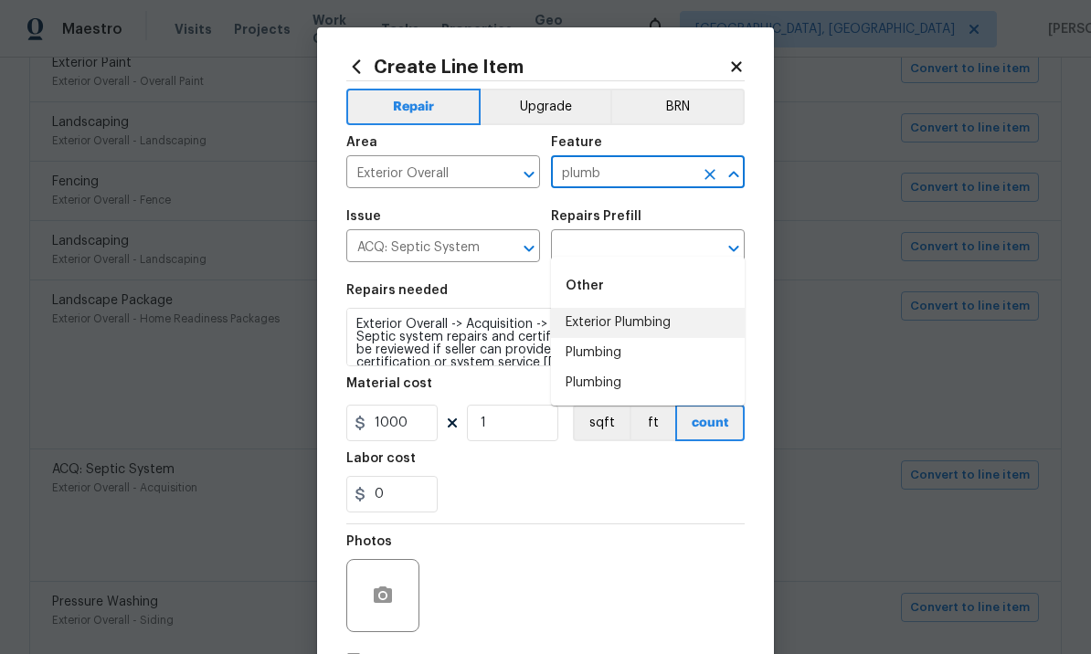
click at [645, 308] on li "Exterior Plumbing" at bounding box center [648, 323] width 194 height 30
type input "Exterior Plumbing"
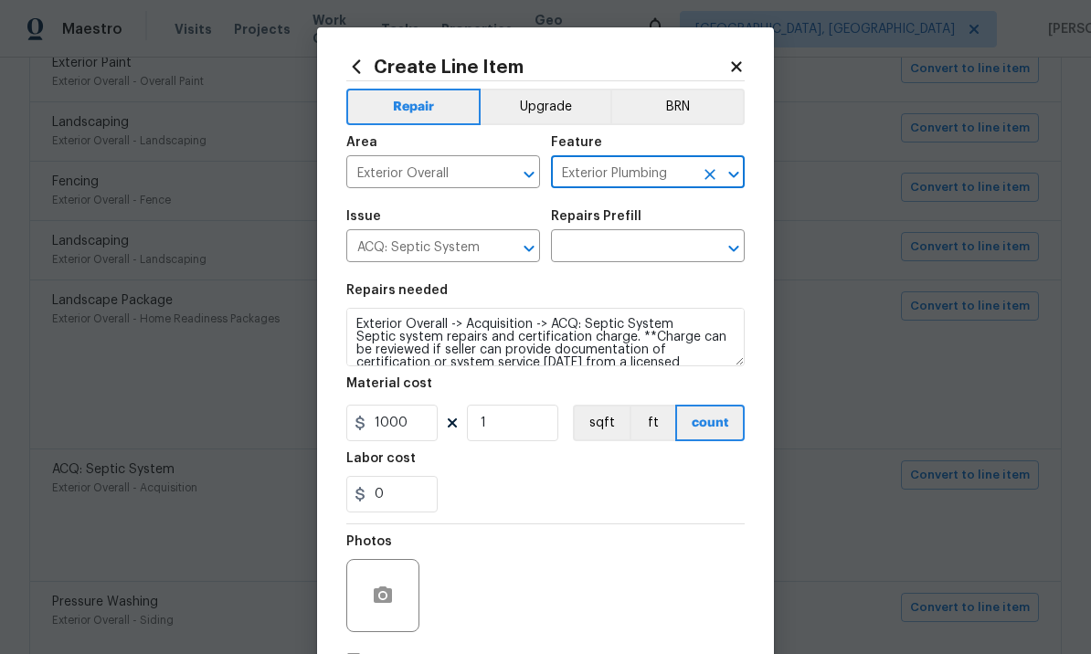
click at [510, 244] on icon "Clear" at bounding box center [505, 248] width 18 height 18
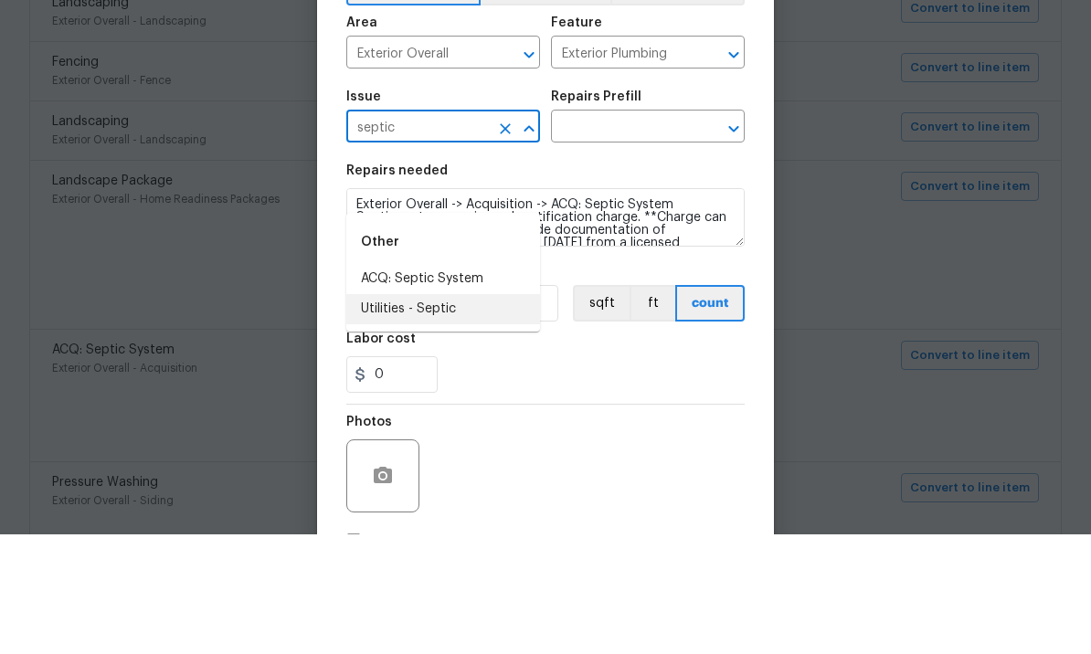
click at [463, 414] on li "Utilities - Septic" at bounding box center [443, 429] width 194 height 30
type input "Utilities - Septic"
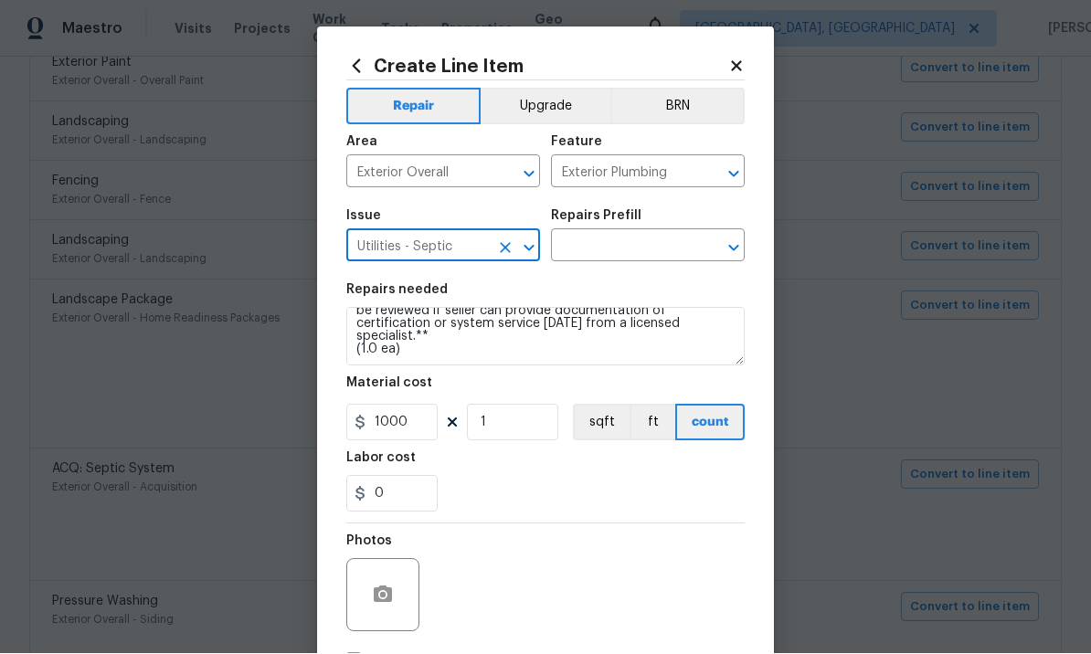
scroll to position [38, 0]
click at [743, 251] on icon "Open" at bounding box center [734, 249] width 22 height 22
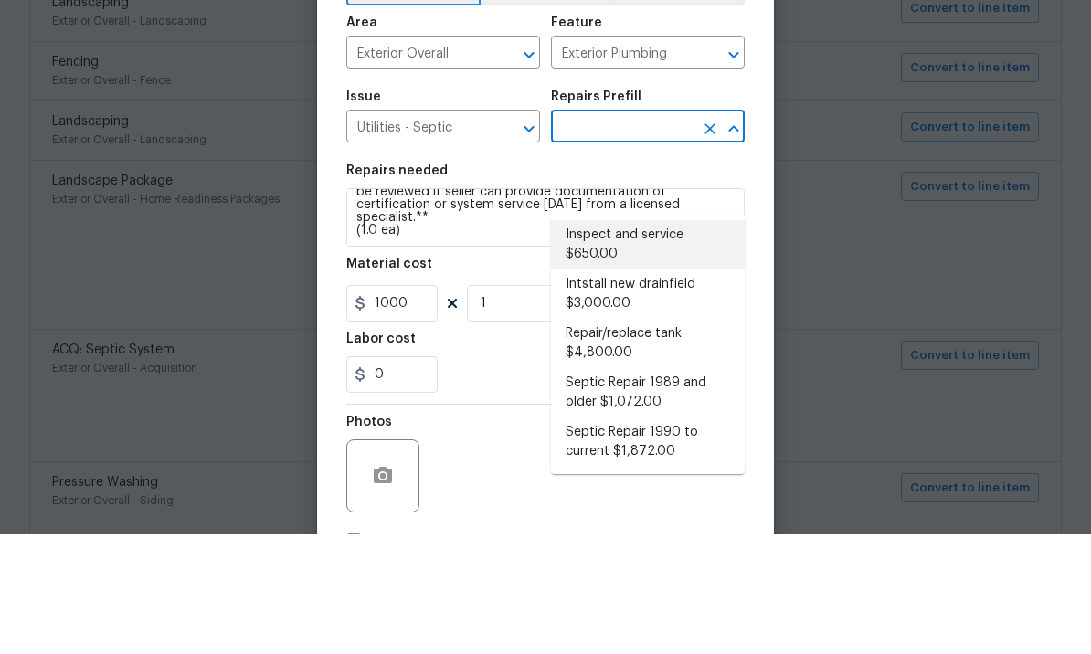
click at [637, 340] on li "Inspect and service $650.00" at bounding box center [648, 364] width 194 height 49
type input "Inspect and service $650.00"
type textarea "Pump and inspect septic tank and provide clean bill of health from specialist c…"
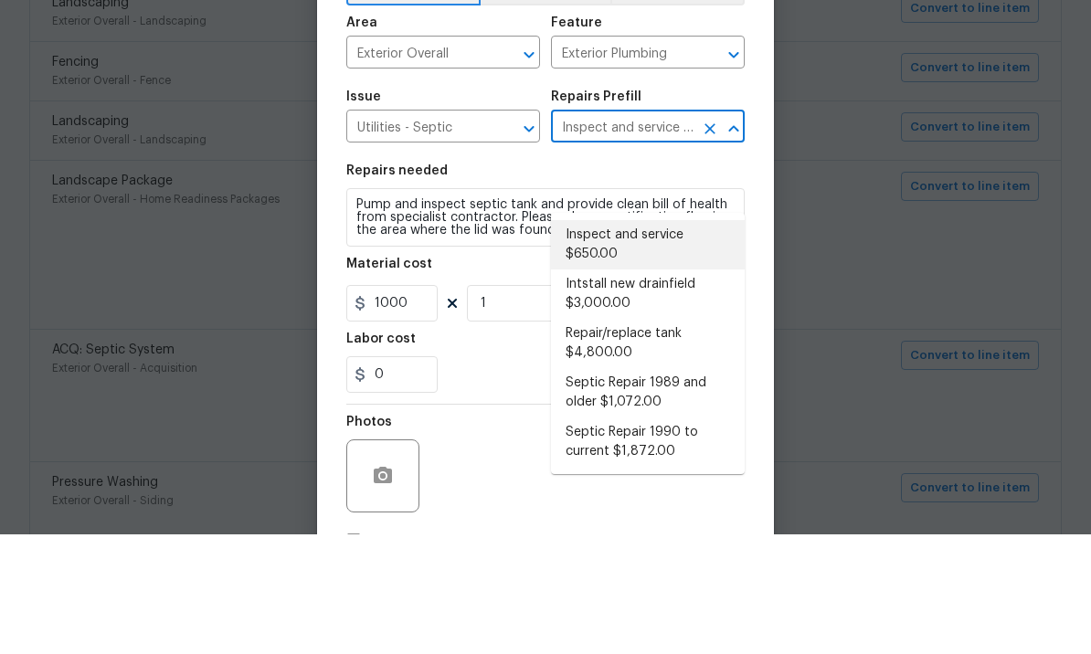
type input "650"
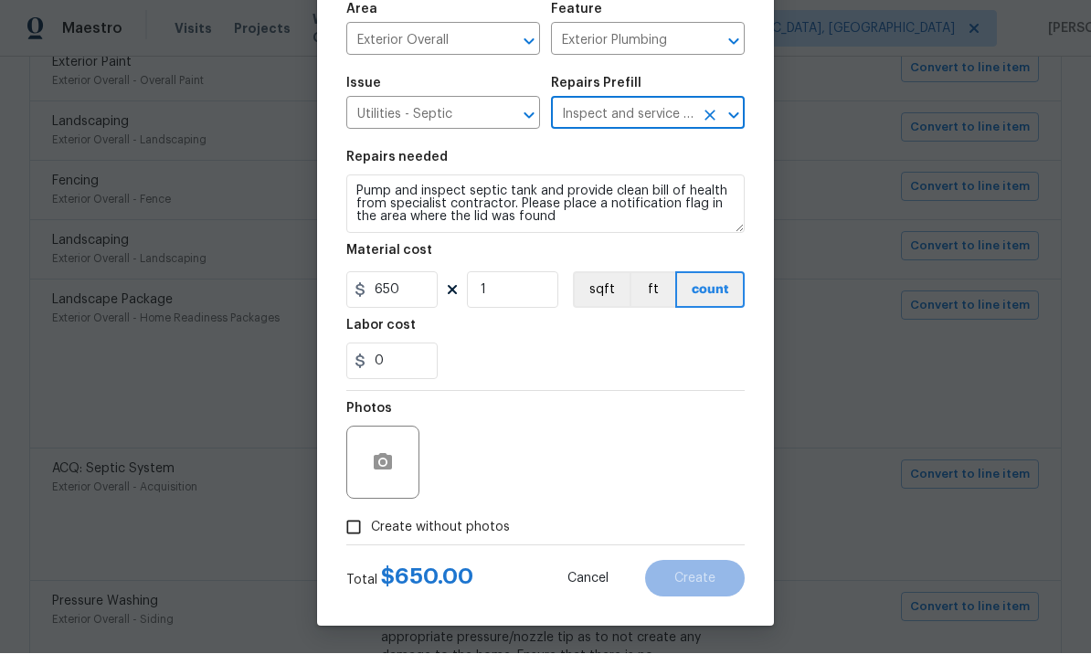
scroll to position [136, 0]
click at [354, 535] on input "Create without photos" at bounding box center [353, 528] width 35 height 35
checkbox input "true"
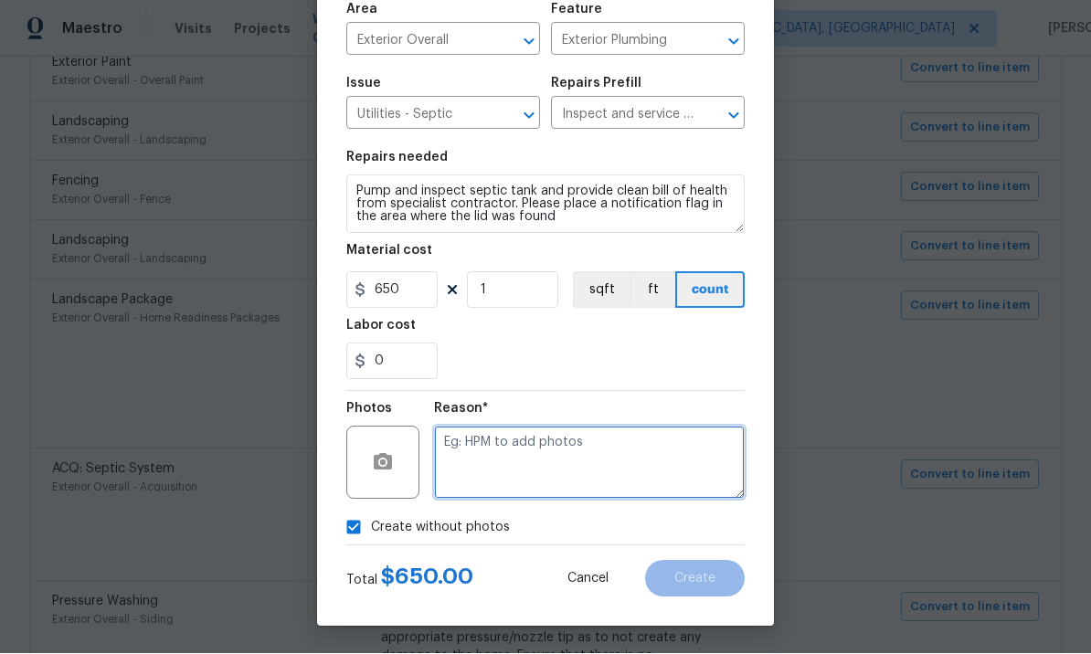
click at [518, 454] on textarea at bounding box center [589, 463] width 311 height 73
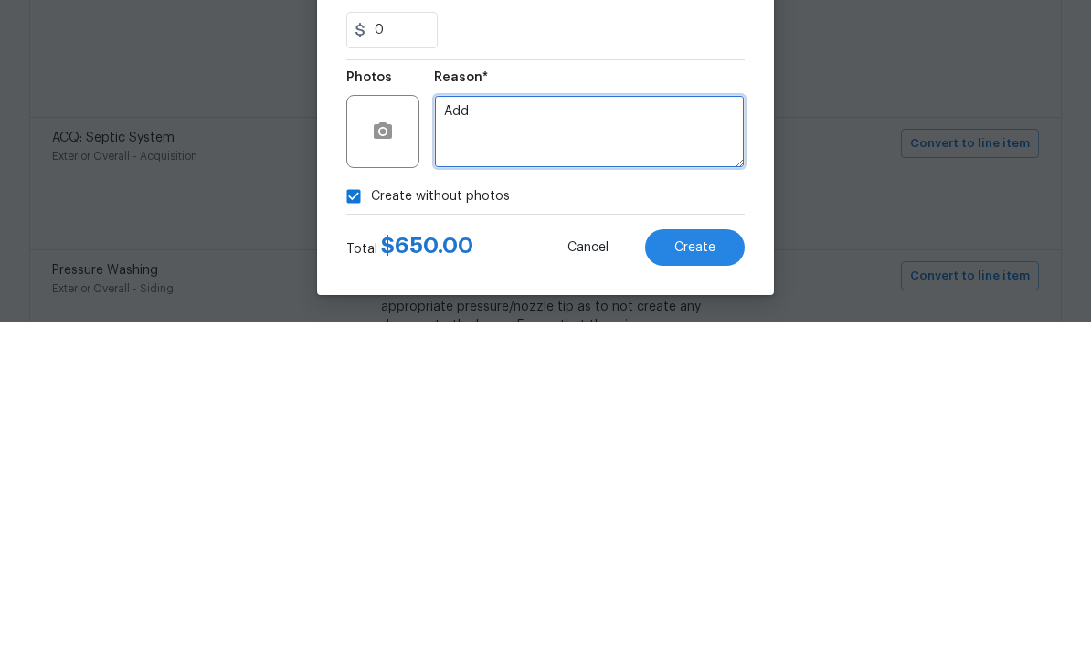
type textarea "Add"
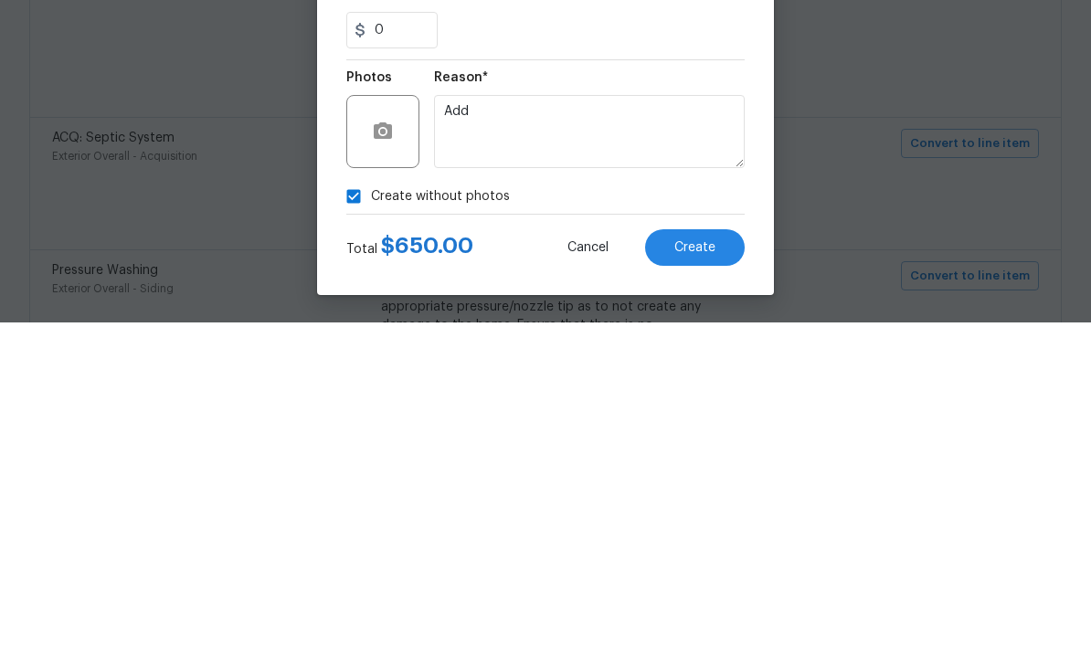
click at [708, 561] on button "Create" at bounding box center [695, 579] width 100 height 37
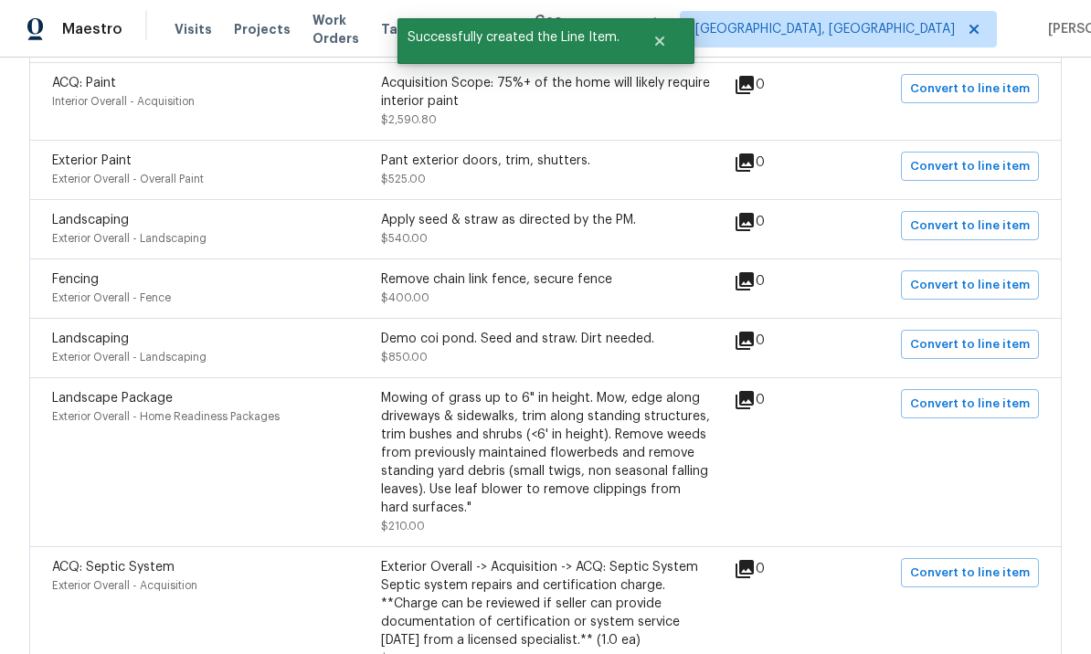
scroll to position [1092, 0]
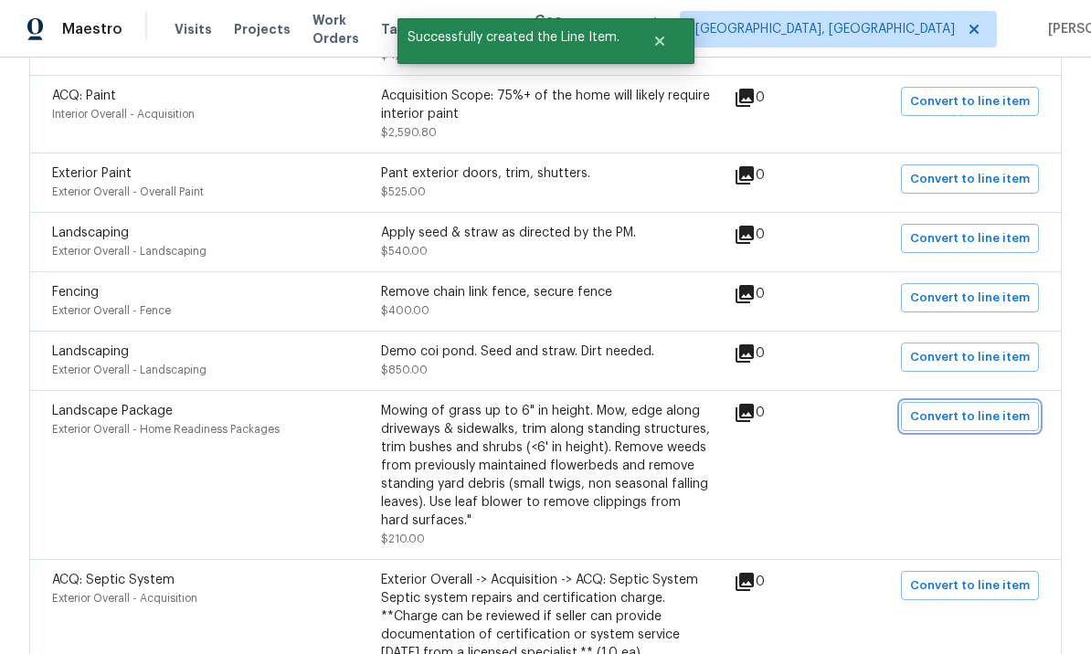
click at [955, 407] on span "Convert to line item" at bounding box center [970, 417] width 120 height 21
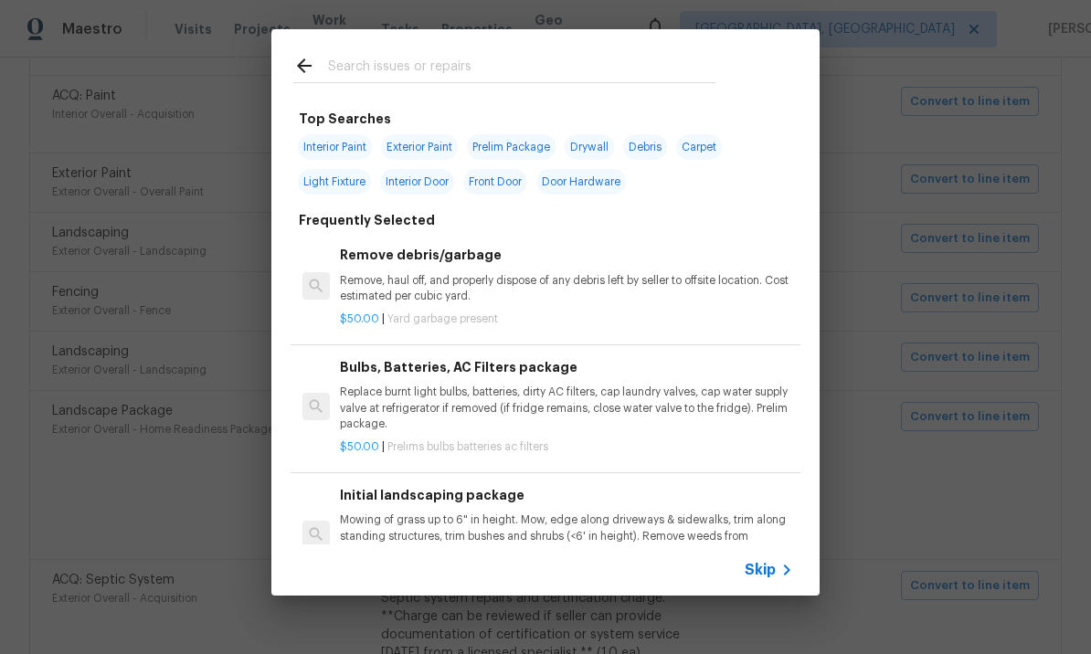
click at [413, 62] on input "text" at bounding box center [522, 68] width 388 height 27
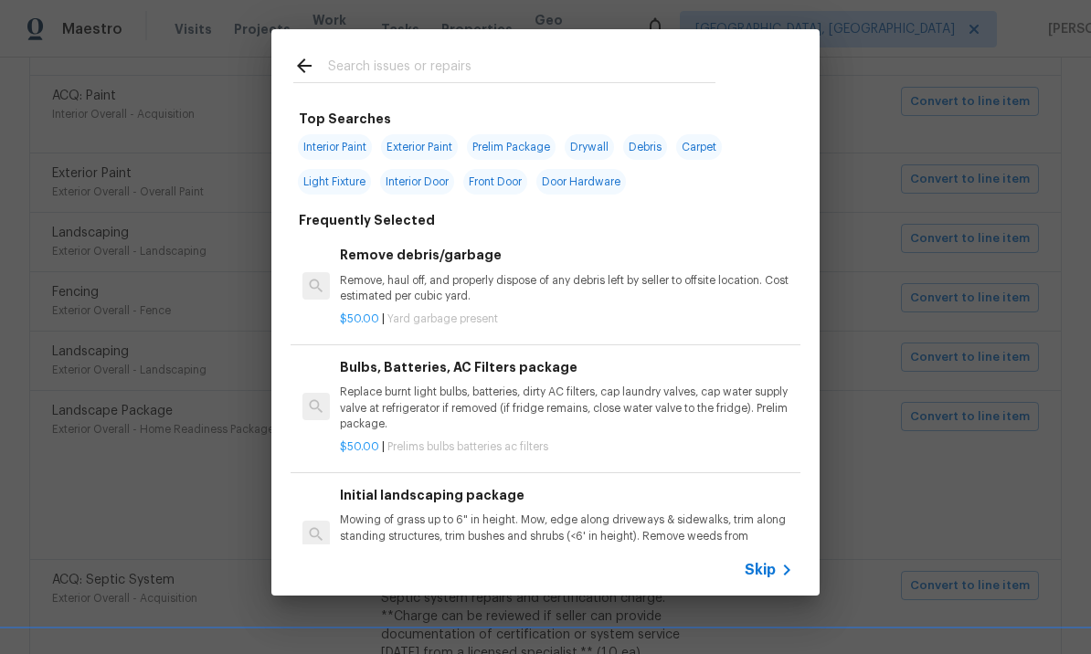
click at [771, 566] on span "Skip" at bounding box center [760, 570] width 31 height 18
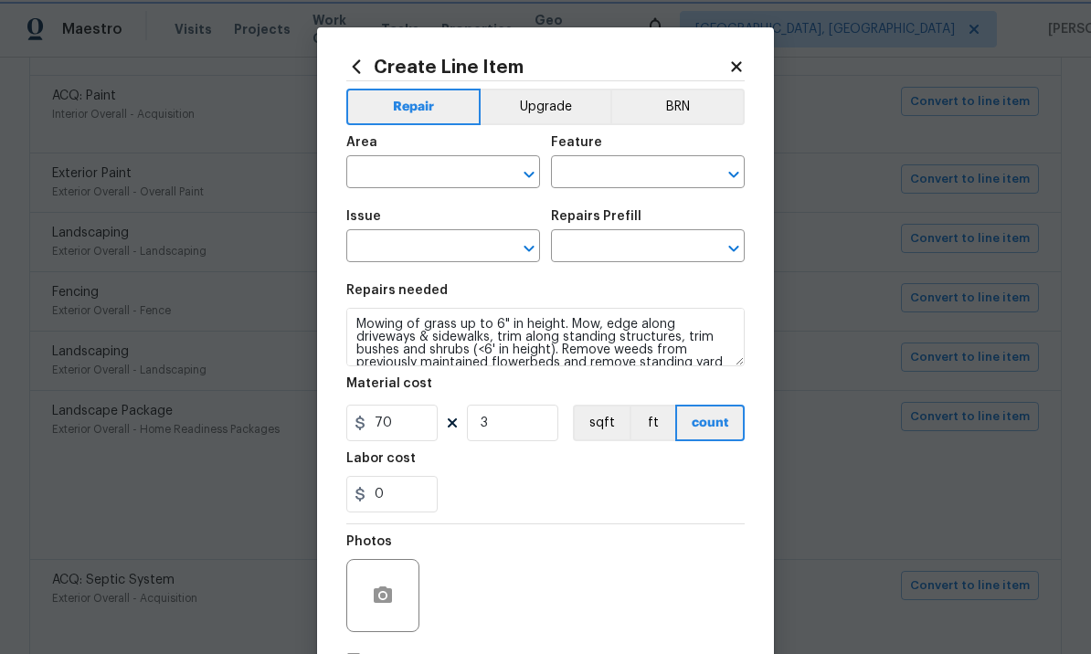
type input "Exterior Overall"
type input "Home Readiness Packages"
type input "Landscape Package"
click at [622, 231] on div "Repairs Prefill" at bounding box center [648, 222] width 194 height 24
click at [618, 258] on input "text" at bounding box center [622, 248] width 143 height 28
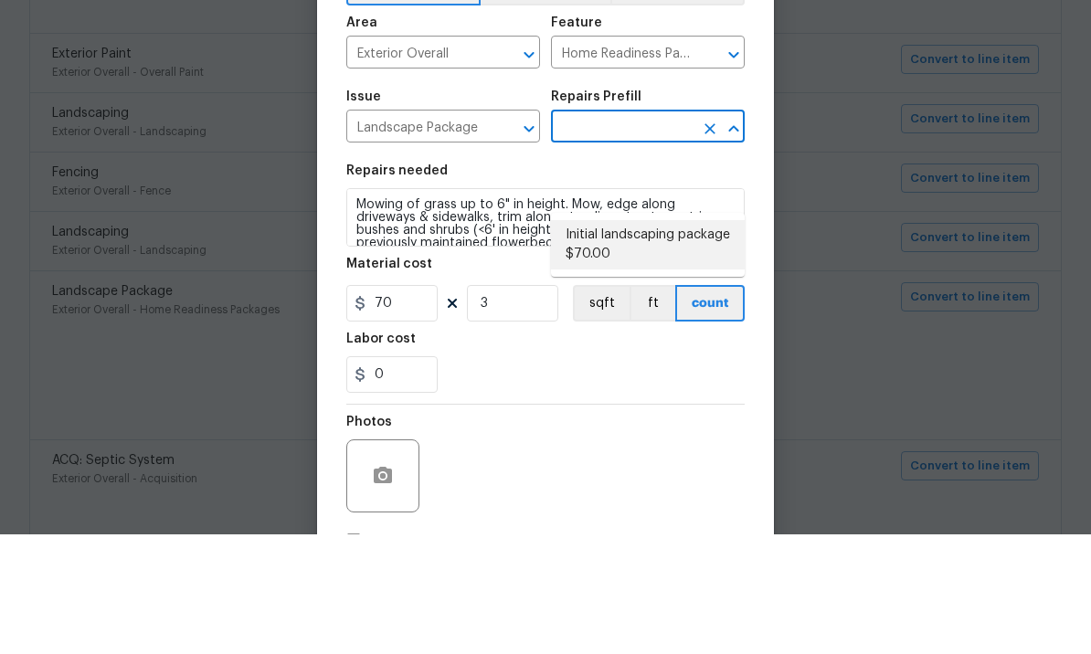
click at [650, 340] on li "Initial landscaping package $70.00" at bounding box center [648, 364] width 194 height 49
type input "Initial landscaping package $70.00"
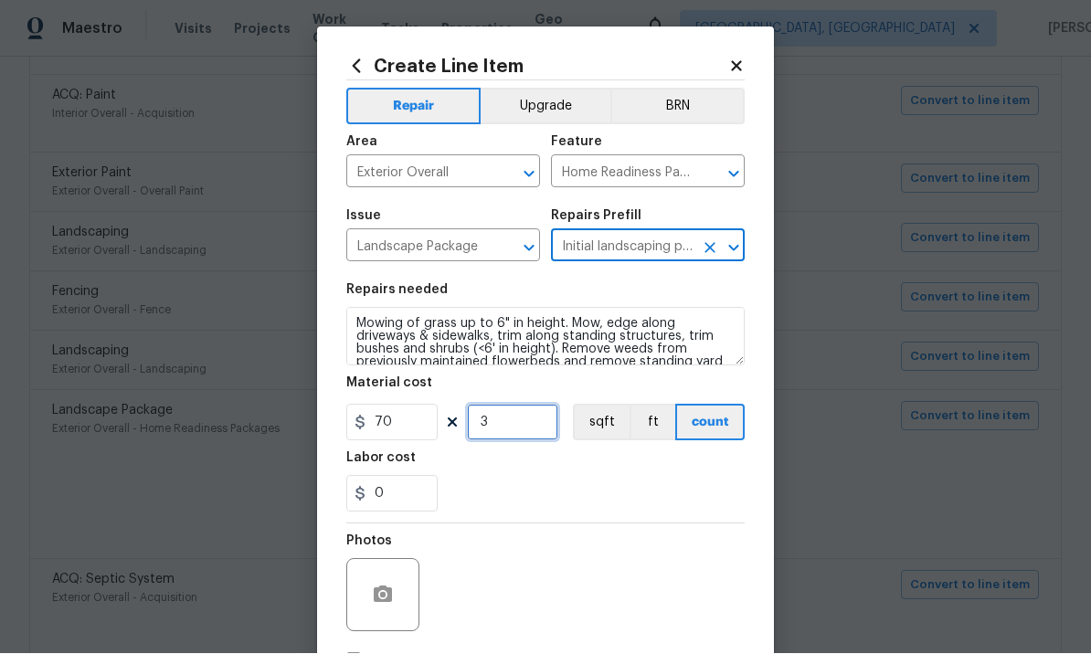
click at [516, 415] on input "3" at bounding box center [512, 423] width 91 height 37
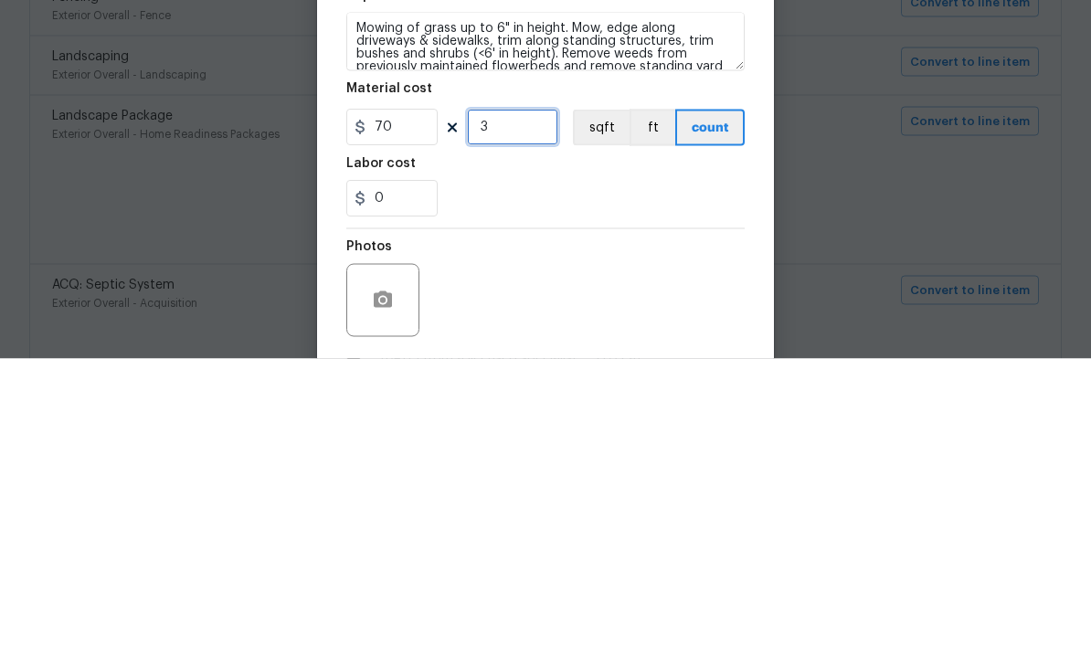
click at [520, 405] on input "3" at bounding box center [512, 423] width 91 height 37
type input "1"
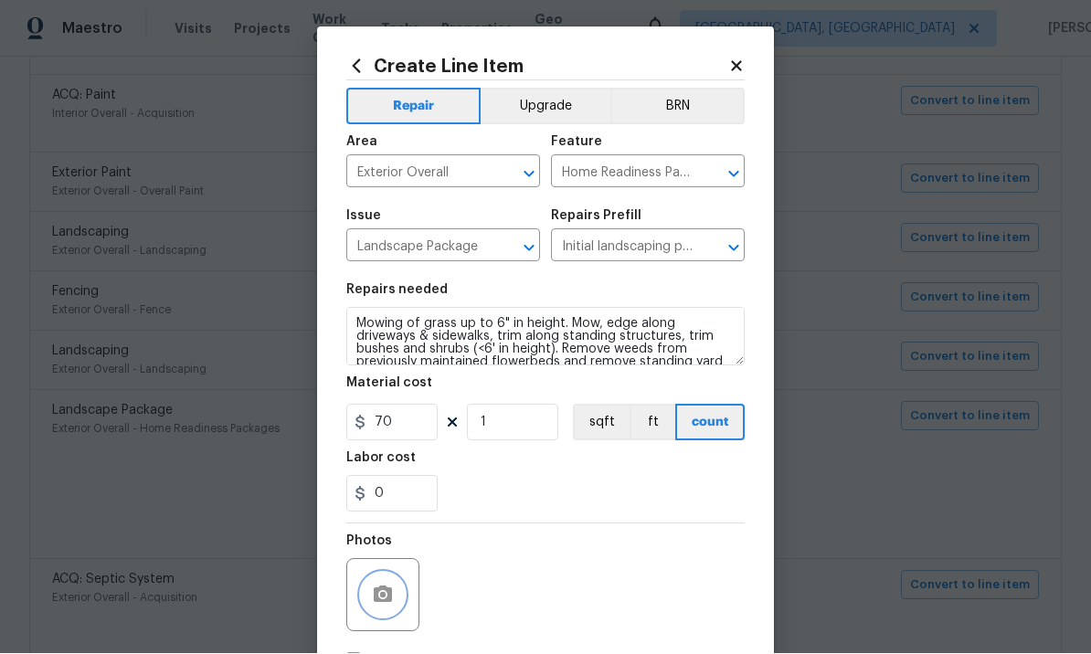
click at [390, 592] on icon "button" at bounding box center [383, 595] width 18 height 16
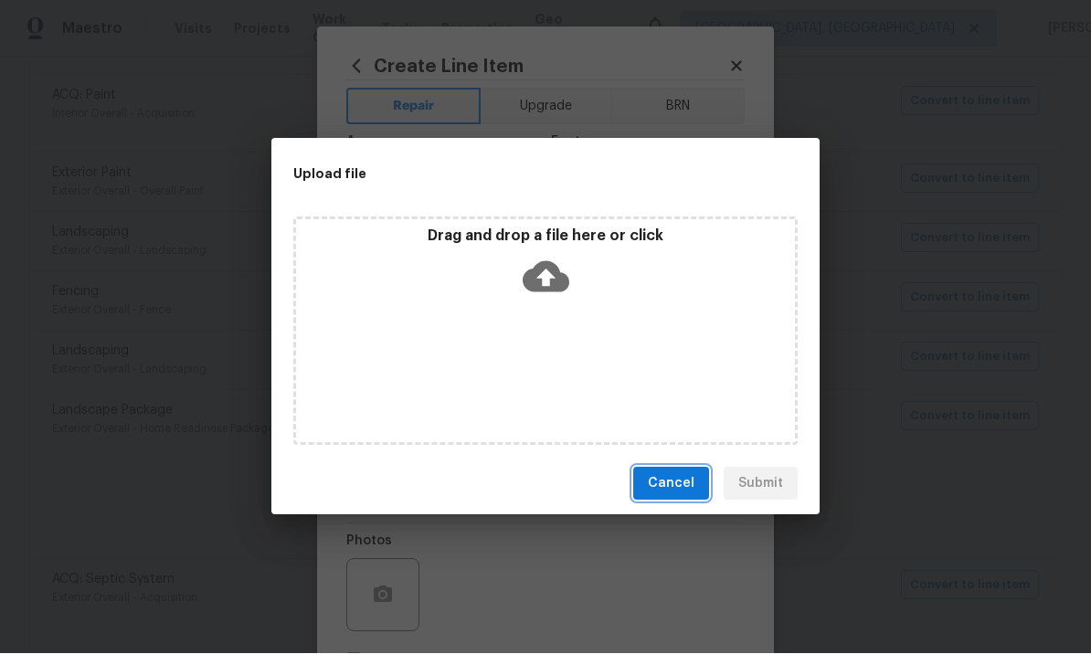
click at [688, 484] on span "Cancel" at bounding box center [671, 484] width 47 height 23
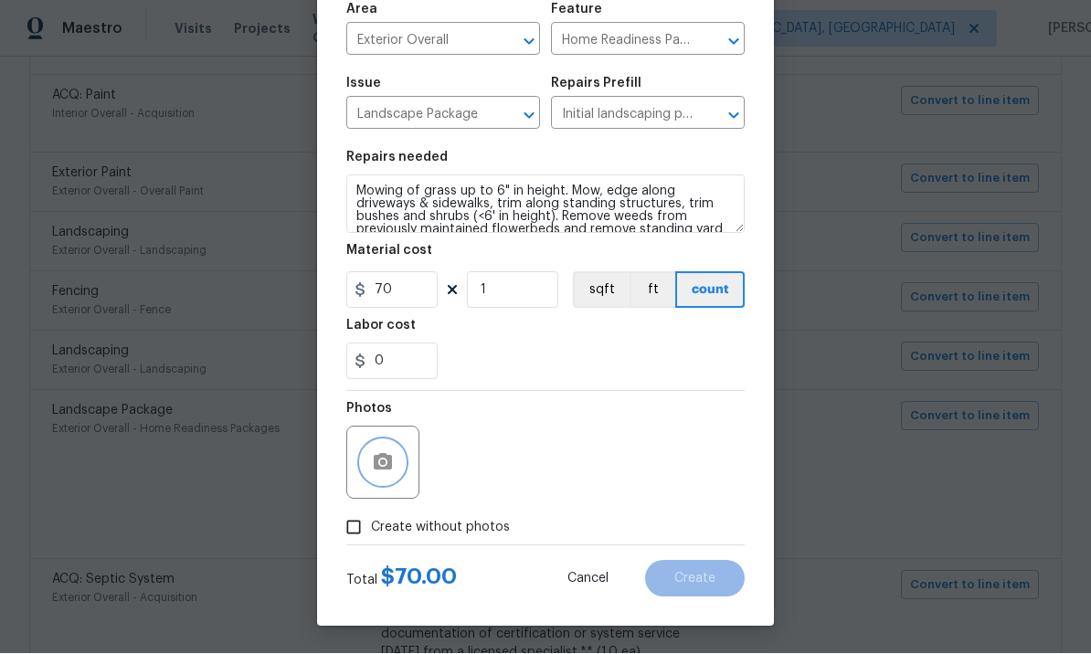
scroll to position [136, 0]
click at [363, 525] on input "Create without photos" at bounding box center [353, 528] width 35 height 35
checkbox input "true"
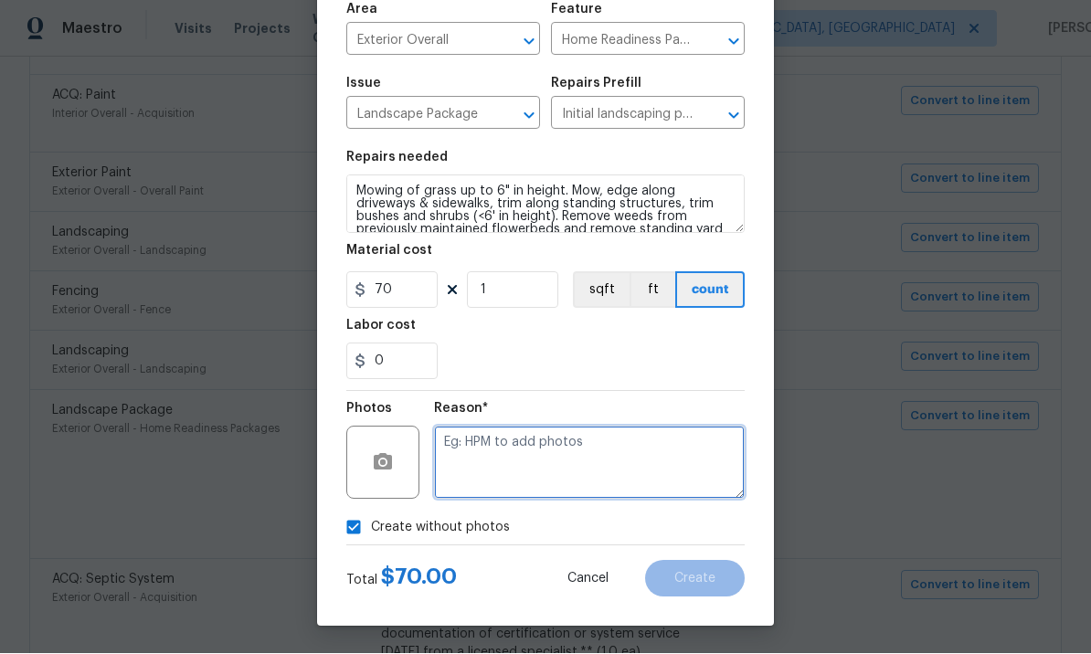
click at [526, 452] on textarea at bounding box center [589, 463] width 311 height 73
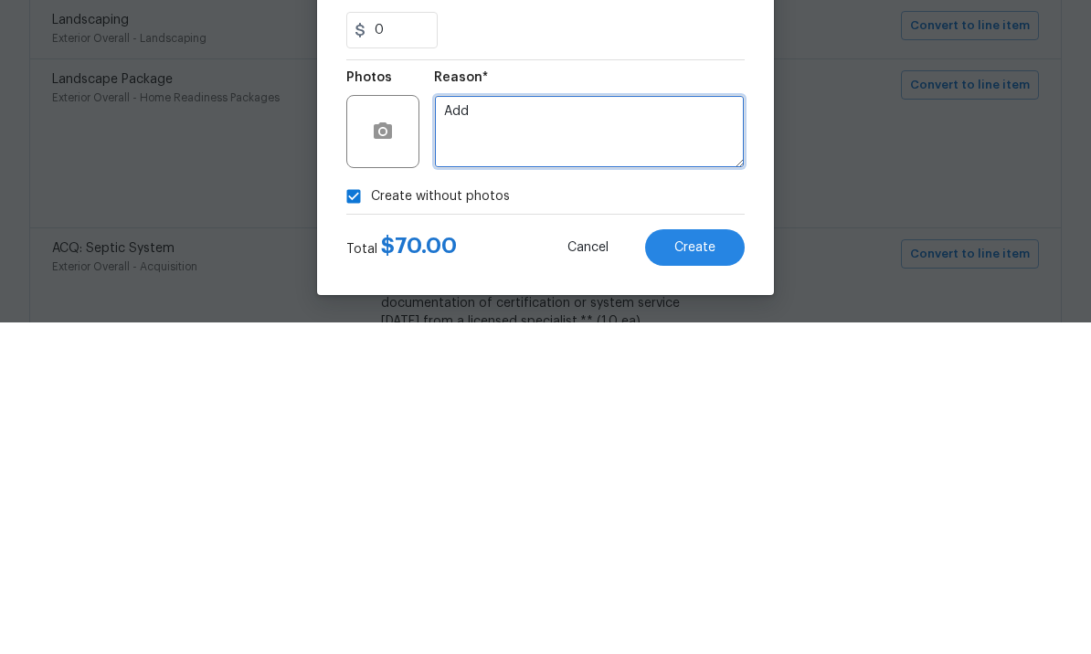
type textarea "Add"
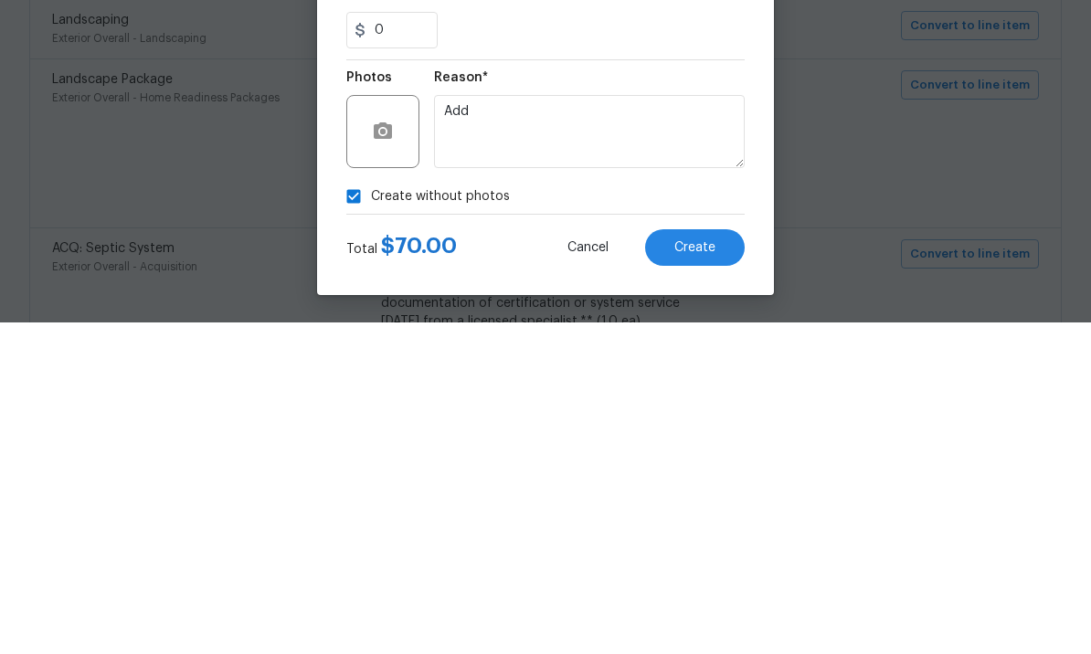
click at [707, 573] on span "Create" at bounding box center [695, 580] width 41 height 14
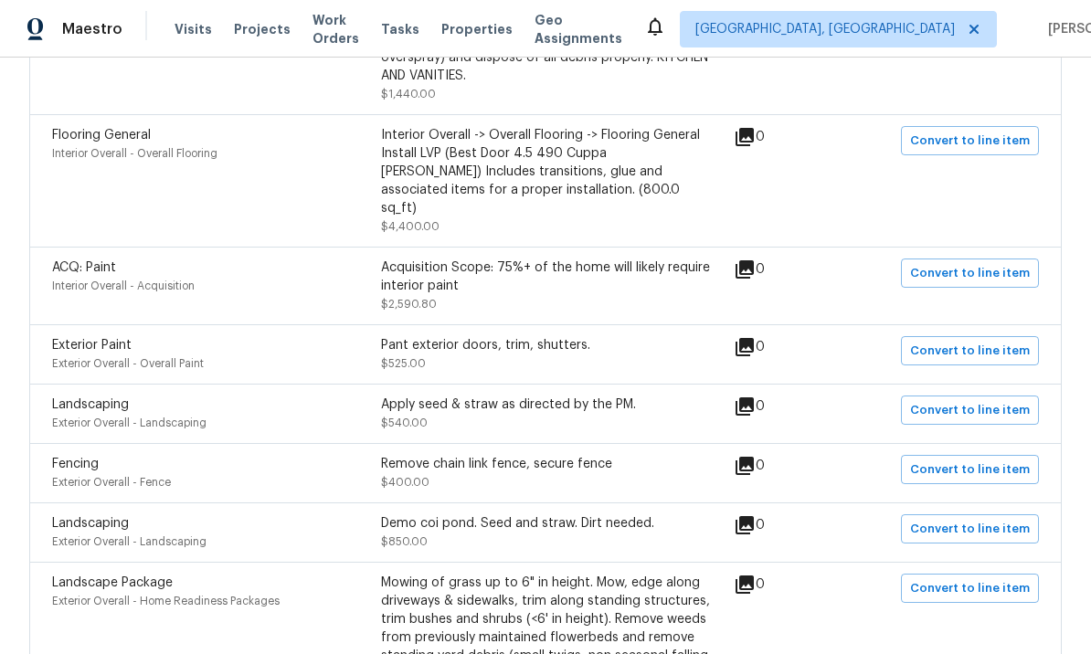
scroll to position [62, 0]
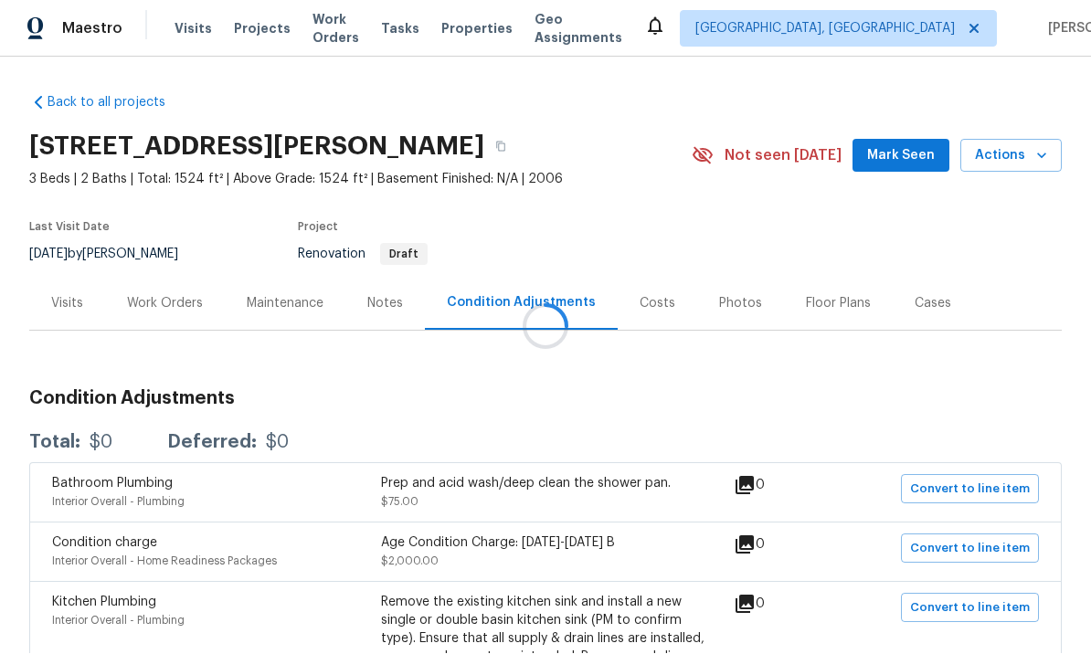
scroll to position [1, 0]
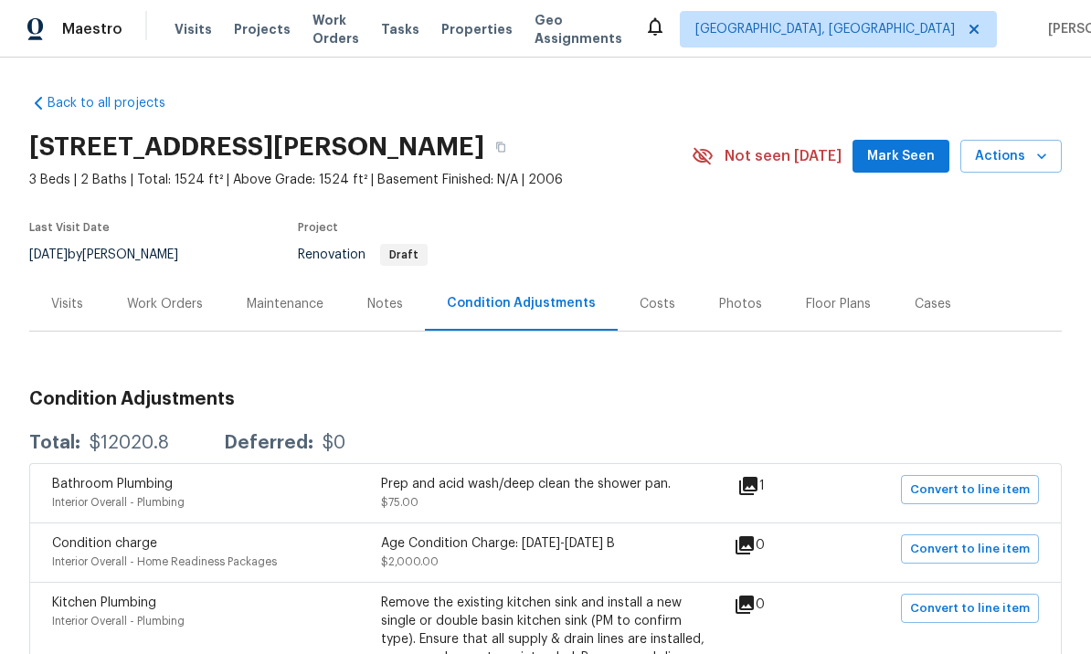
click at [917, 152] on span "Mark Seen" at bounding box center [901, 156] width 68 height 23
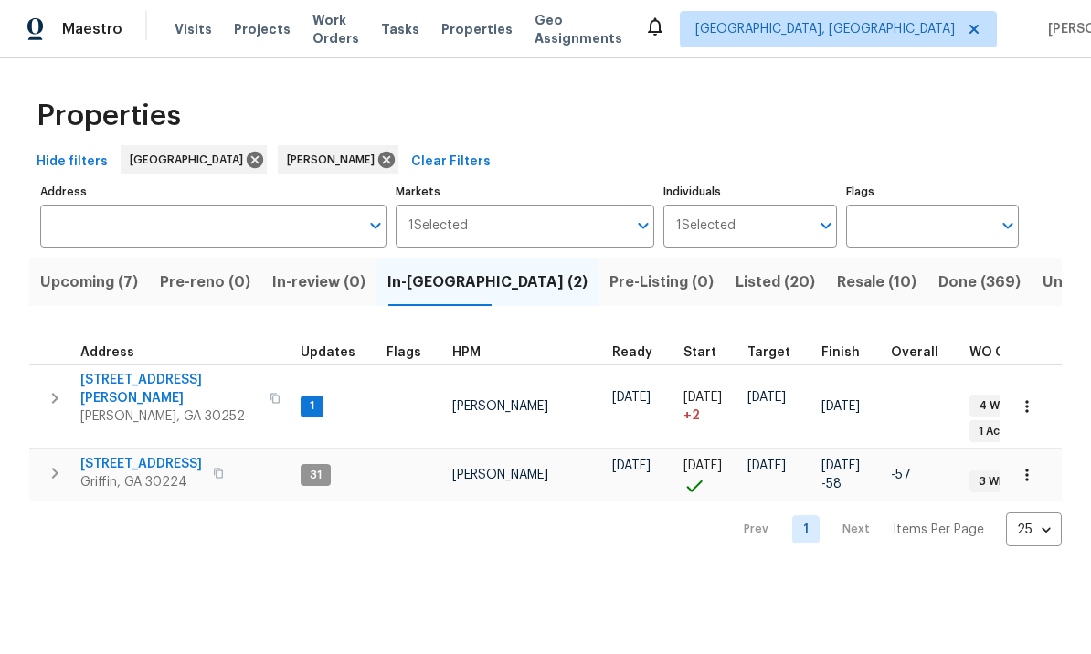
click at [1033, 402] on icon "button" at bounding box center [1027, 407] width 18 height 18
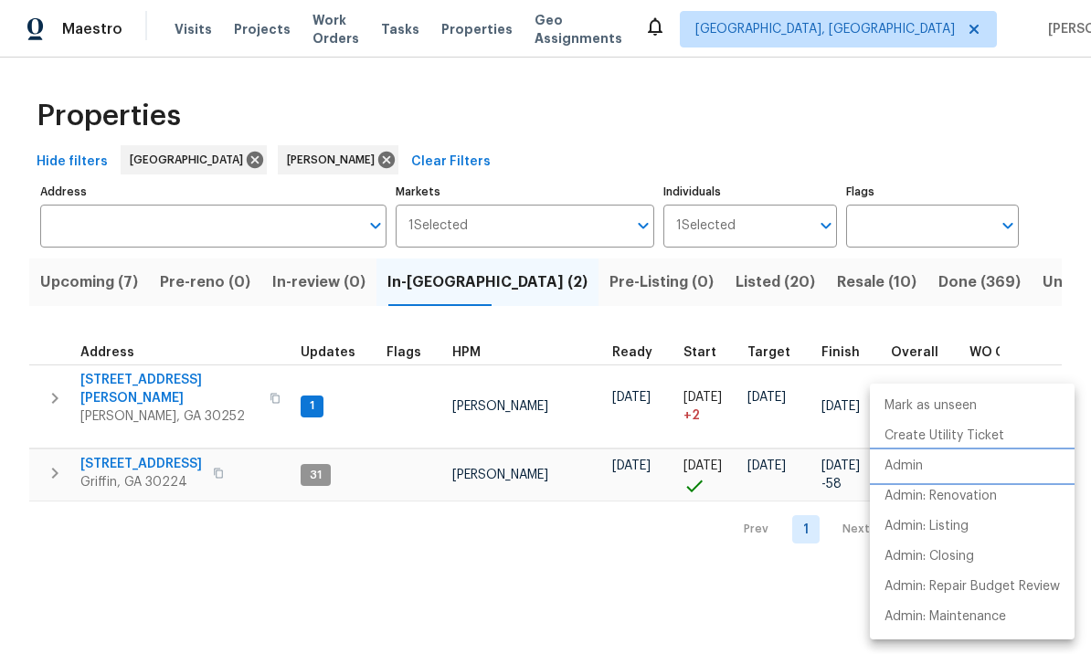
click at [903, 463] on p "Admin" at bounding box center [904, 466] width 38 height 19
